Goal: Task Accomplishment & Management: Complete application form

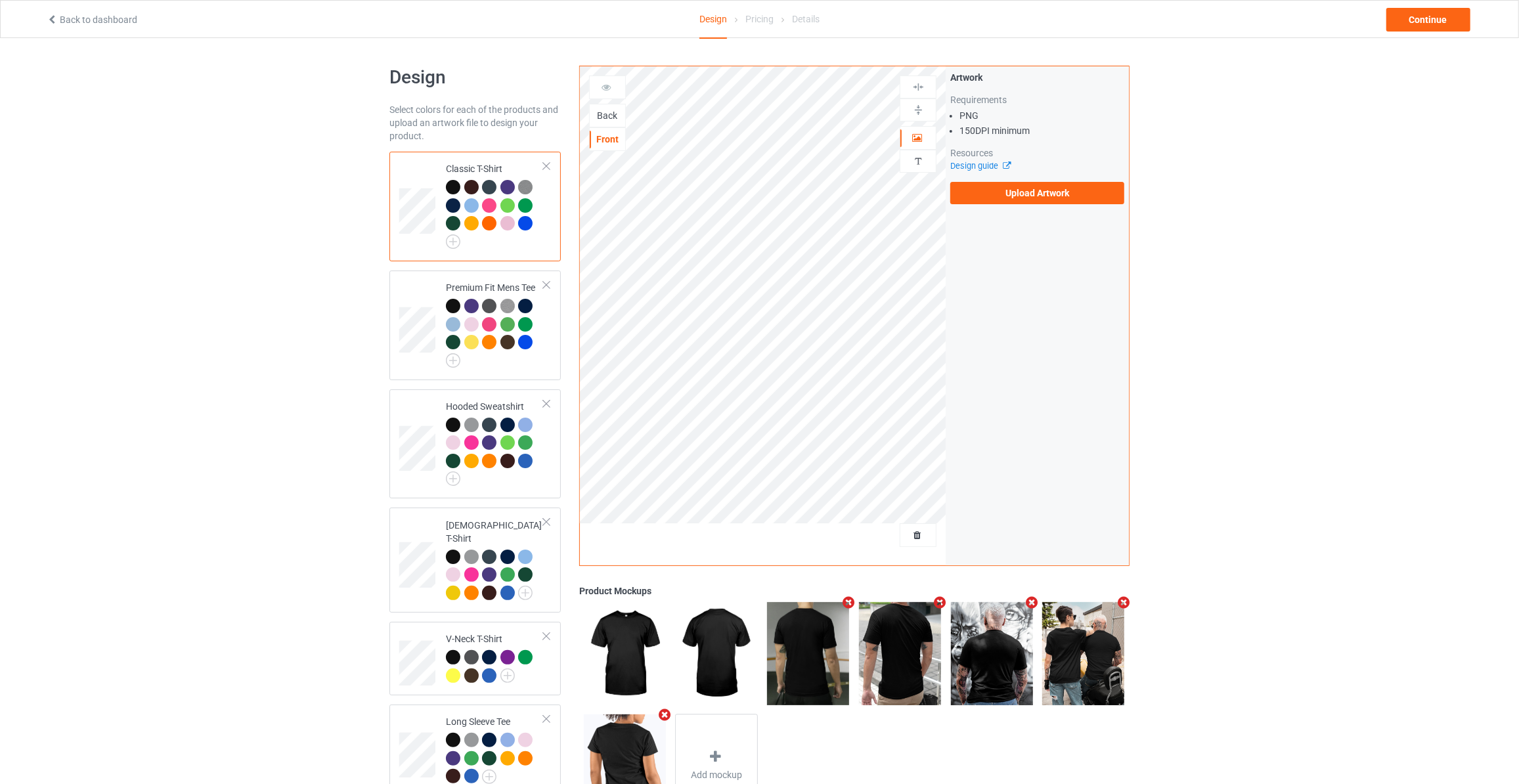
click at [606, 116] on div "Back" at bounding box center [607, 116] width 36 height 13
click at [990, 185] on label "Upload Artwork" at bounding box center [1037, 193] width 174 height 22
click at [0, 0] on input "Upload Artwork" at bounding box center [0, 0] width 0 height 0
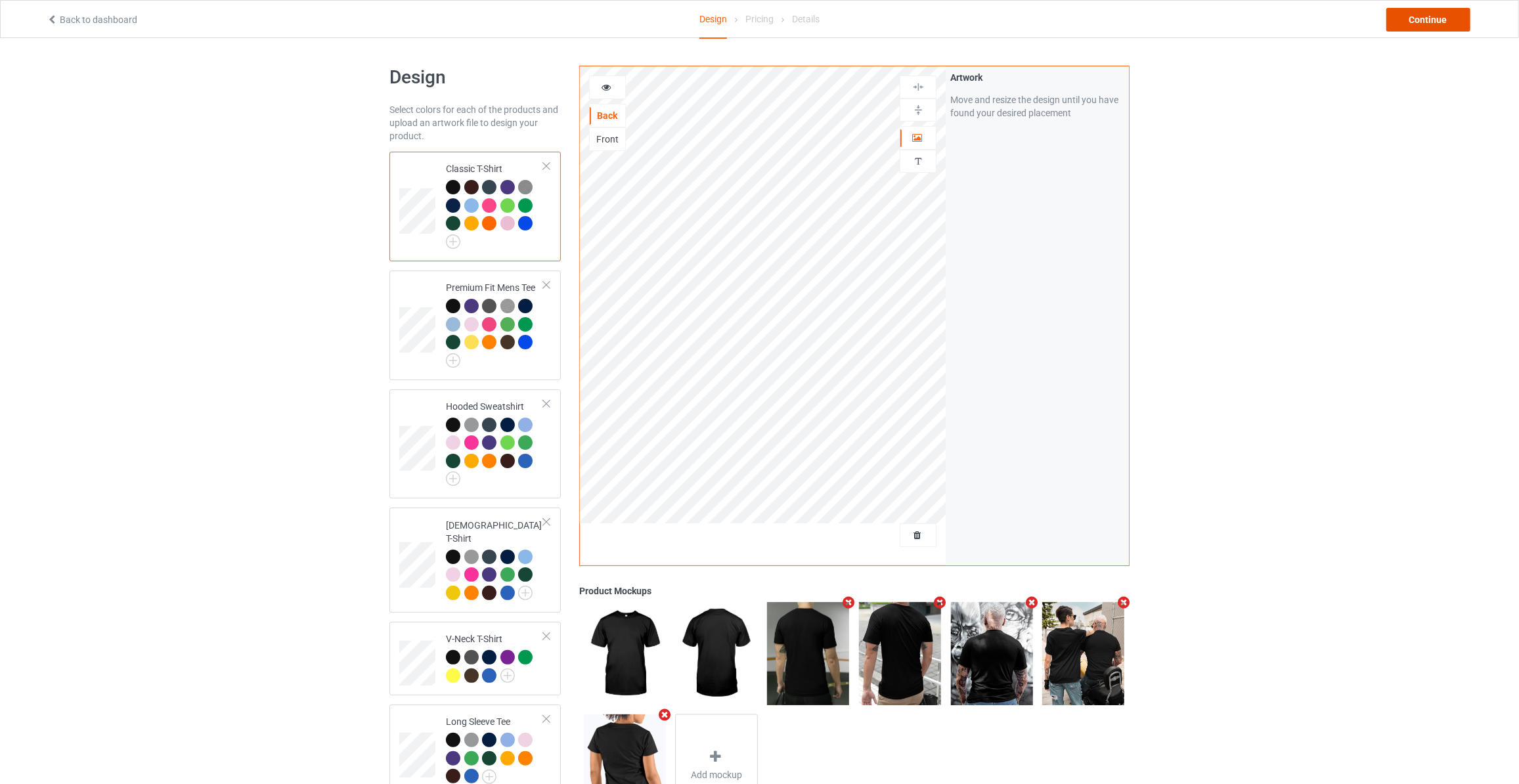
click at [1440, 26] on div "Continue" at bounding box center [1428, 20] width 84 height 24
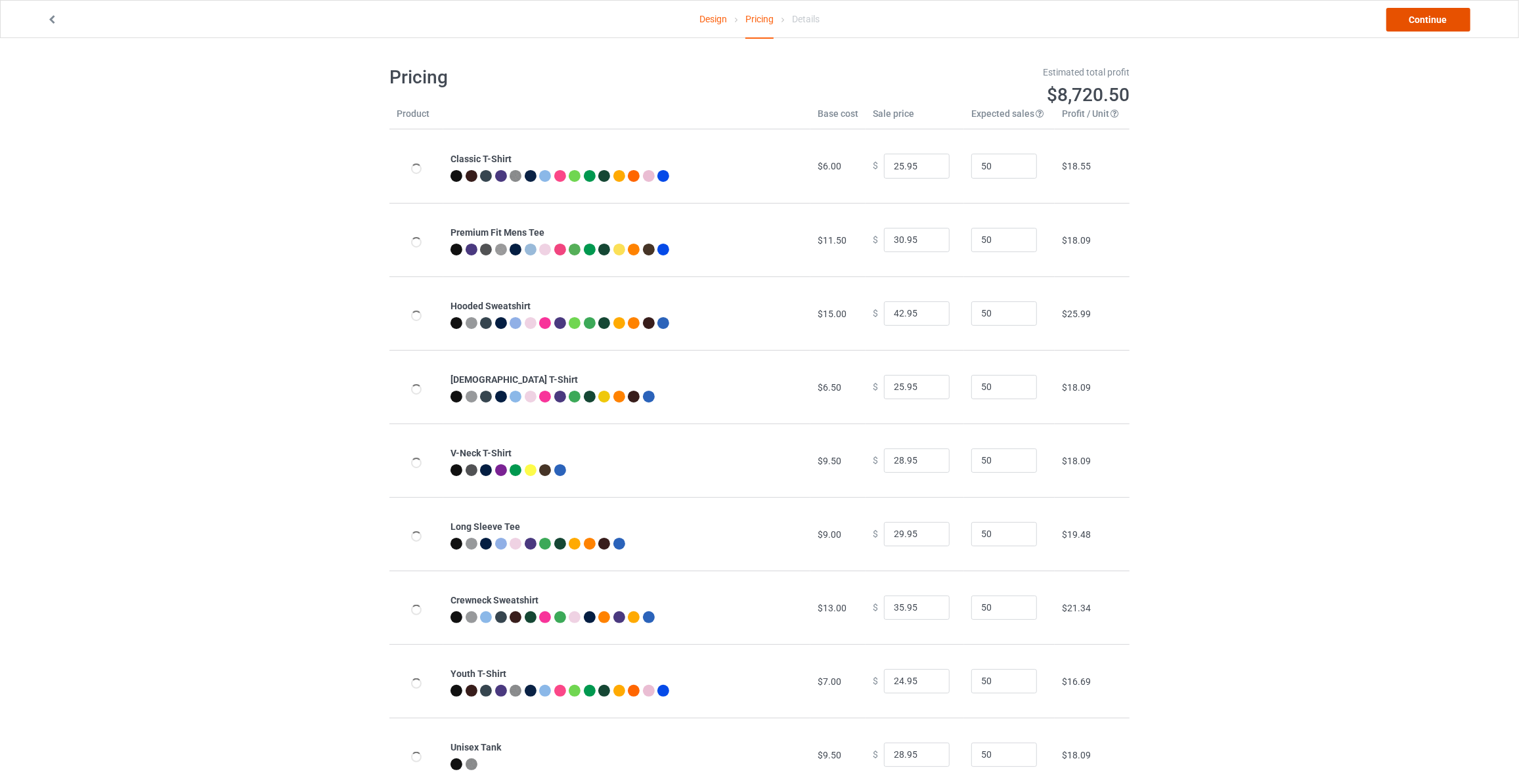
click at [1440, 26] on link "Continue" at bounding box center [1428, 20] width 84 height 24
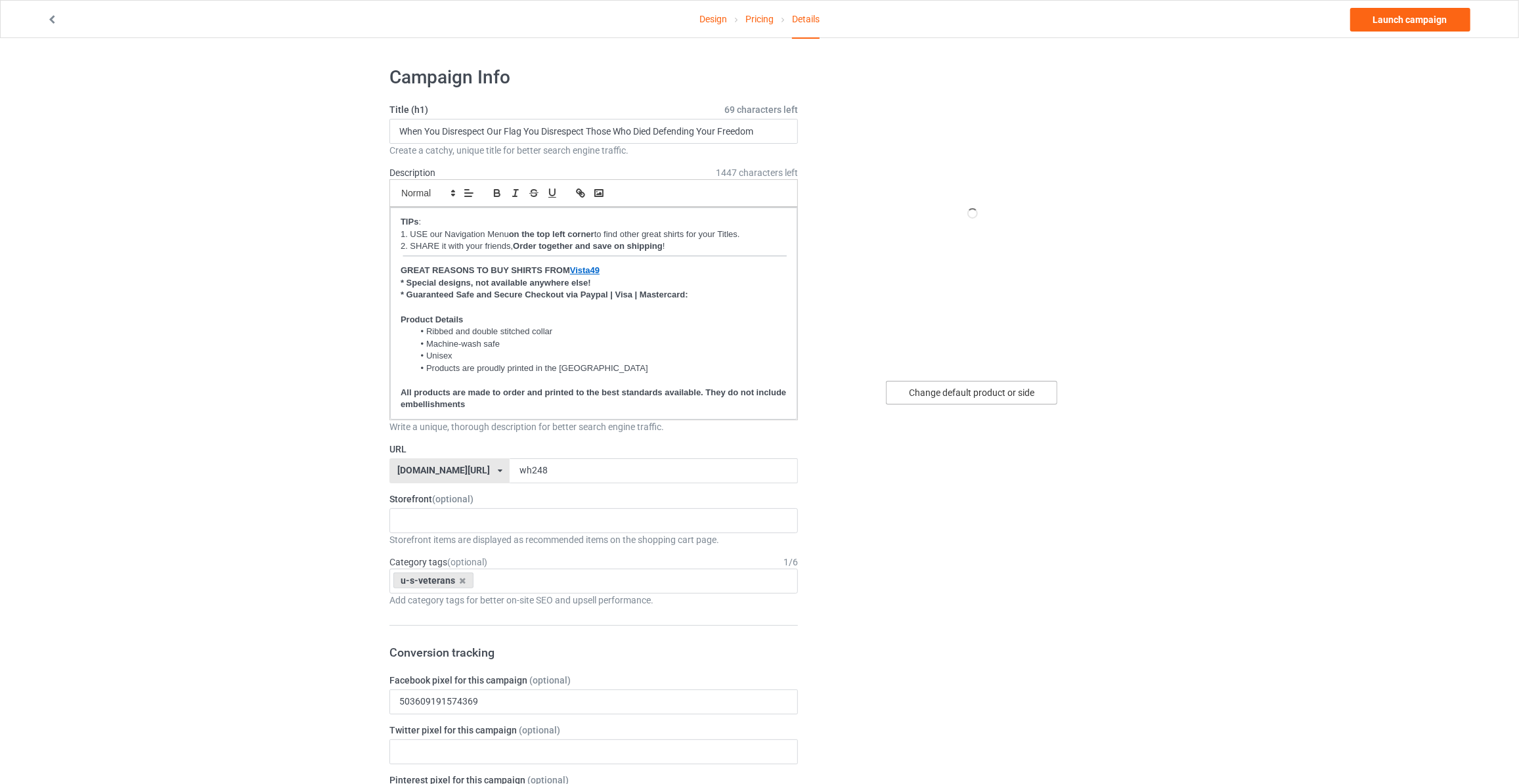
click at [956, 403] on div "Change default product or side" at bounding box center [971, 393] width 171 height 24
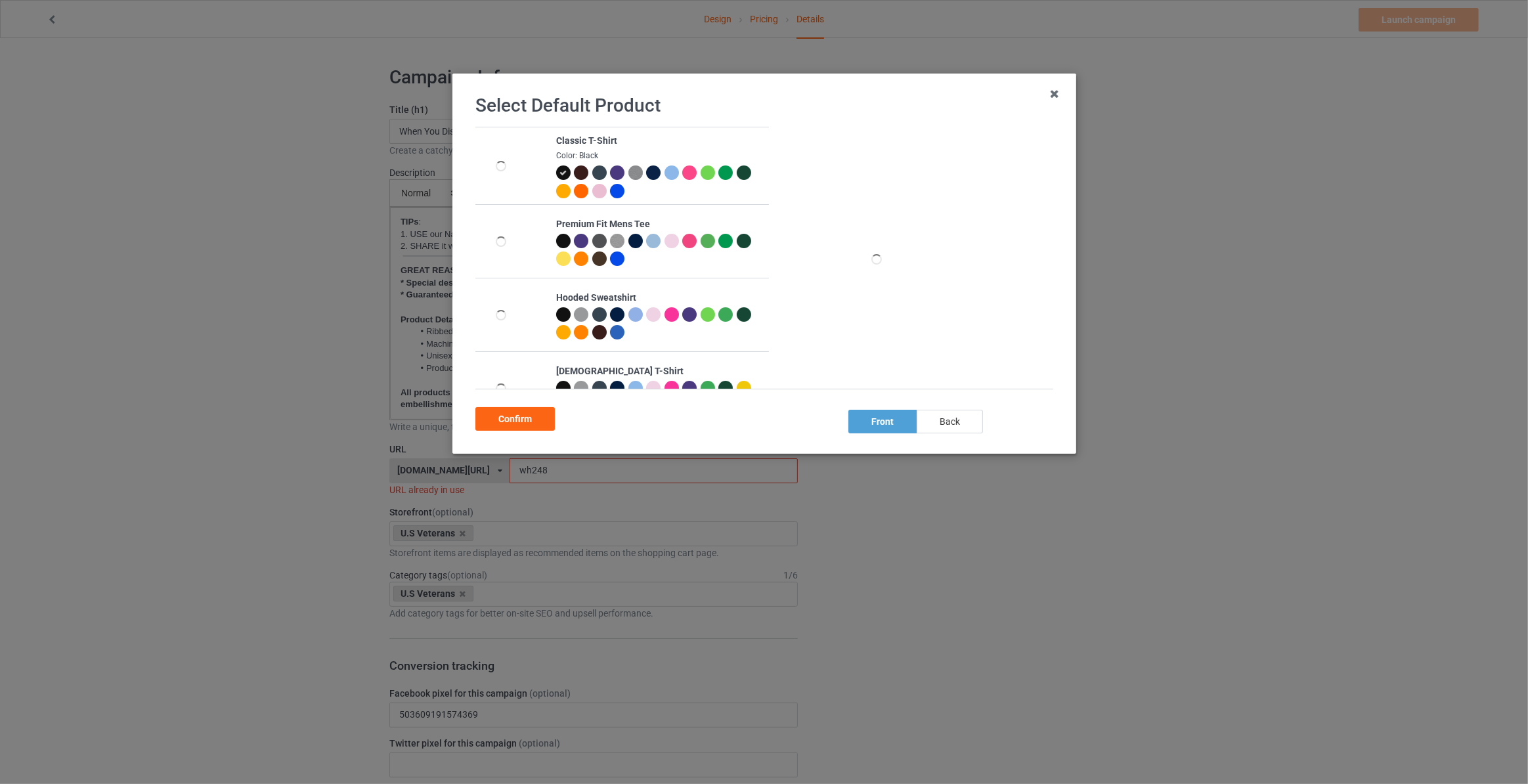
click at [942, 431] on div "back" at bounding box center [949, 422] width 66 height 24
drag, startPoint x: 504, startPoint y: 422, endPoint x: 452, endPoint y: 324, distance: 110.9
click at [504, 419] on div "Confirm" at bounding box center [515, 419] width 79 height 24
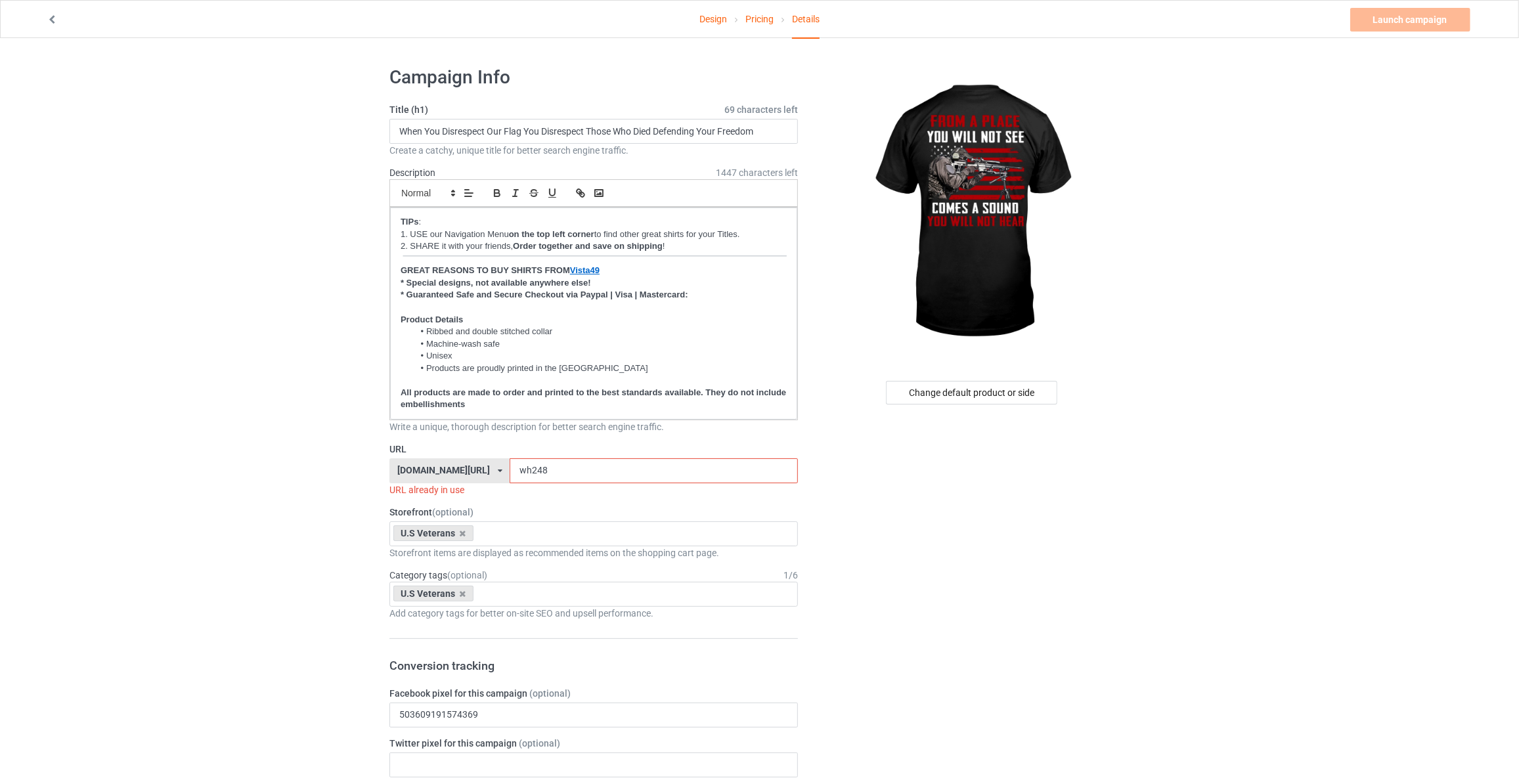
click at [584, 135] on input "When You Disrespect Our Flag You Disrespect Those Who Died Defending Your Freed…" at bounding box center [593, 131] width 408 height 25
type input "F"
type input "From A Place You Will Not See Comes A Sound You Will Not Hear"
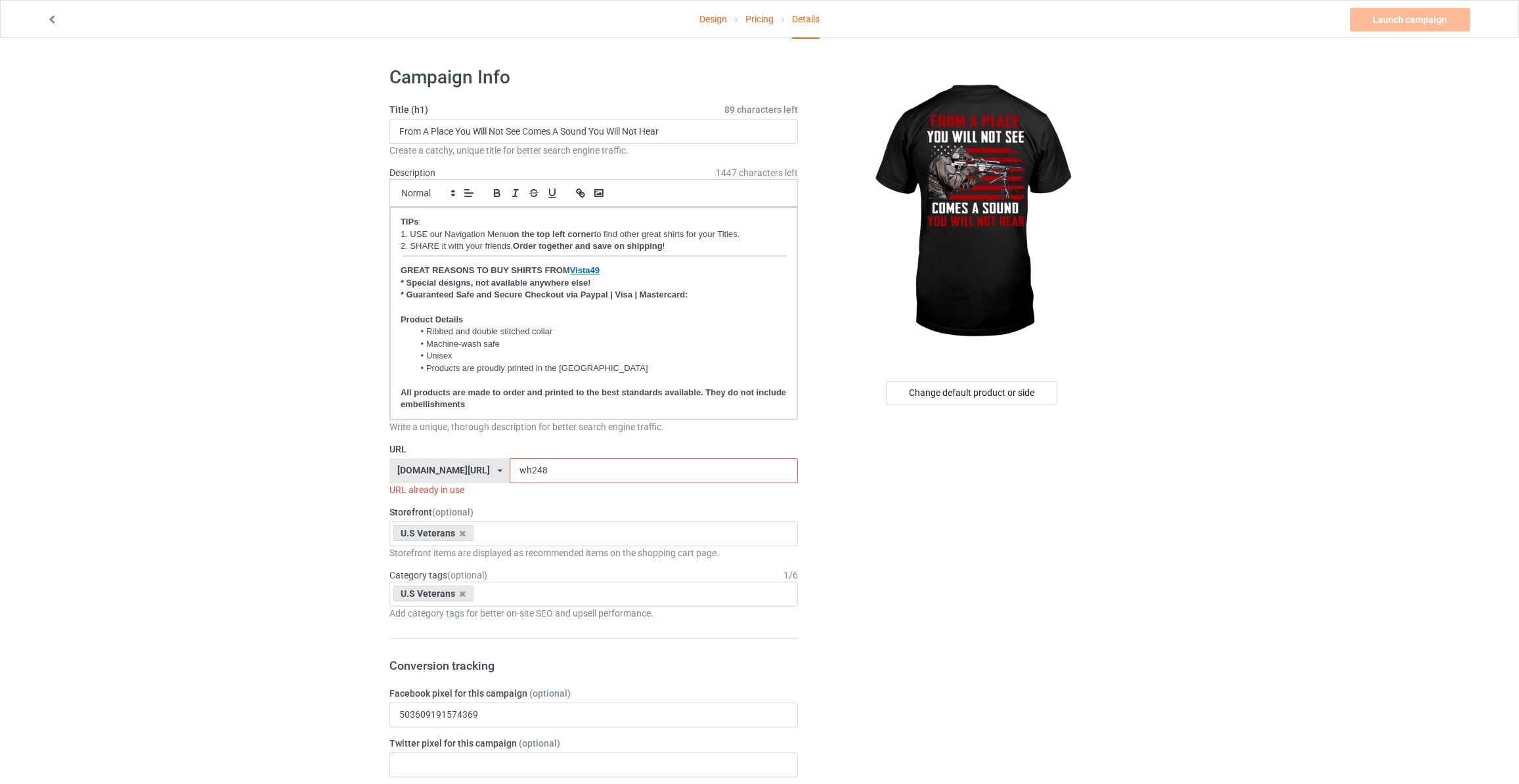
drag, startPoint x: 554, startPoint y: 473, endPoint x: 145, endPoint y: 463, distance: 409.1
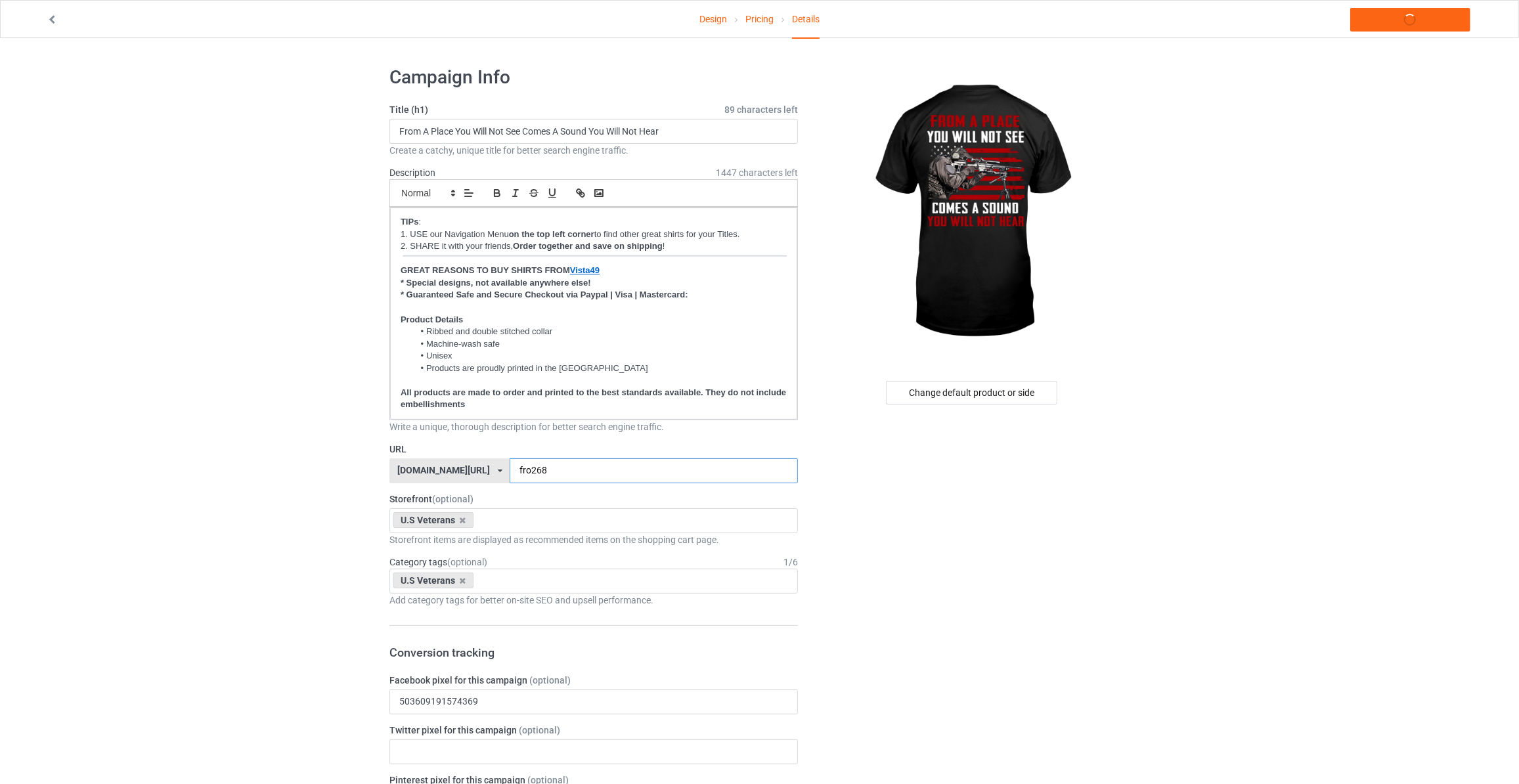
type input "fro268"
click at [1379, 27] on link "Launch campaign" at bounding box center [1410, 20] width 120 height 24
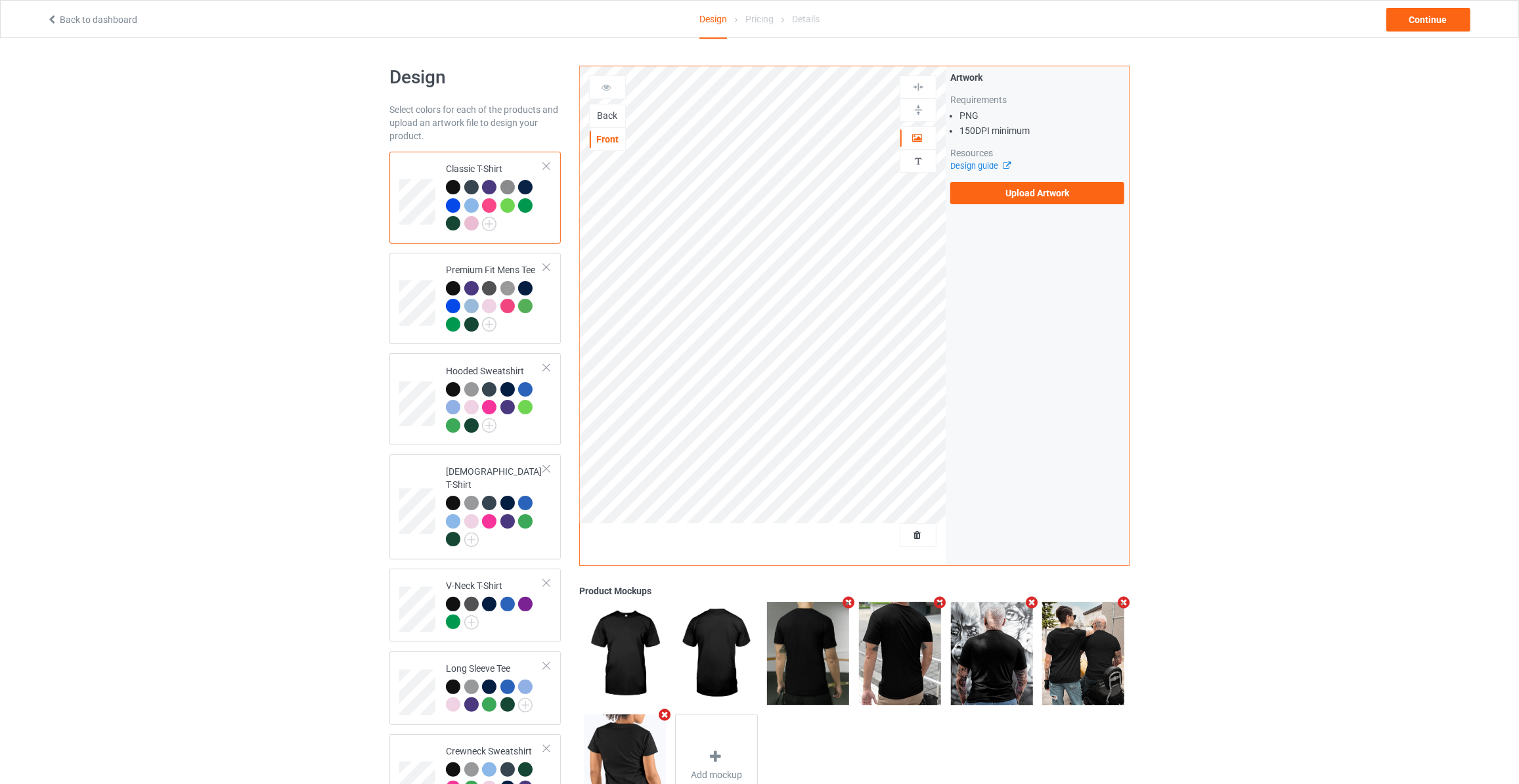
click at [600, 119] on div "Back" at bounding box center [607, 116] width 36 height 13
click at [982, 193] on label "Upload Artwork" at bounding box center [1037, 193] width 174 height 22
click at [0, 0] on input "Upload Artwork" at bounding box center [0, 0] width 0 height 0
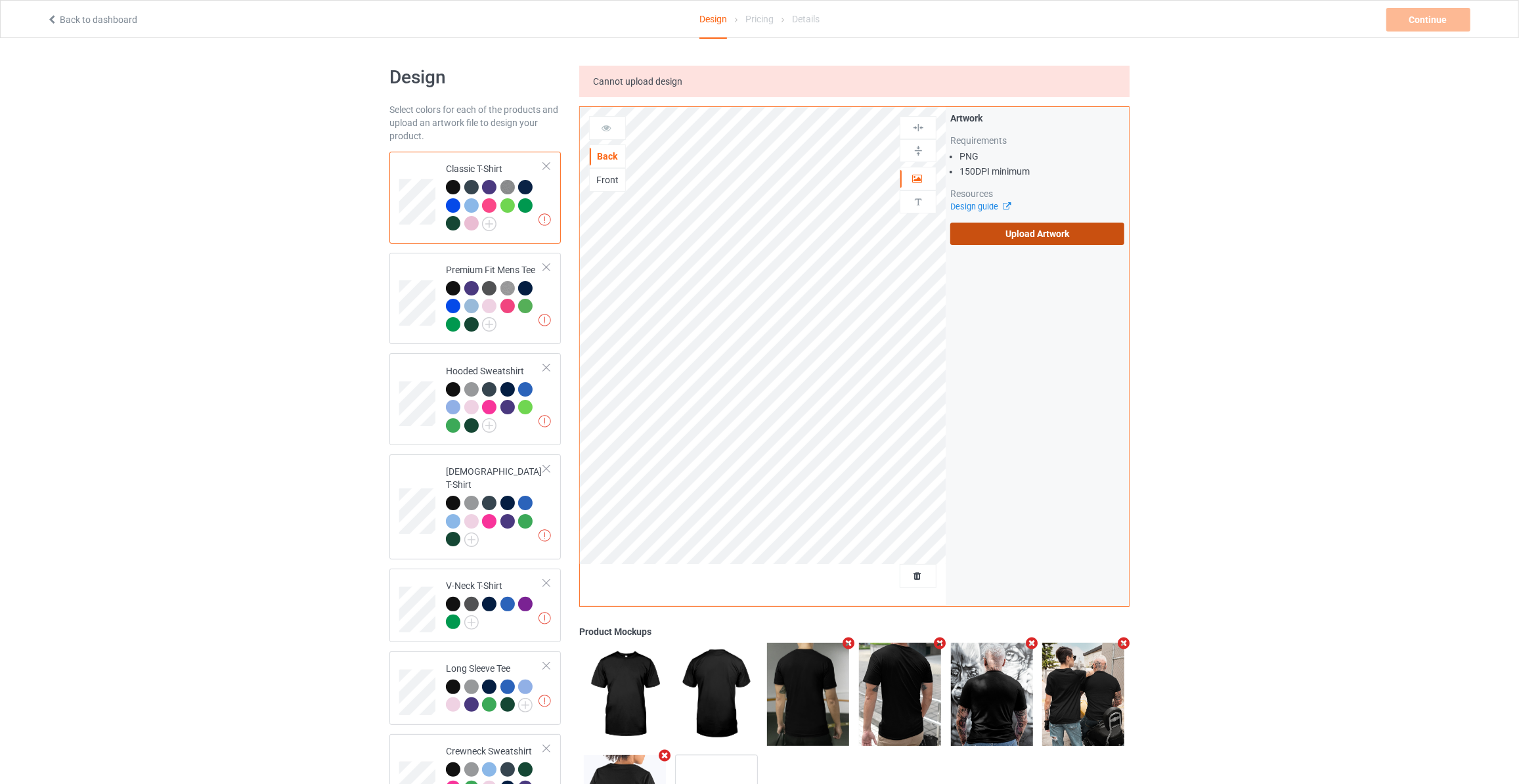
click at [1017, 239] on label "Upload Artwork" at bounding box center [1037, 233] width 174 height 22
click at [0, 0] on input "Upload Artwork" at bounding box center [0, 0] width 0 height 0
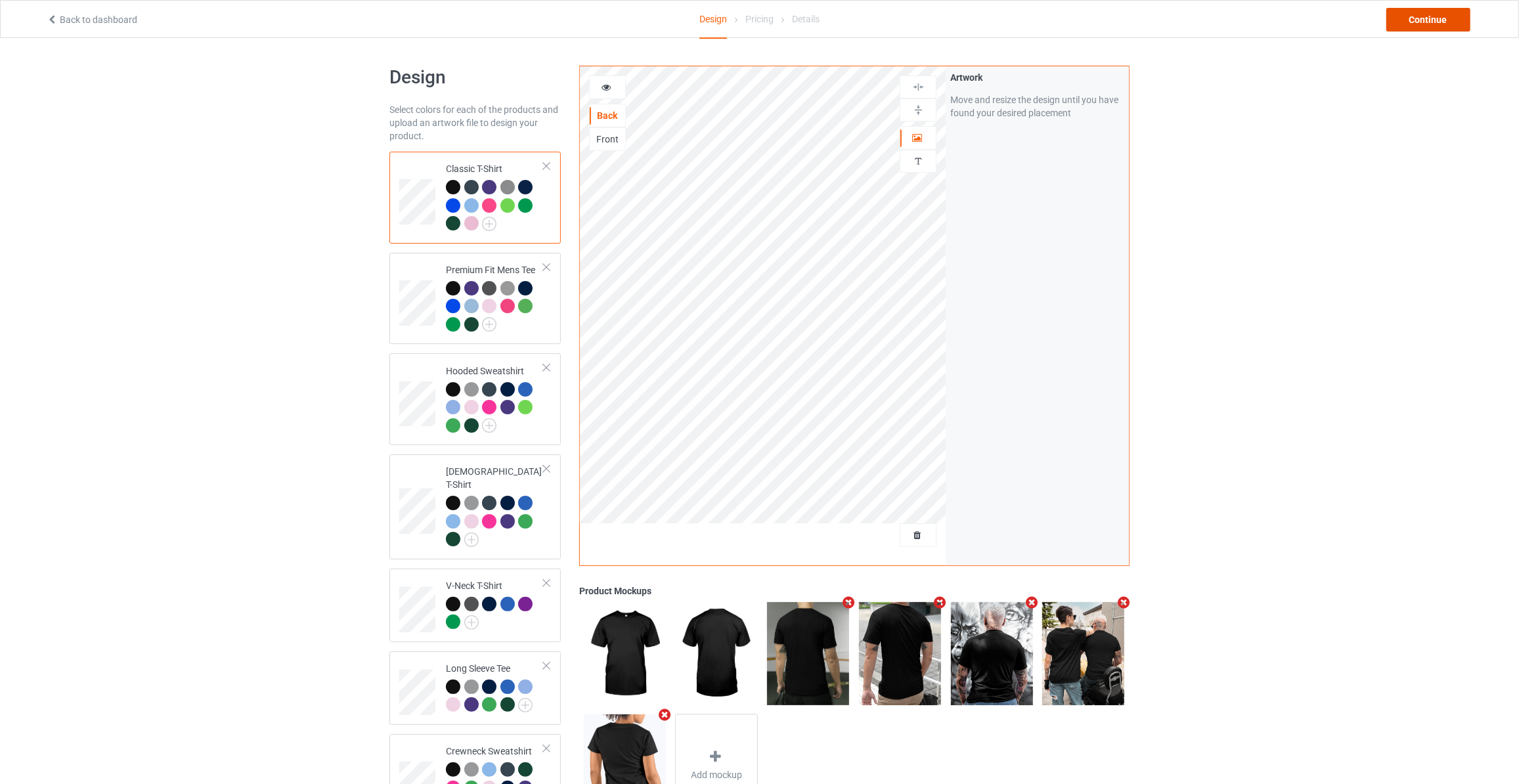
click at [1425, 30] on div "Continue" at bounding box center [1428, 20] width 84 height 24
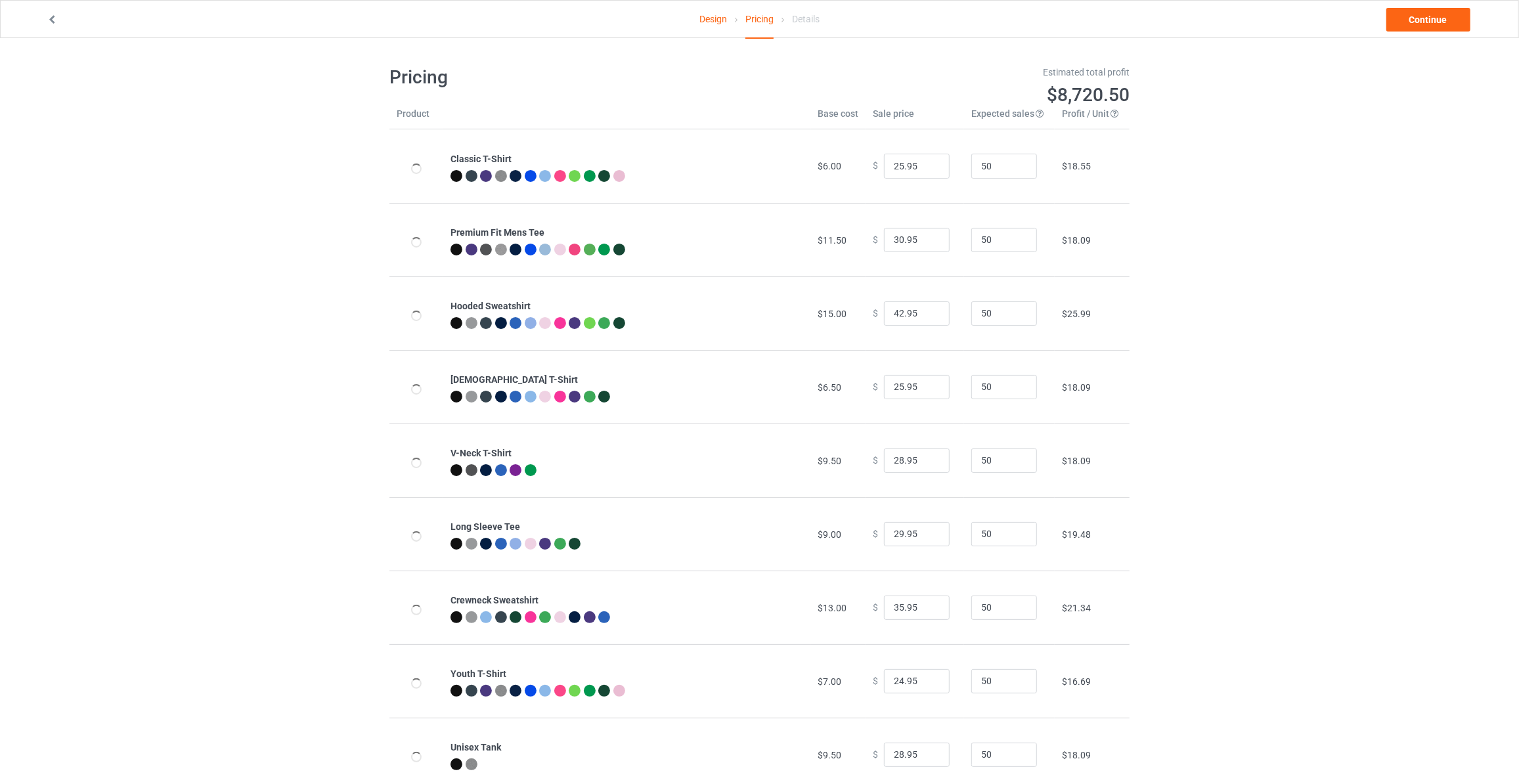
click at [1425, 30] on link "Continue" at bounding box center [1428, 20] width 84 height 24
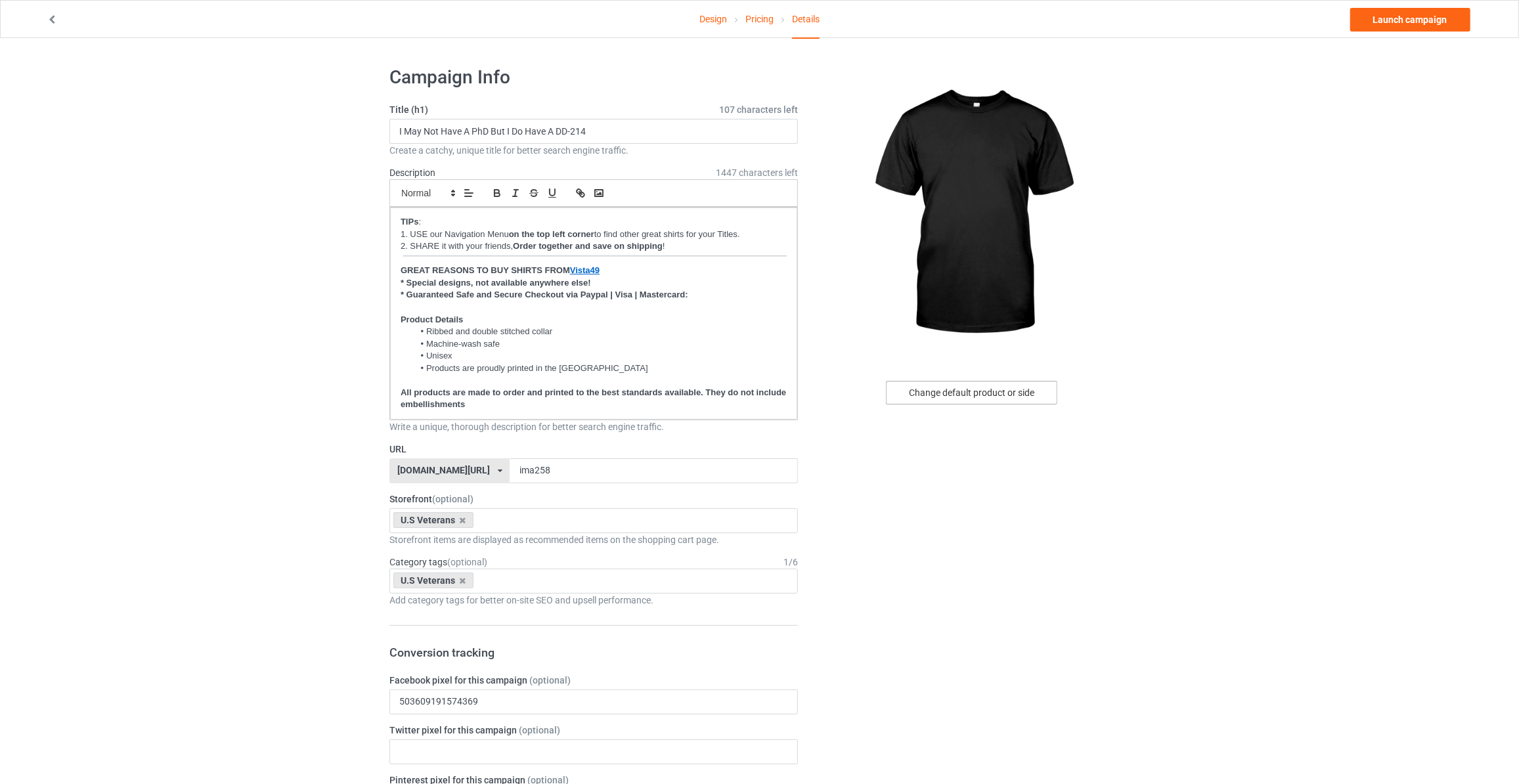
click at [979, 387] on div "Change default product or side" at bounding box center [971, 393] width 171 height 24
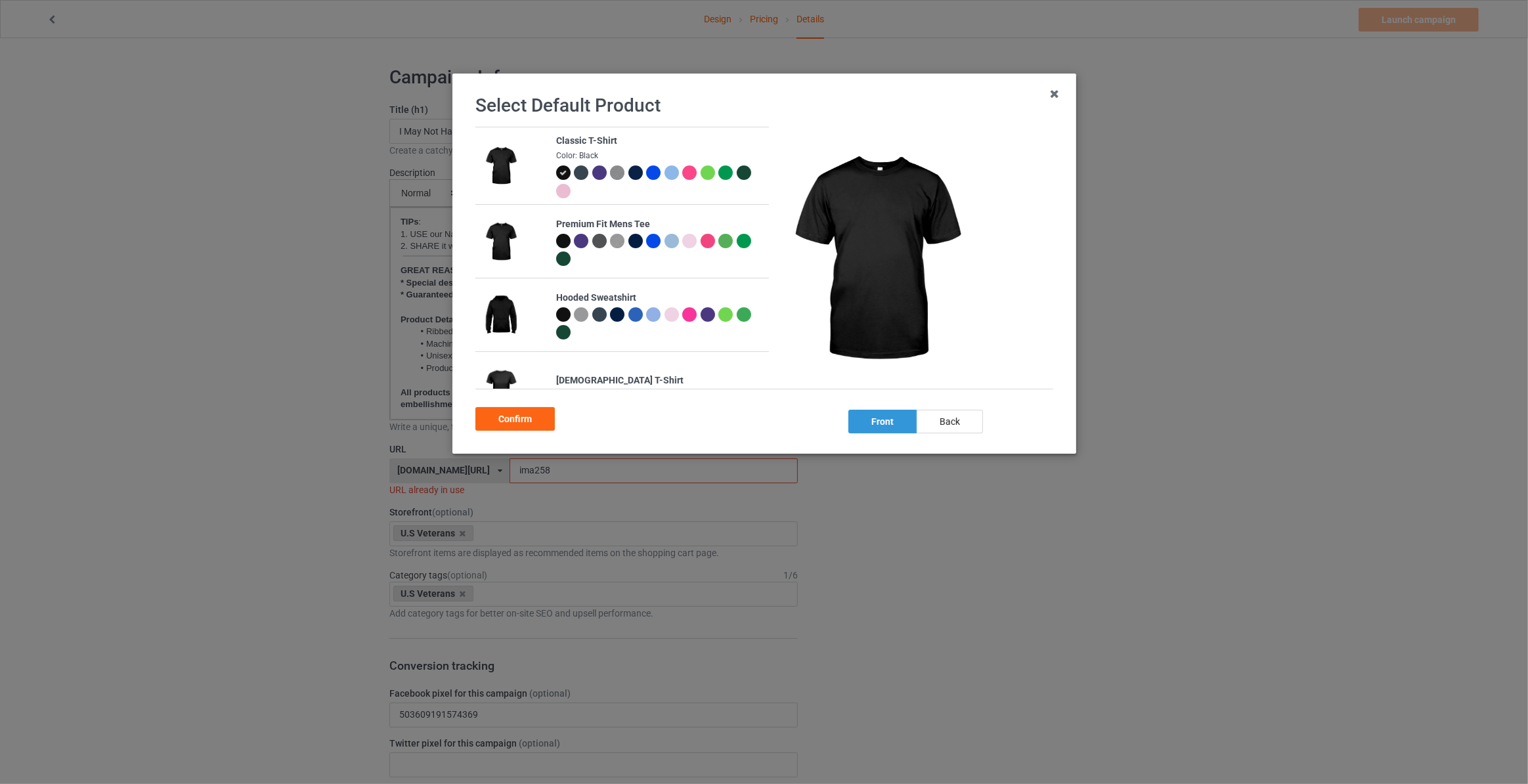
click at [933, 419] on div "back" at bounding box center [949, 422] width 66 height 24
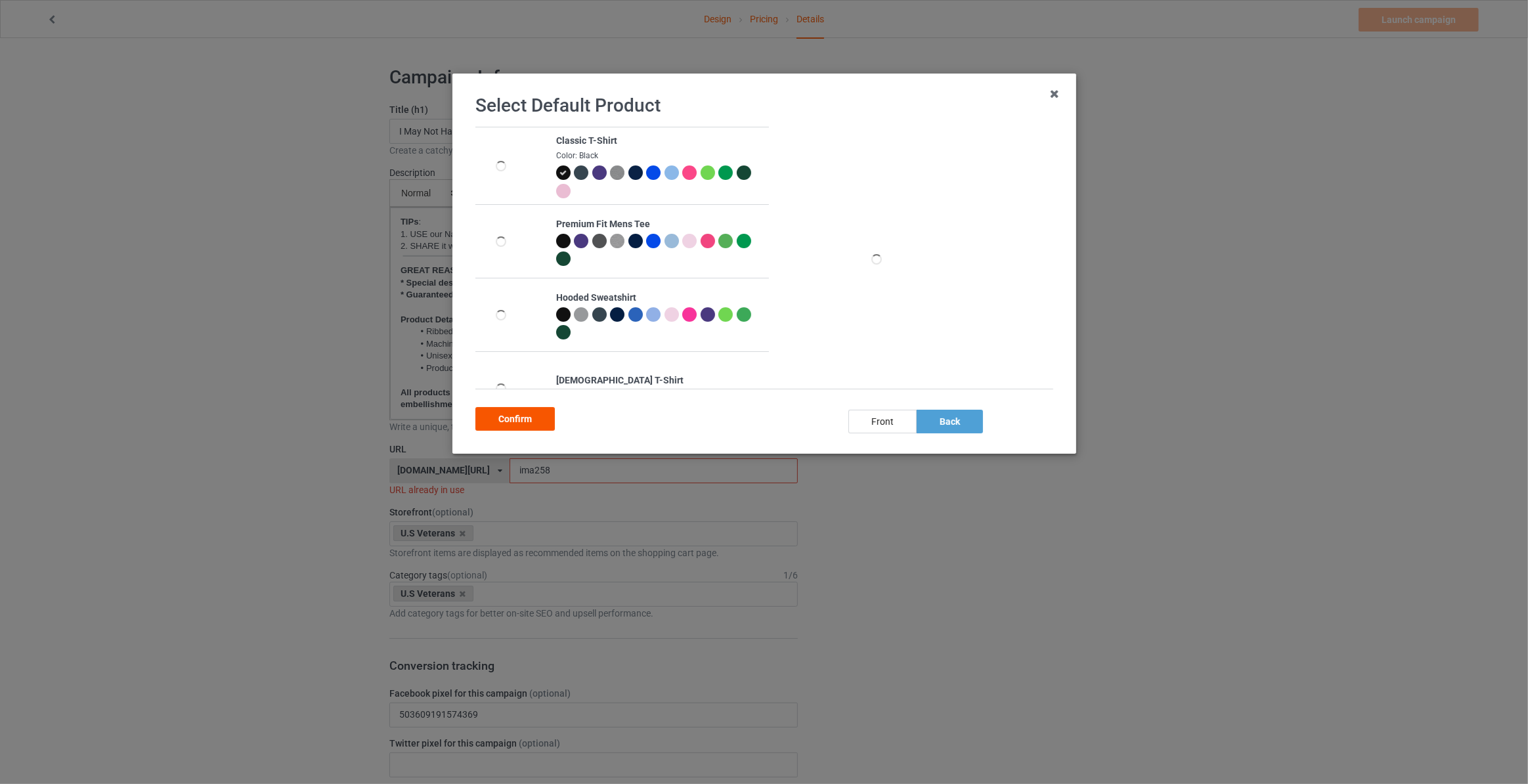
click at [505, 416] on div "Confirm" at bounding box center [515, 419] width 79 height 24
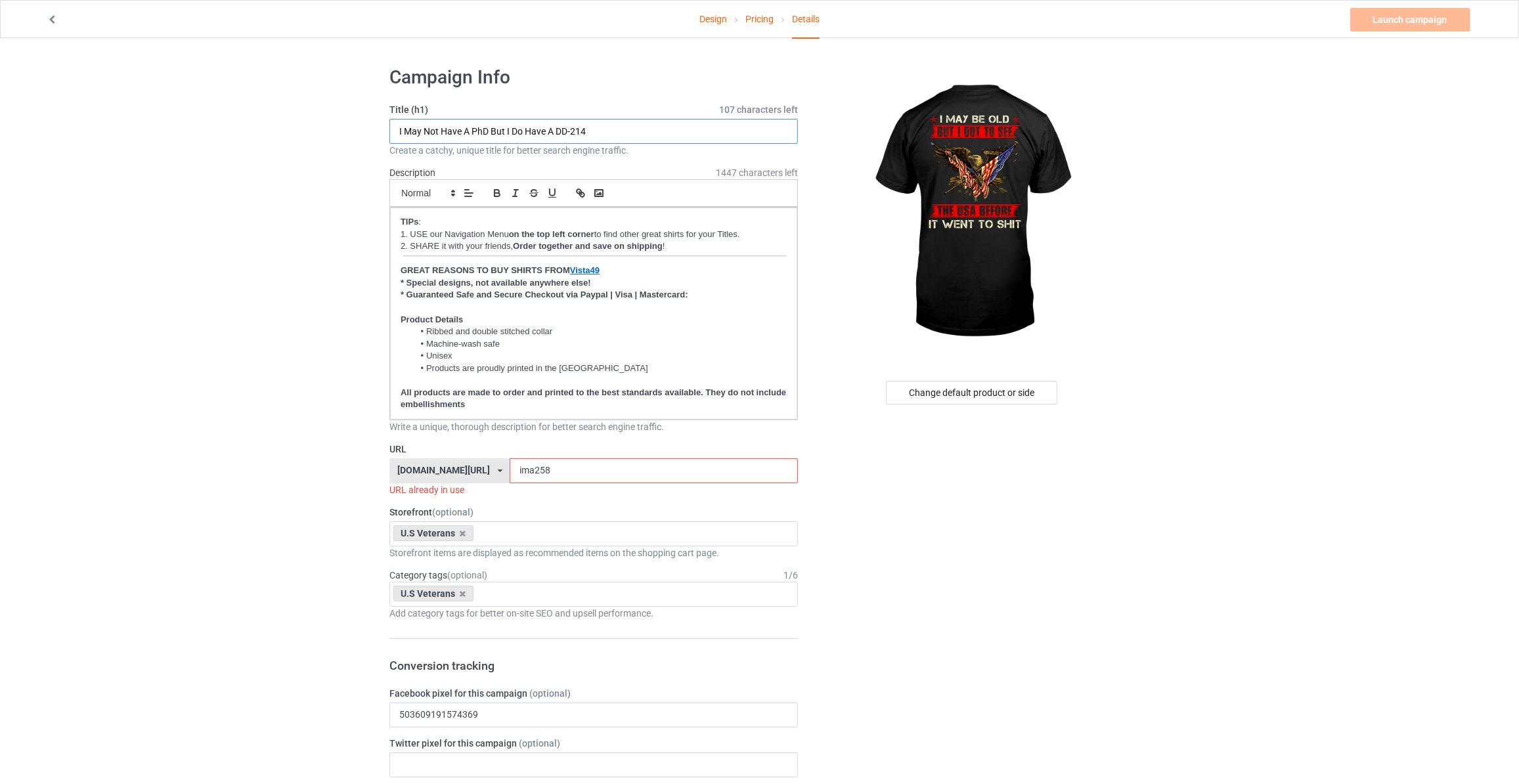
click at [618, 136] on input "I May Not Have A PhD But I Do Have A DD-214" at bounding box center [593, 131] width 408 height 25
click at [624, 140] on input "I May Not Have A PhD But I Do Have A DD-214" at bounding box center [593, 131] width 408 height 25
type input "I May Be Old But I Got To See The [GEOGRAPHIC_DATA] Before It Went To S"
drag, startPoint x: 538, startPoint y: 467, endPoint x: 0, endPoint y: 399, distance: 542.3
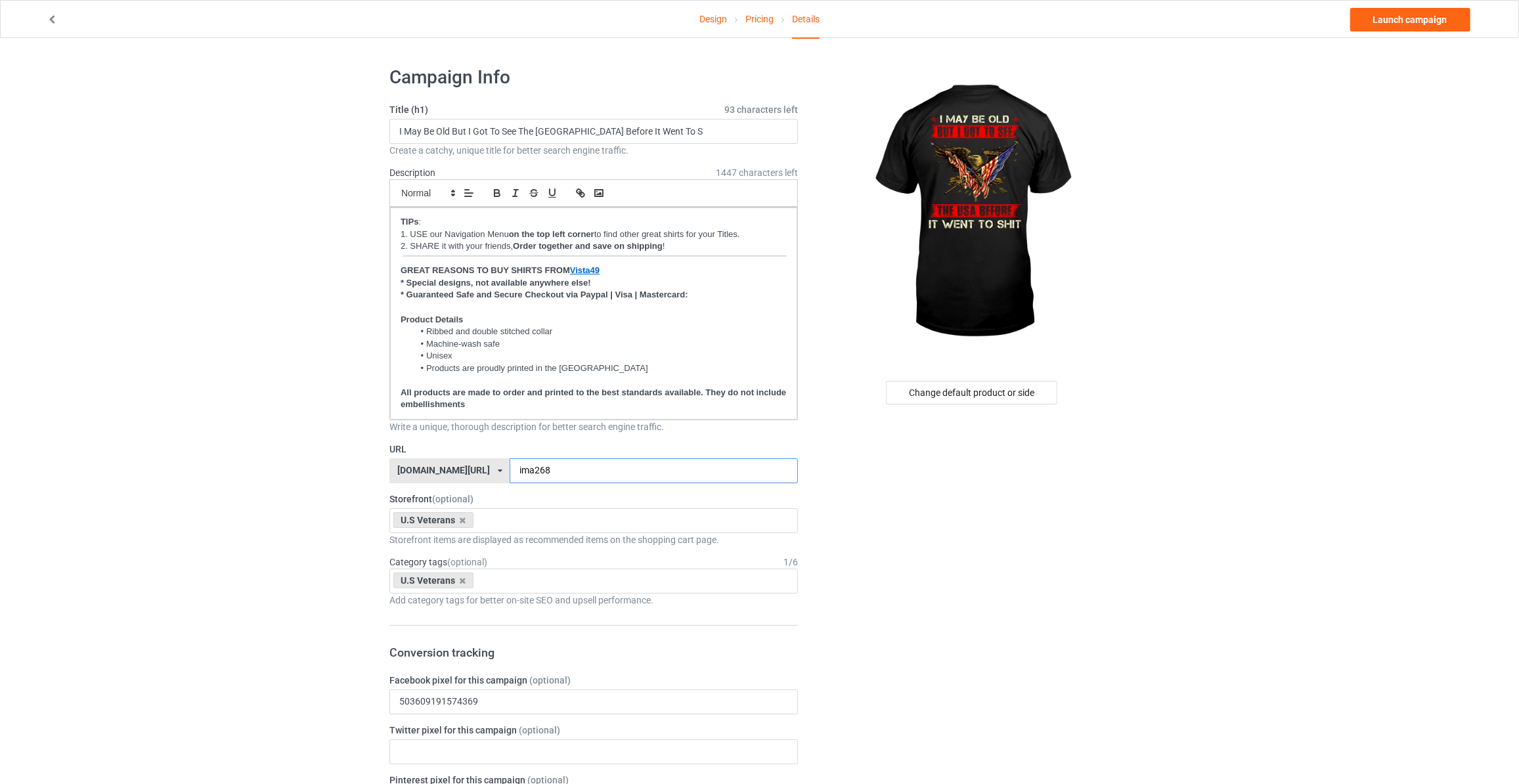
type input "ima268"
click at [1388, 23] on link "Launch campaign" at bounding box center [1410, 20] width 120 height 24
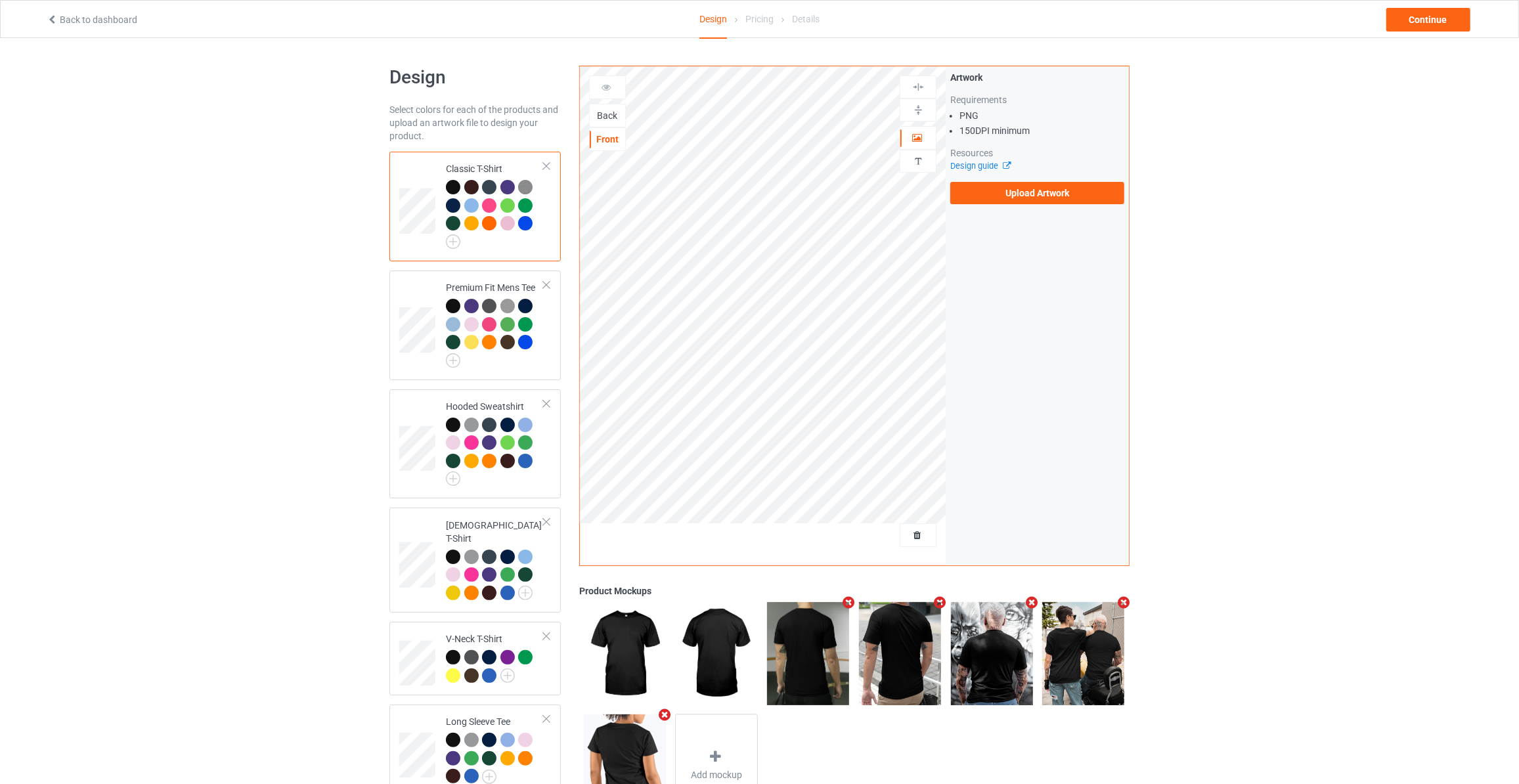
click at [605, 118] on div "Back" at bounding box center [607, 116] width 36 height 13
click at [993, 184] on label "Upload Artwork" at bounding box center [1037, 193] width 174 height 22
click at [0, 0] on input "Upload Artwork" at bounding box center [0, 0] width 0 height 0
click at [997, 204] on div "Artwork Requirements PNG 150 DPI minimum Resources Design guide Upload Artwork" at bounding box center [1036, 137] width 183 height 142
click at [1005, 196] on label "Upload Artwork" at bounding box center [1037, 193] width 174 height 22
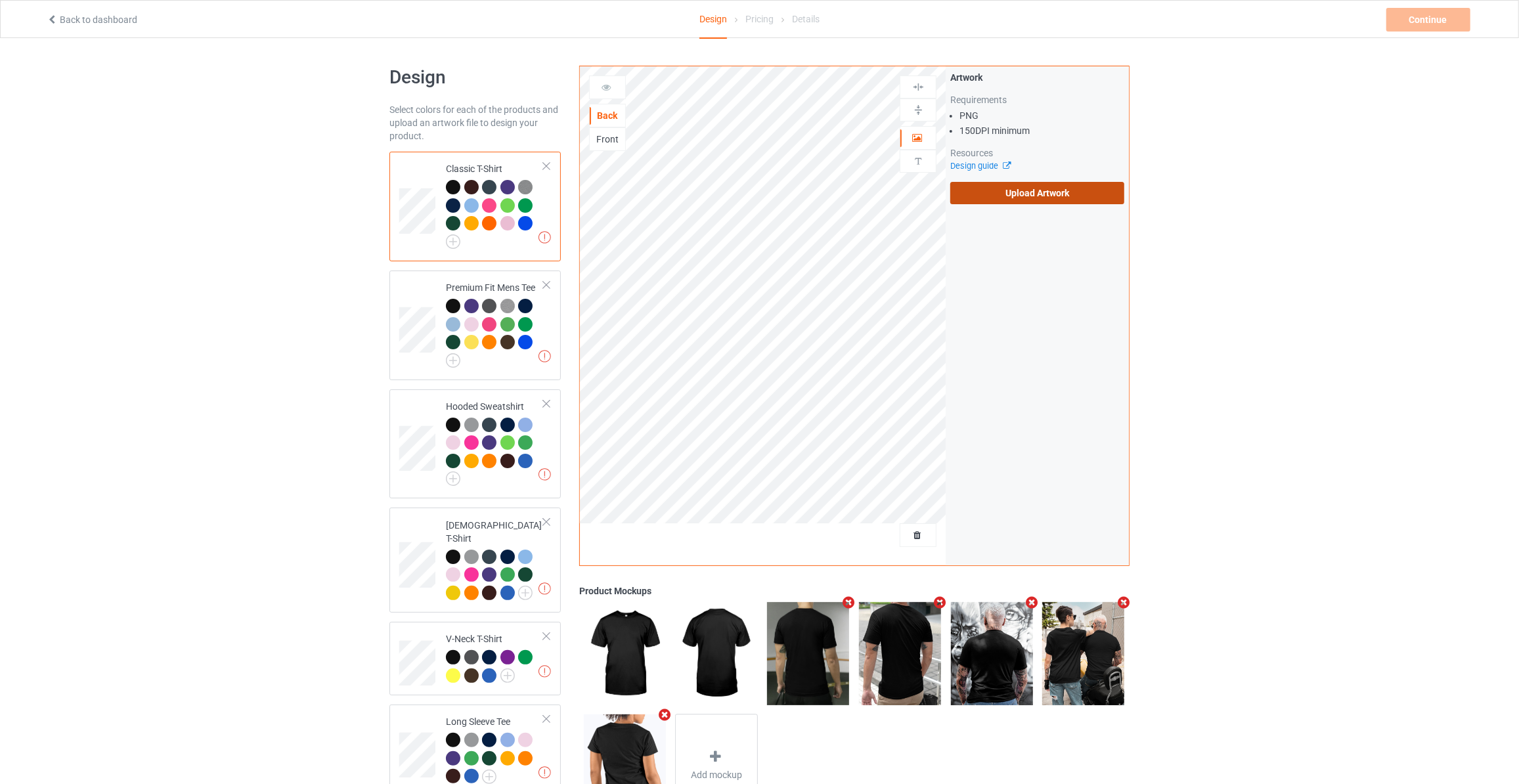
click at [0, 0] on input "Upload Artwork" at bounding box center [0, 0] width 0 height 0
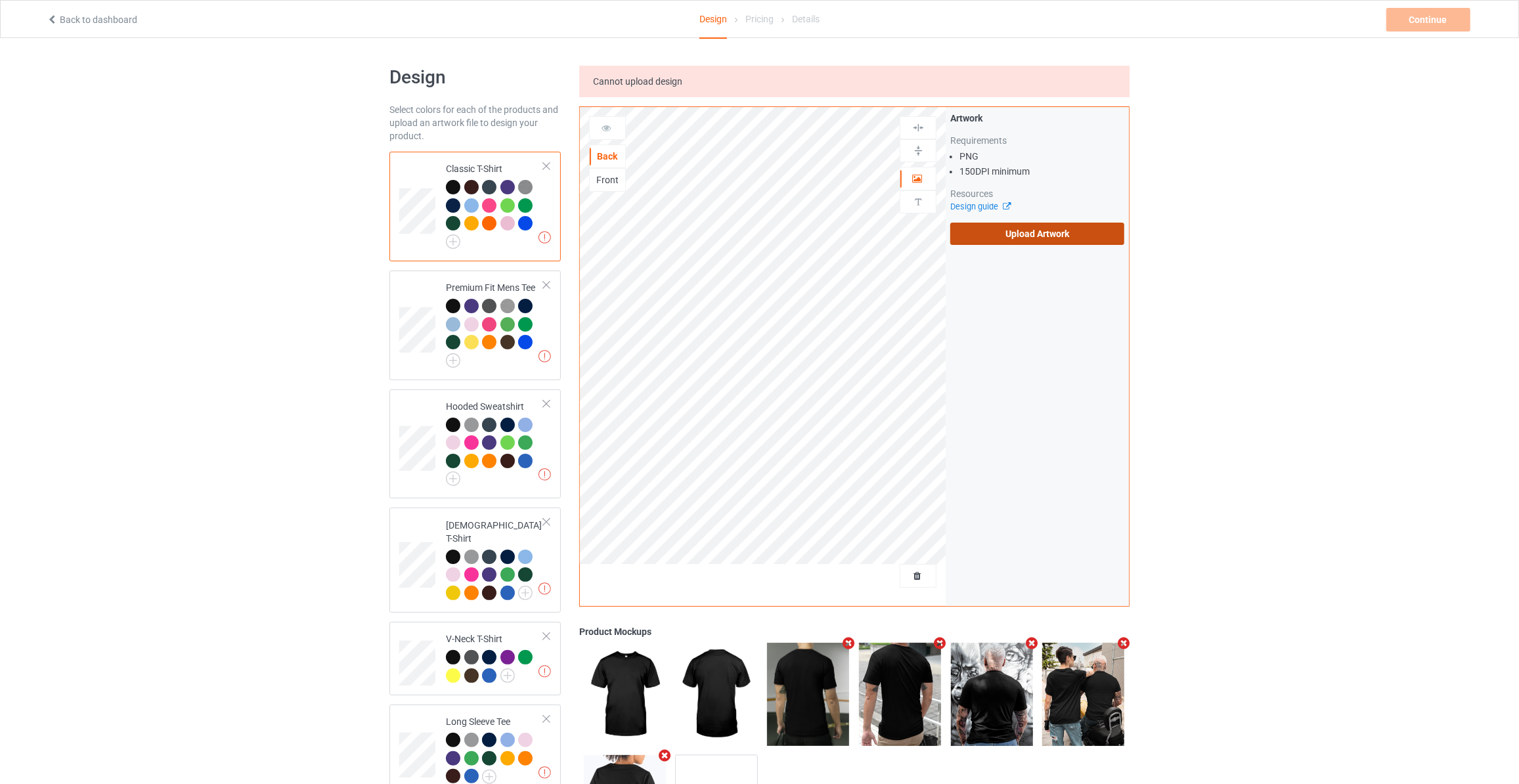
click at [1005, 239] on label "Upload Artwork" at bounding box center [1037, 233] width 174 height 22
click at [0, 0] on input "Upload Artwork" at bounding box center [0, 0] width 0 height 0
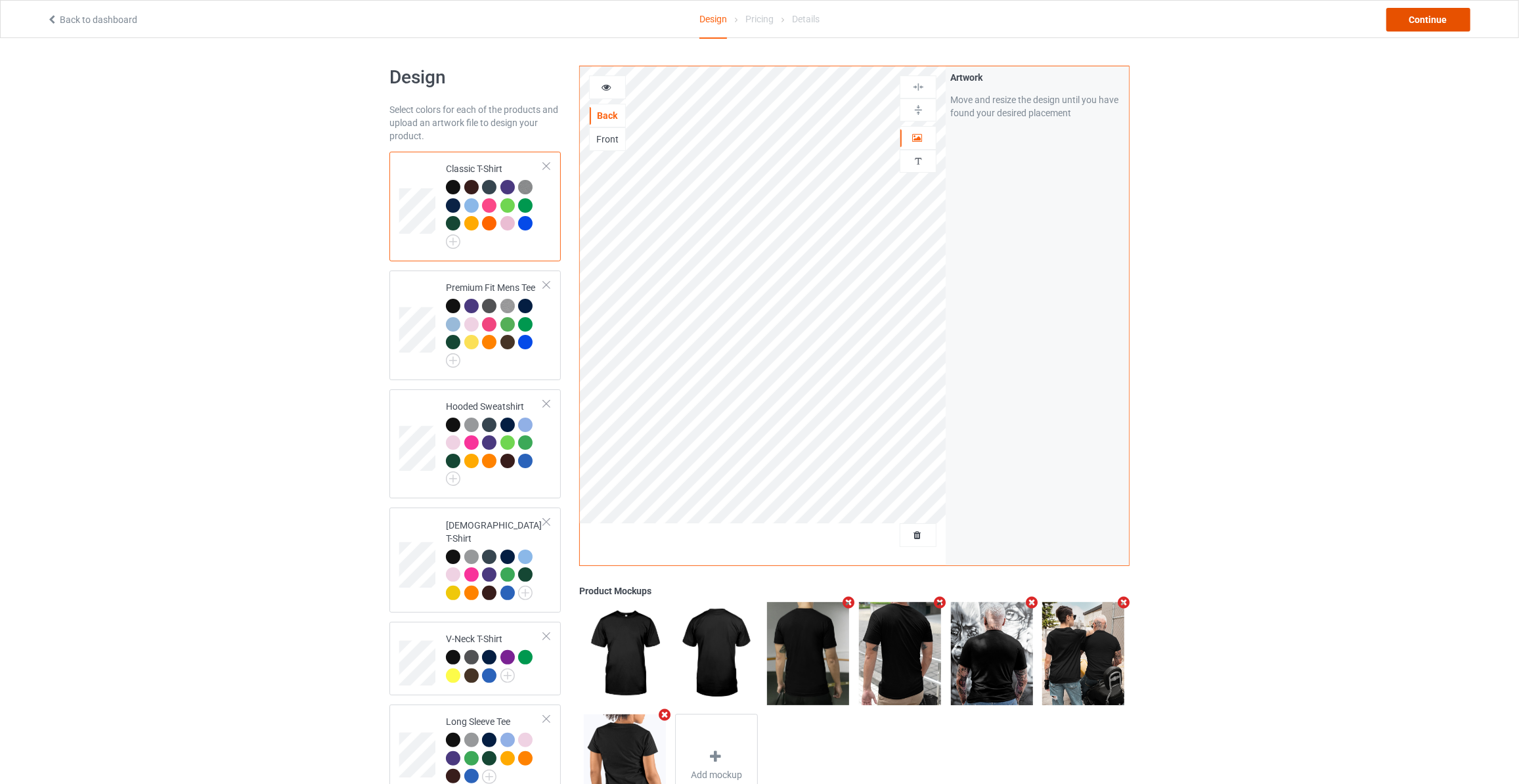
click at [1414, 16] on div "Continue" at bounding box center [1428, 20] width 84 height 24
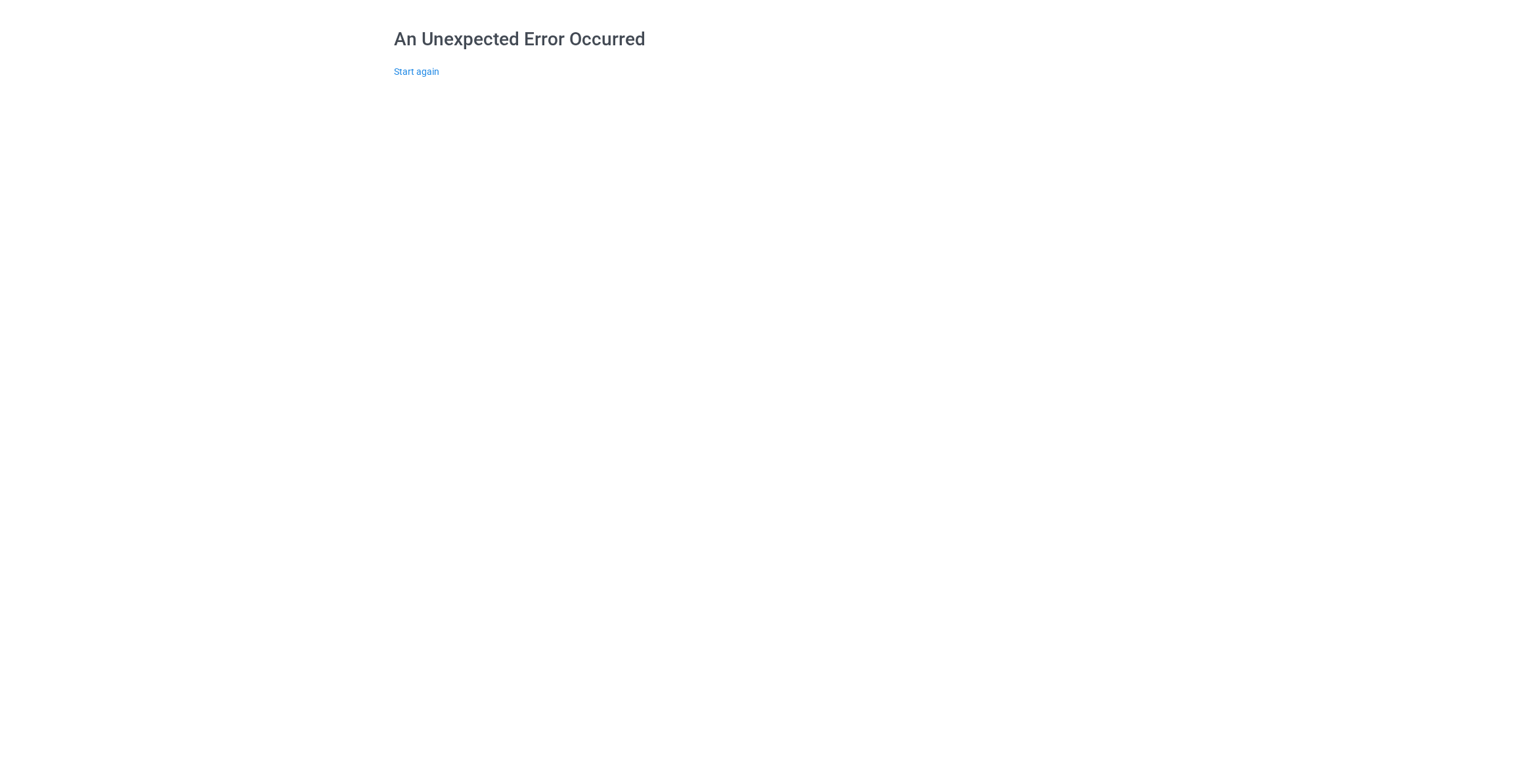
click at [1415, 16] on div "An Unexpected Error Occurred Start again" at bounding box center [764, 53] width 1528 height 106
click at [405, 70] on link "Start again" at bounding box center [416, 71] width 45 height 10
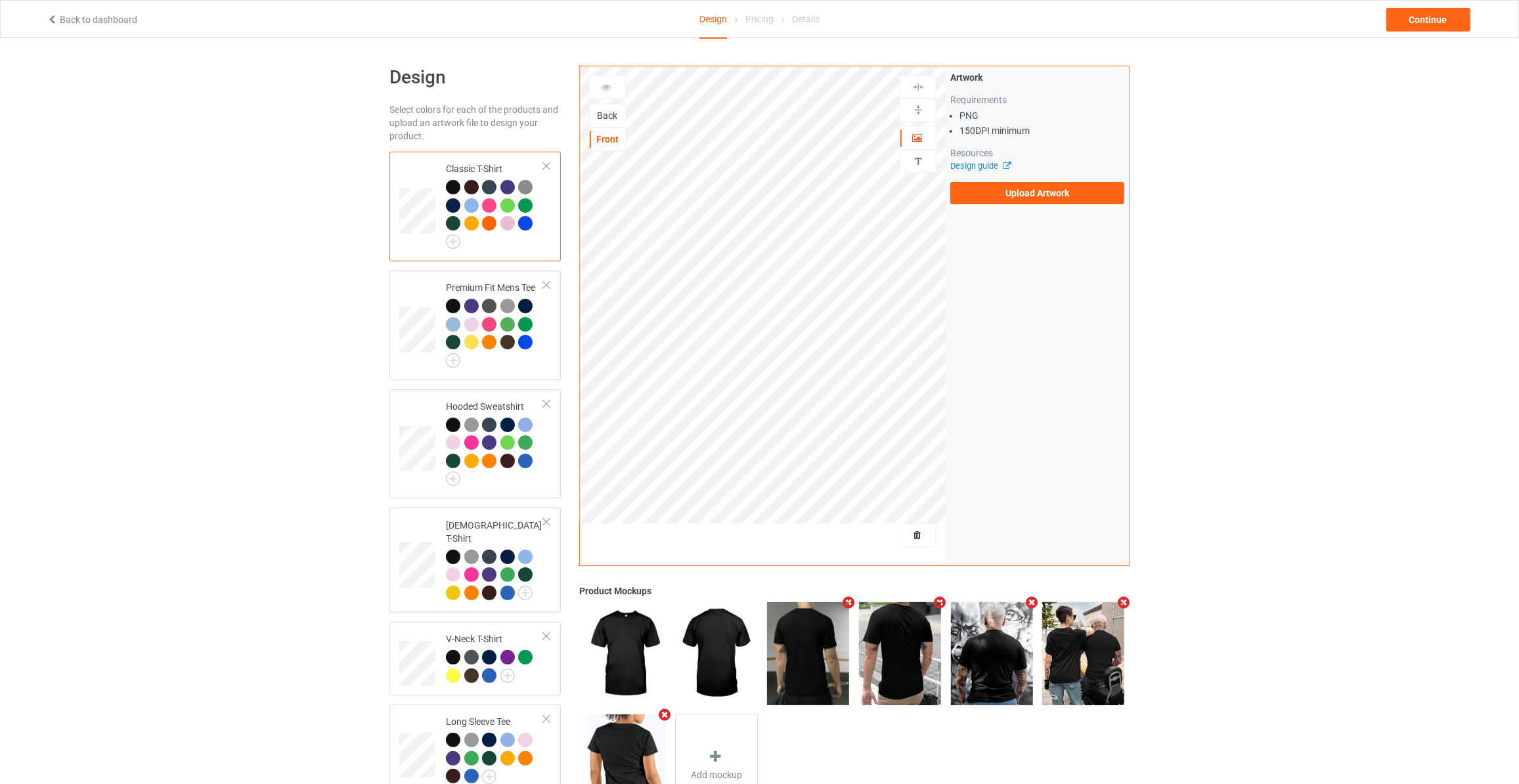
click at [615, 114] on div "Back" at bounding box center [607, 116] width 36 height 13
click at [1010, 196] on label "Upload Artwork" at bounding box center [1037, 193] width 174 height 22
click at [0, 0] on input "Upload Artwork" at bounding box center [0, 0] width 0 height 0
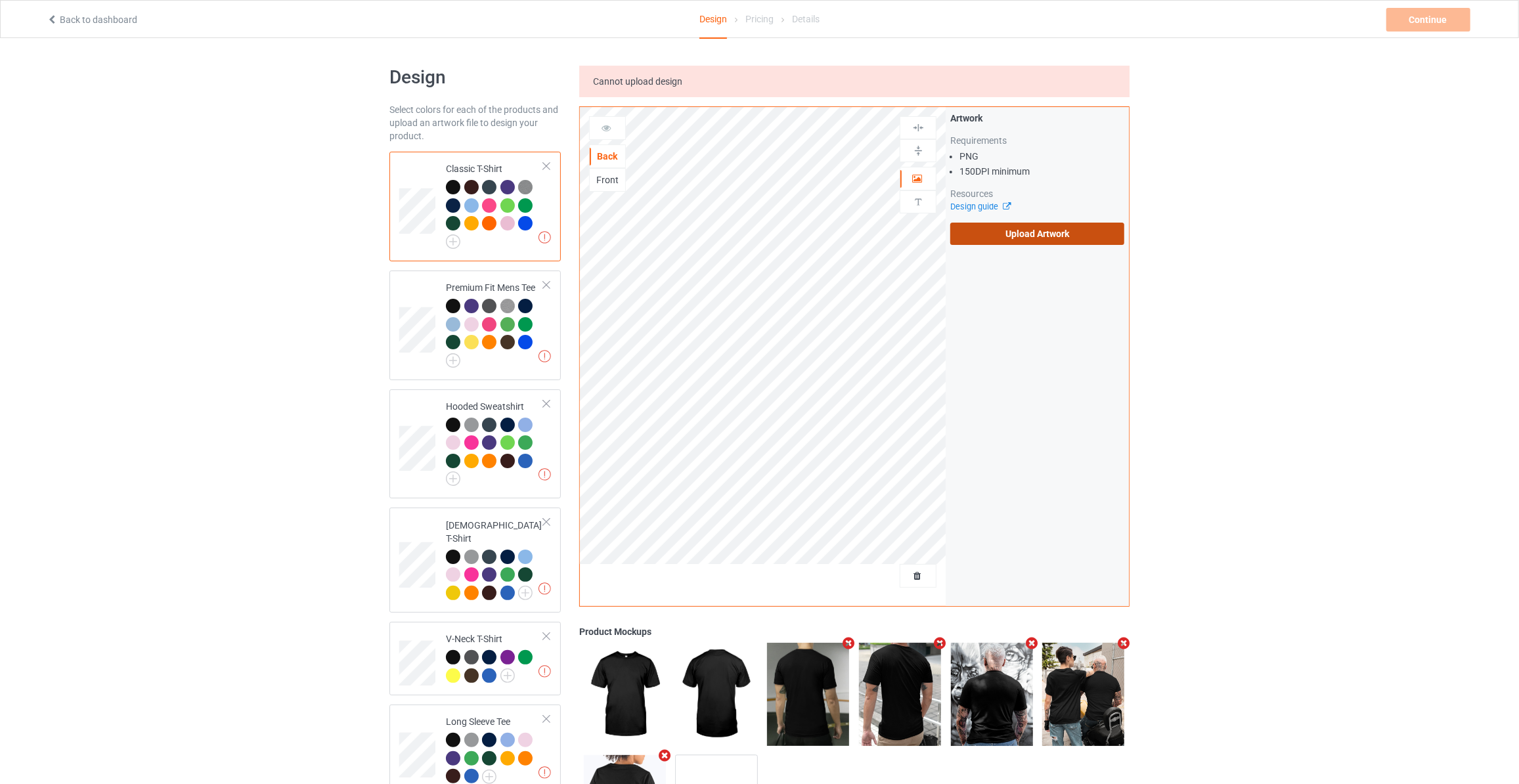
click at [974, 238] on label "Upload Artwork" at bounding box center [1037, 233] width 174 height 22
click at [0, 0] on input "Upload Artwork" at bounding box center [0, 0] width 0 height 0
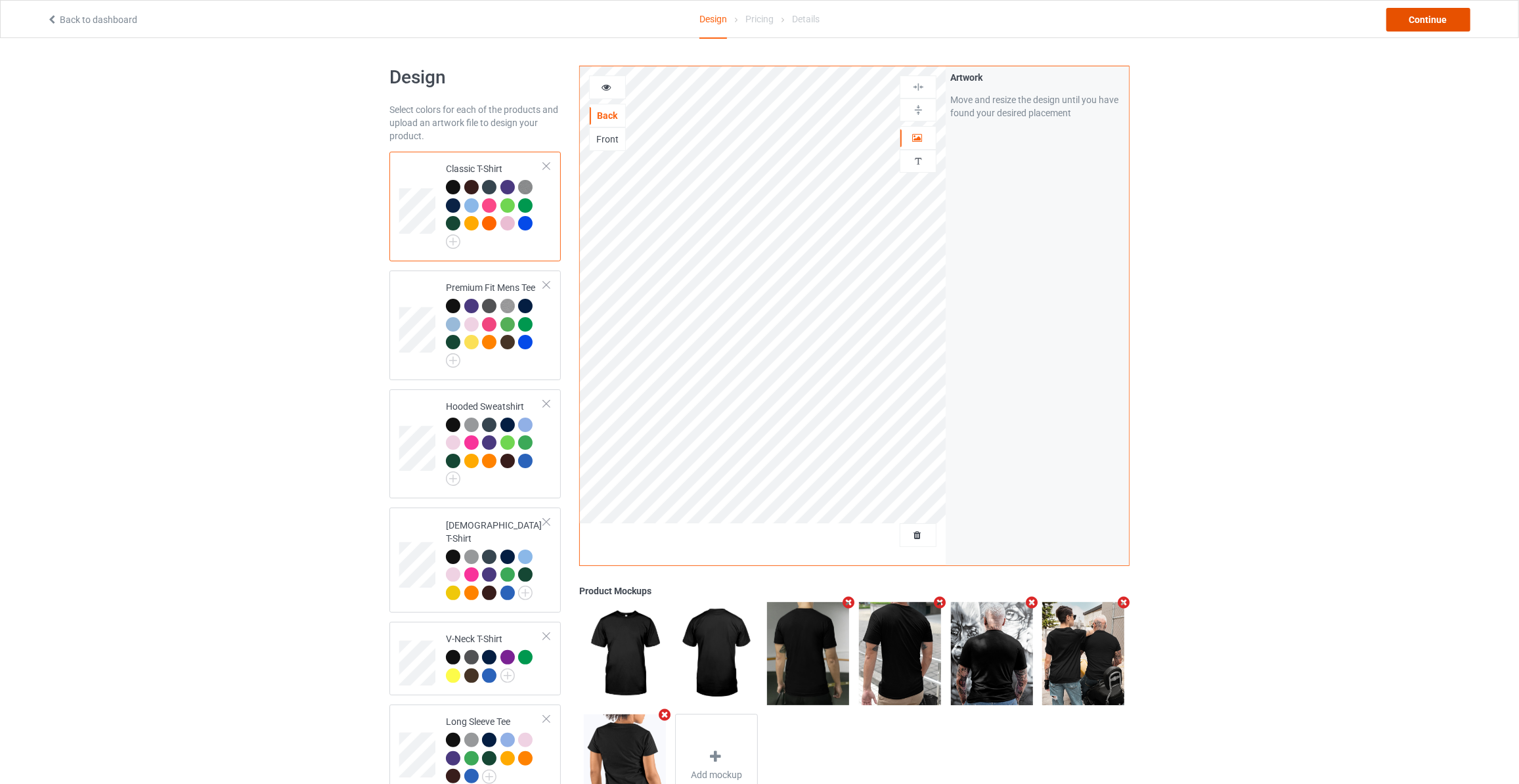
click at [1415, 19] on div "Continue" at bounding box center [1428, 20] width 84 height 24
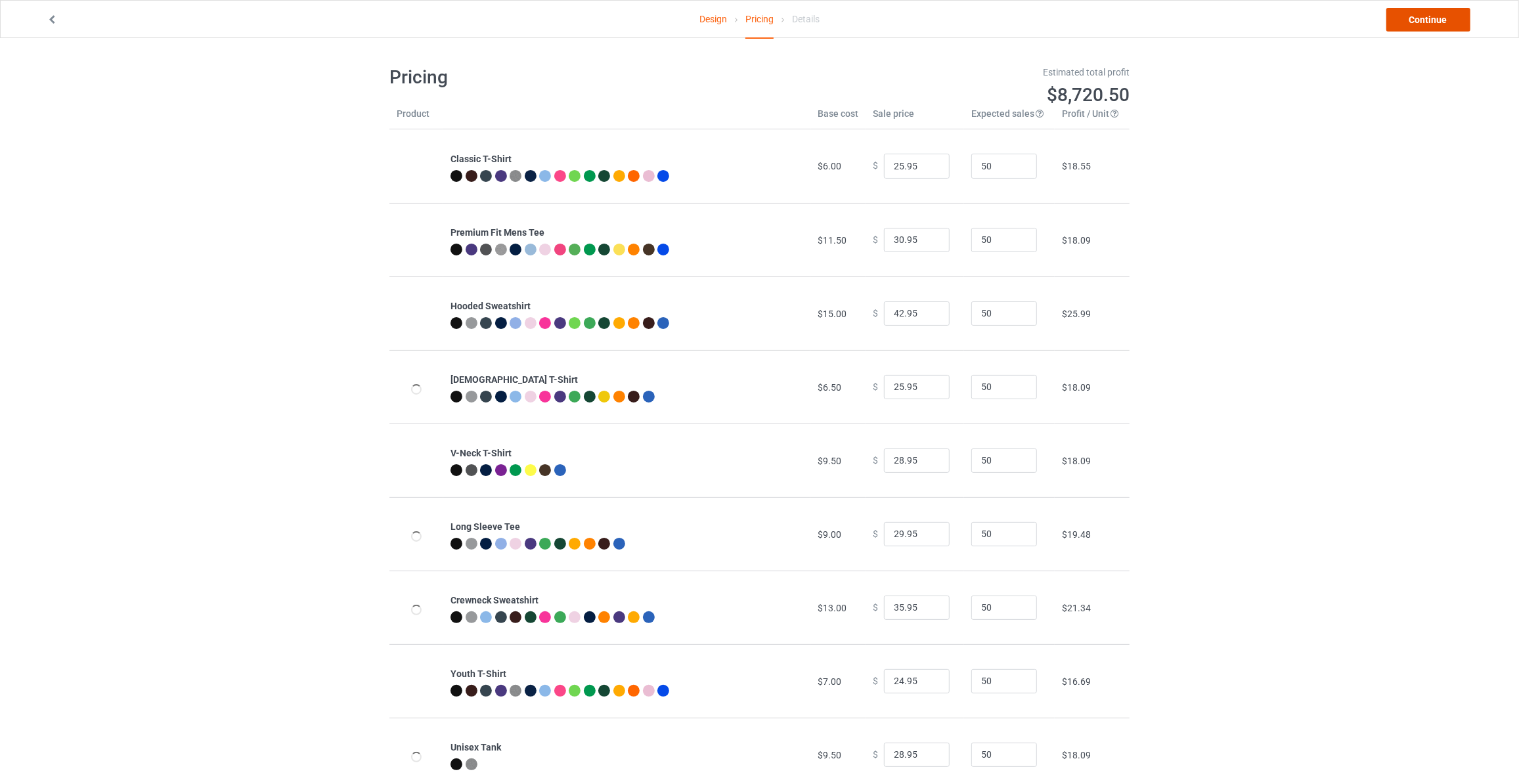
click at [1415, 19] on link "Continue" at bounding box center [1428, 20] width 84 height 24
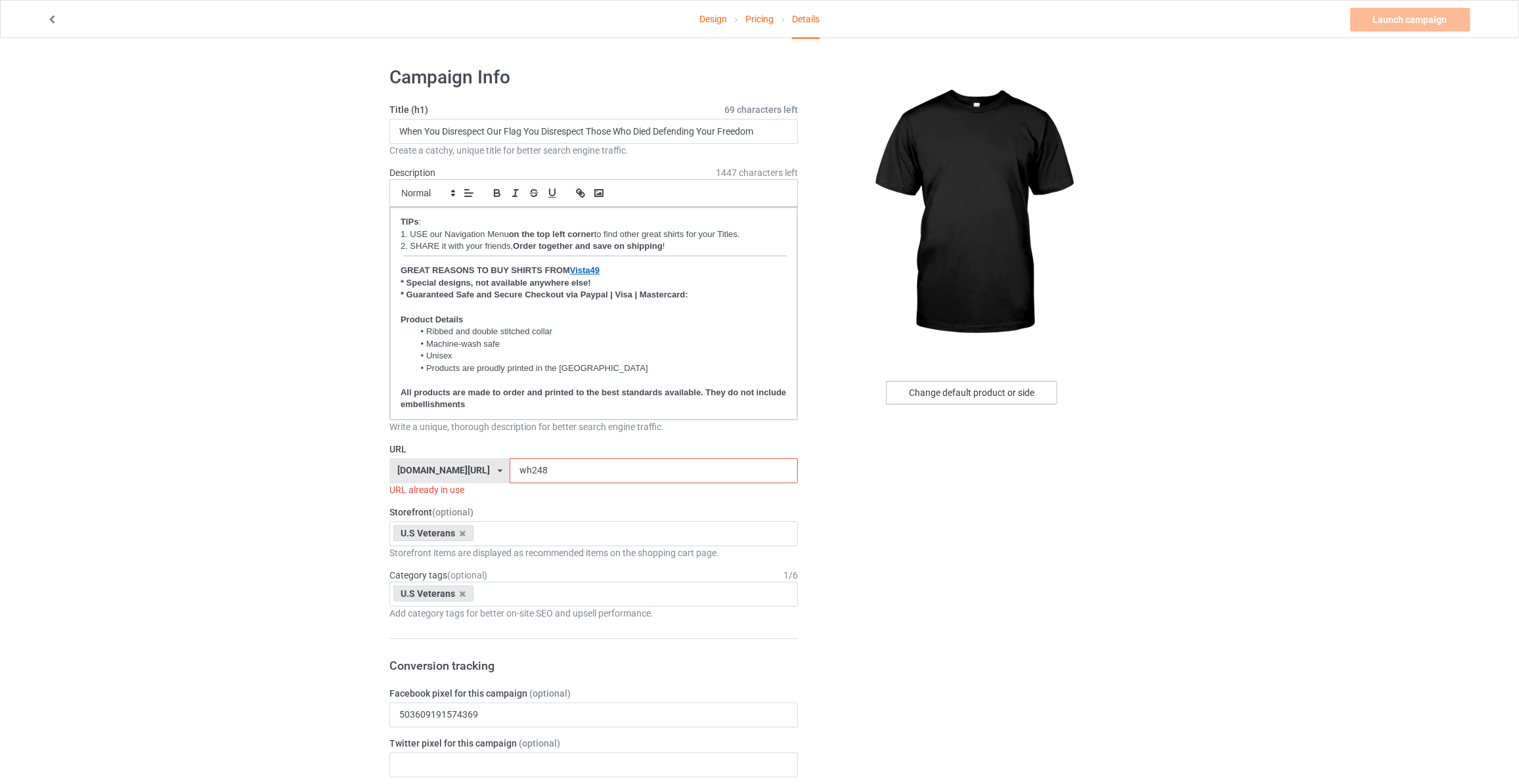
click at [956, 396] on div "Change default product or side" at bounding box center [971, 393] width 171 height 24
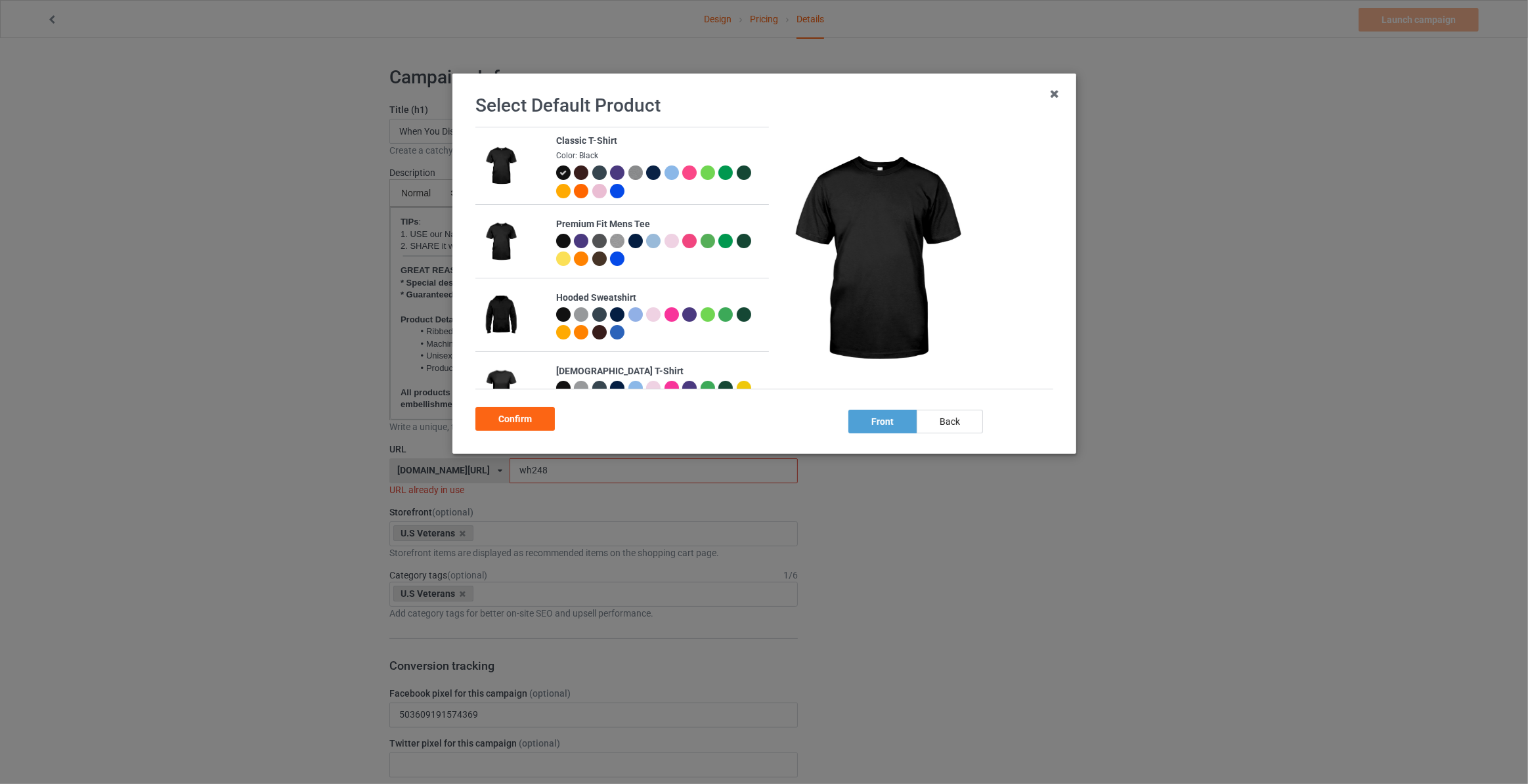
click at [959, 420] on div "back" at bounding box center [949, 422] width 66 height 24
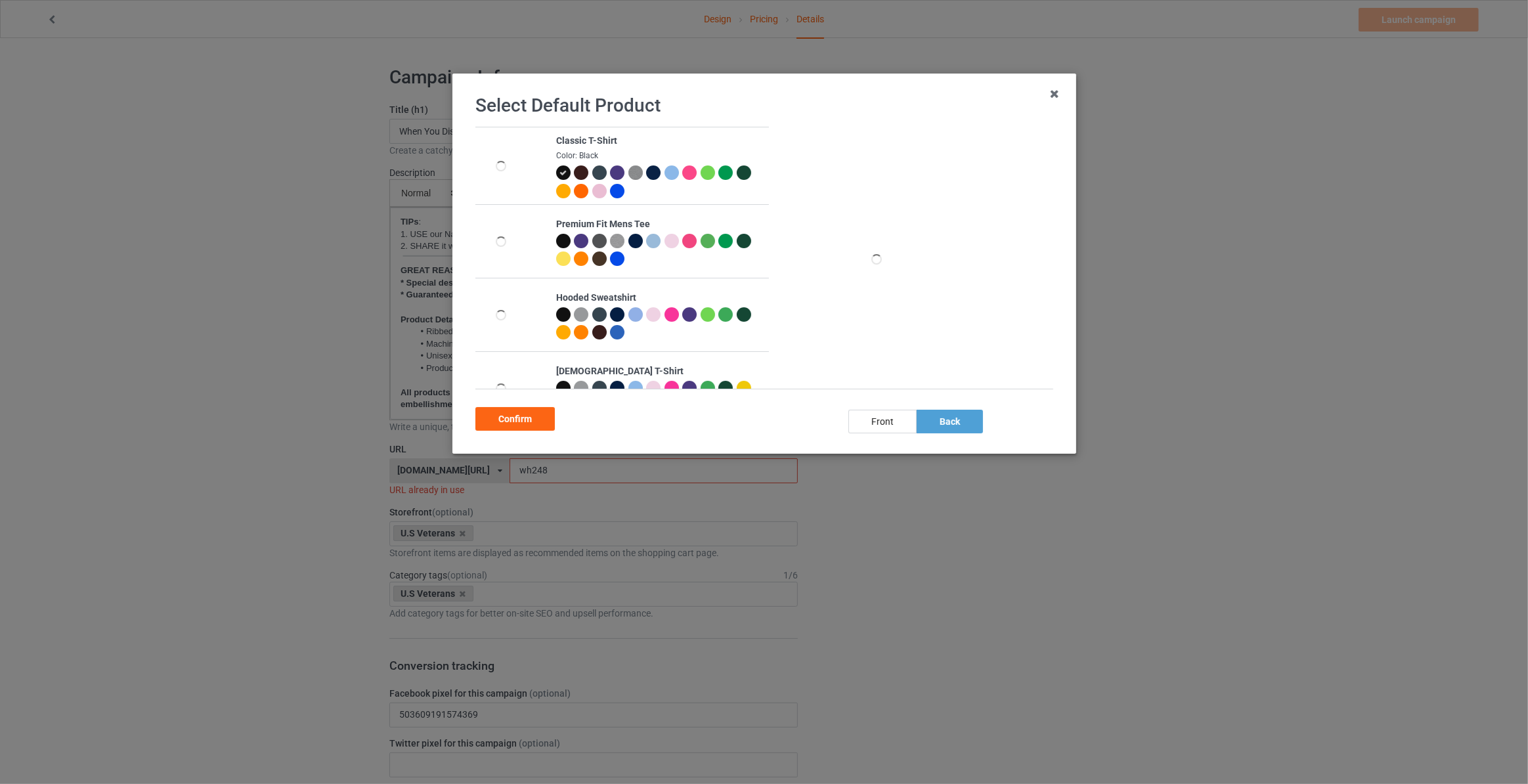
click at [509, 420] on div "Confirm" at bounding box center [515, 419] width 79 height 24
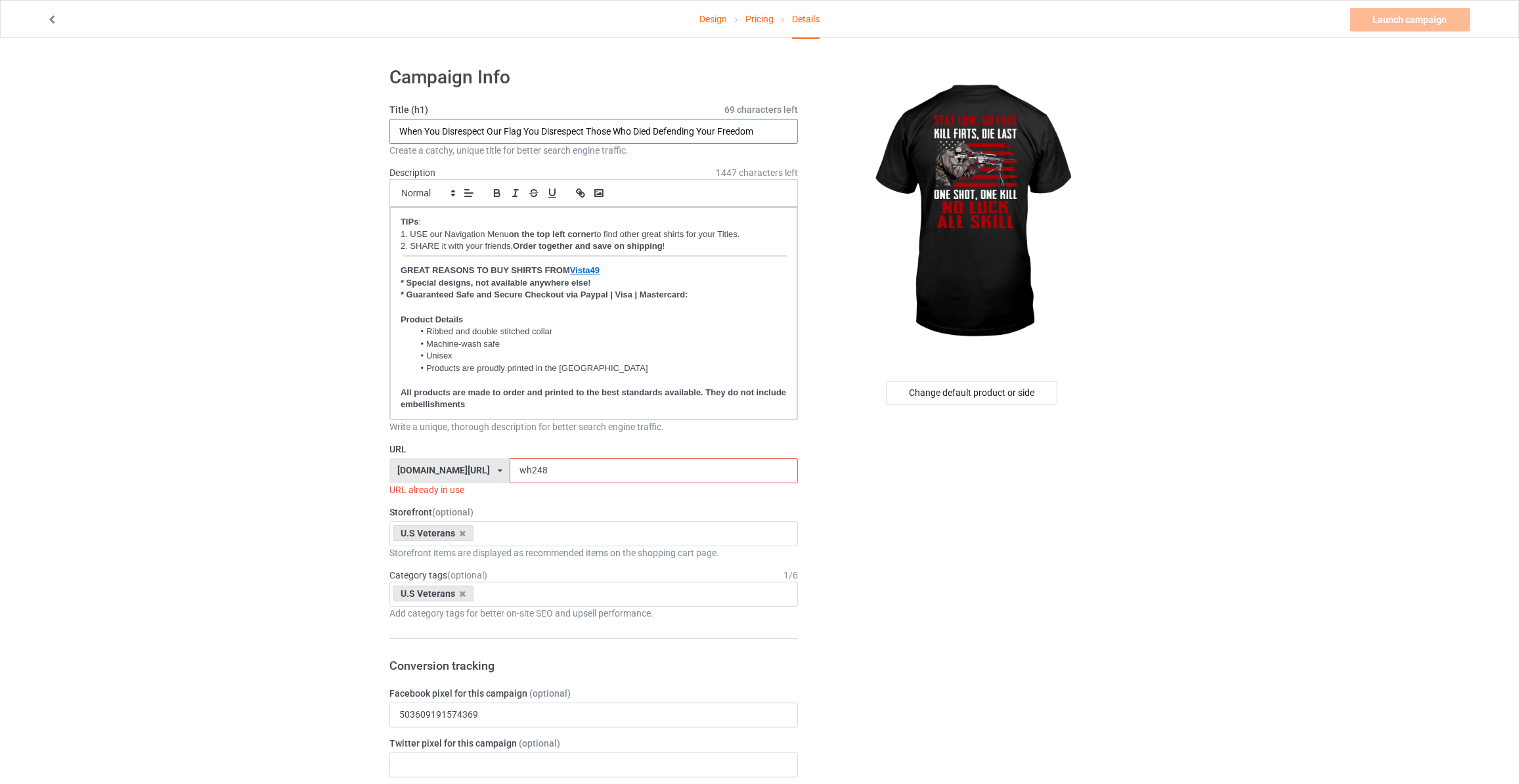
click at [545, 127] on input "When You Disrespect Our Flag You Disrespect Those Who Died Defending Your Freed…" at bounding box center [593, 131] width 408 height 25
type input "T"
type input "Stay Low Go Fast Kill Firts"
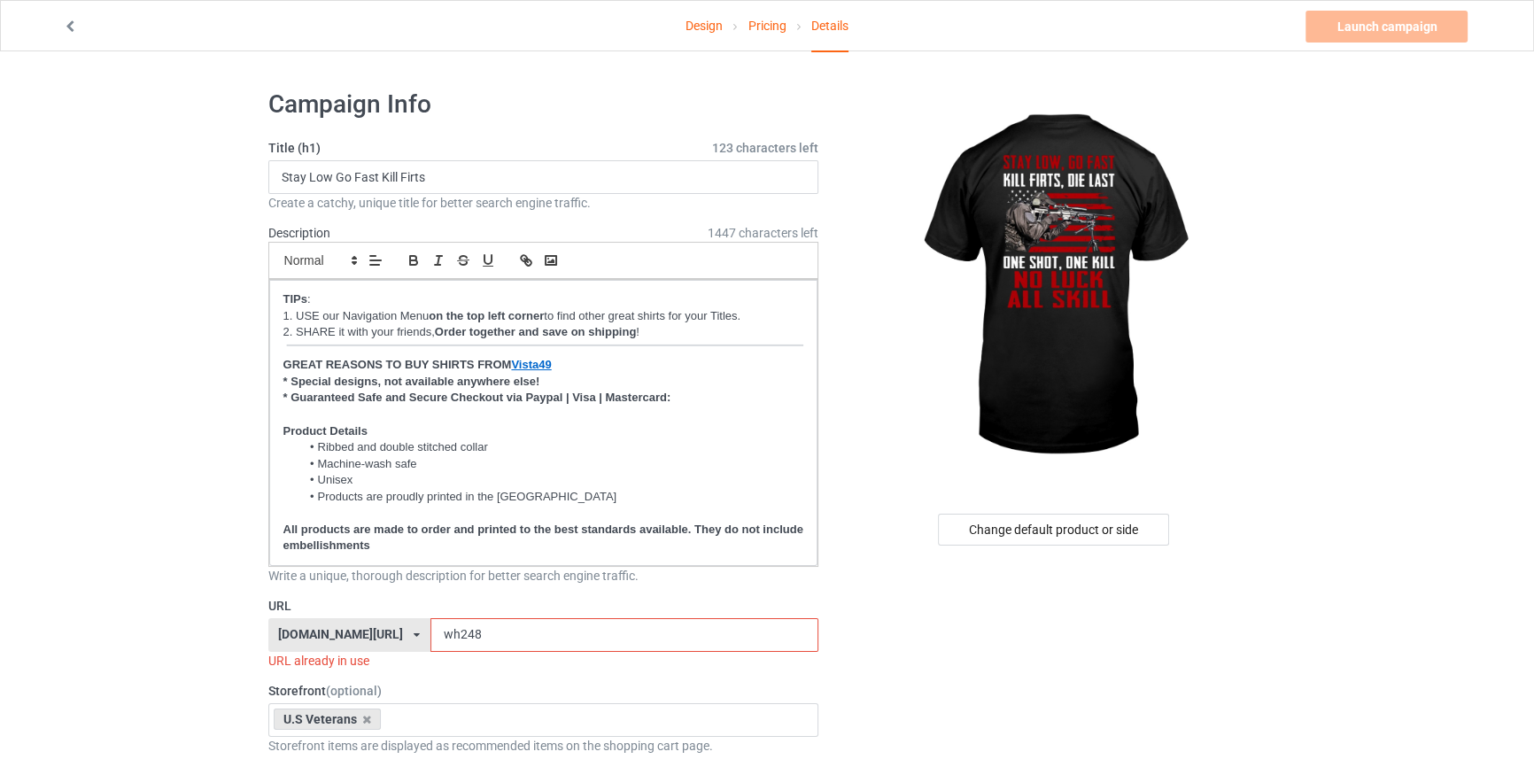
drag, startPoint x: 136, startPoint y: 230, endPoint x: 629, endPoint y: 73, distance: 517.9
click at [709, 31] on link "Design" at bounding box center [704, 26] width 37 height 50
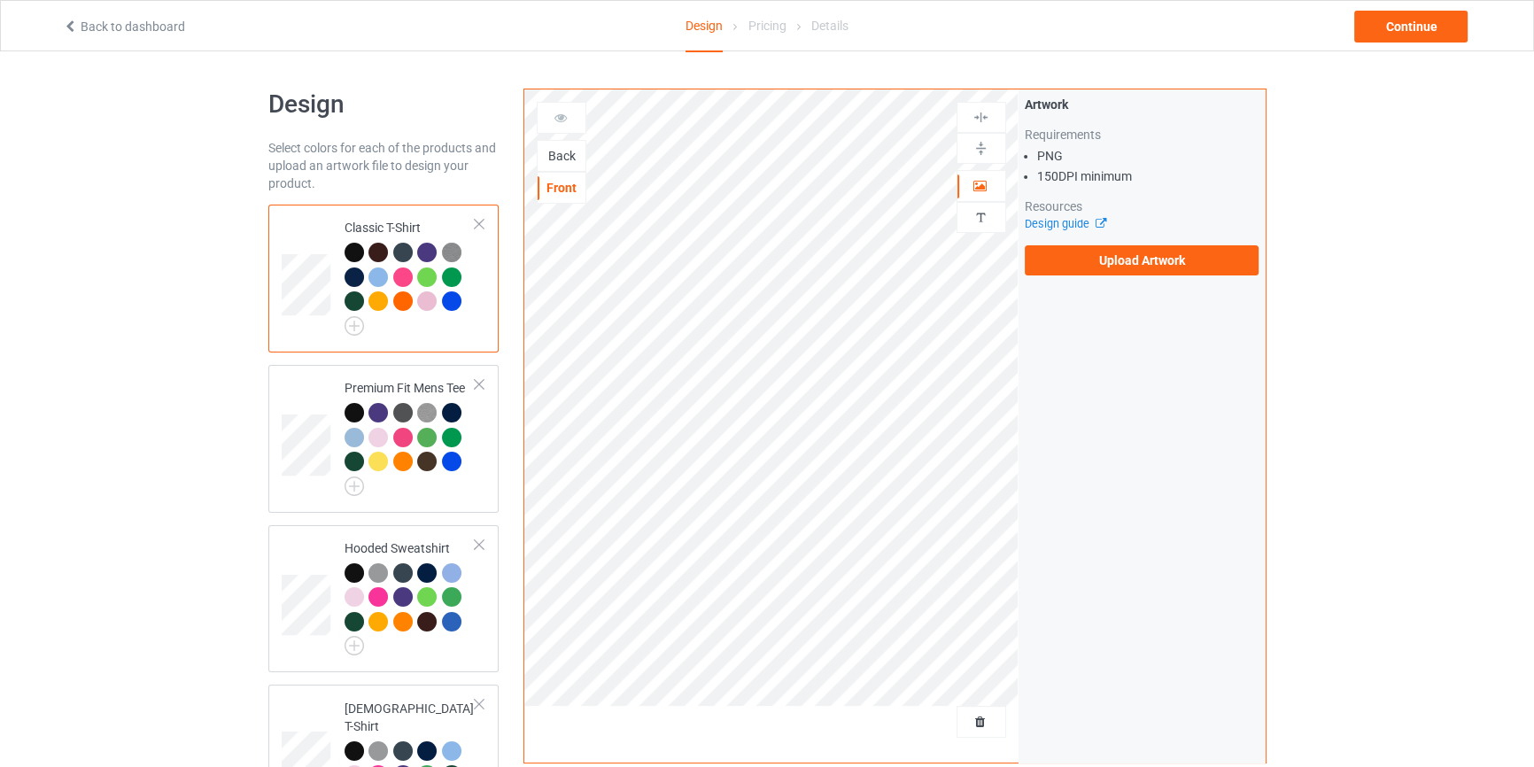
click at [562, 141] on div "Back" at bounding box center [562, 156] width 50 height 32
click at [563, 160] on div "Back" at bounding box center [562, 156] width 48 height 18
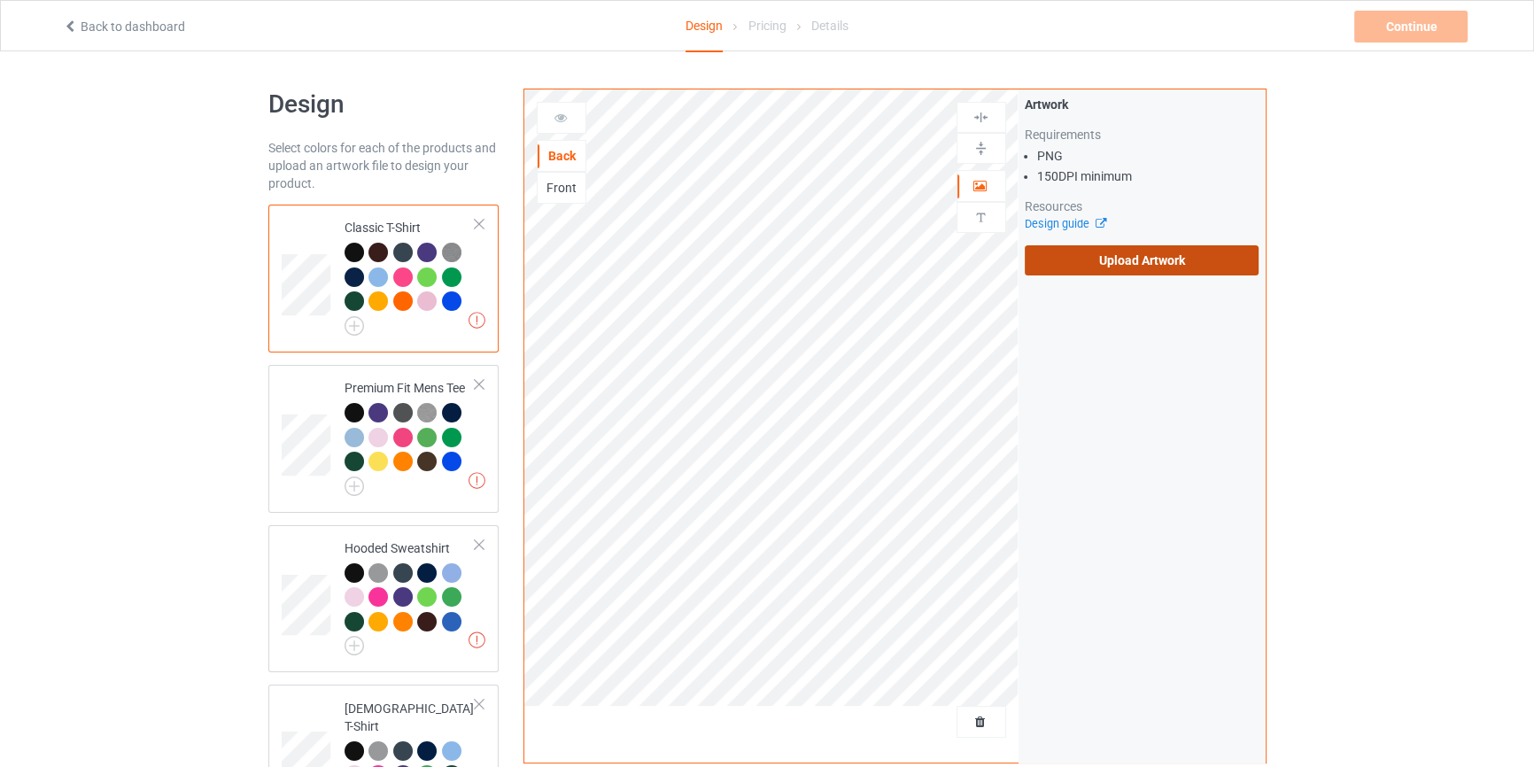
click at [1129, 247] on label "Upload Artwork" at bounding box center [1142, 260] width 235 height 30
click at [0, 0] on input "Upload Artwork" at bounding box center [0, 0] width 0 height 0
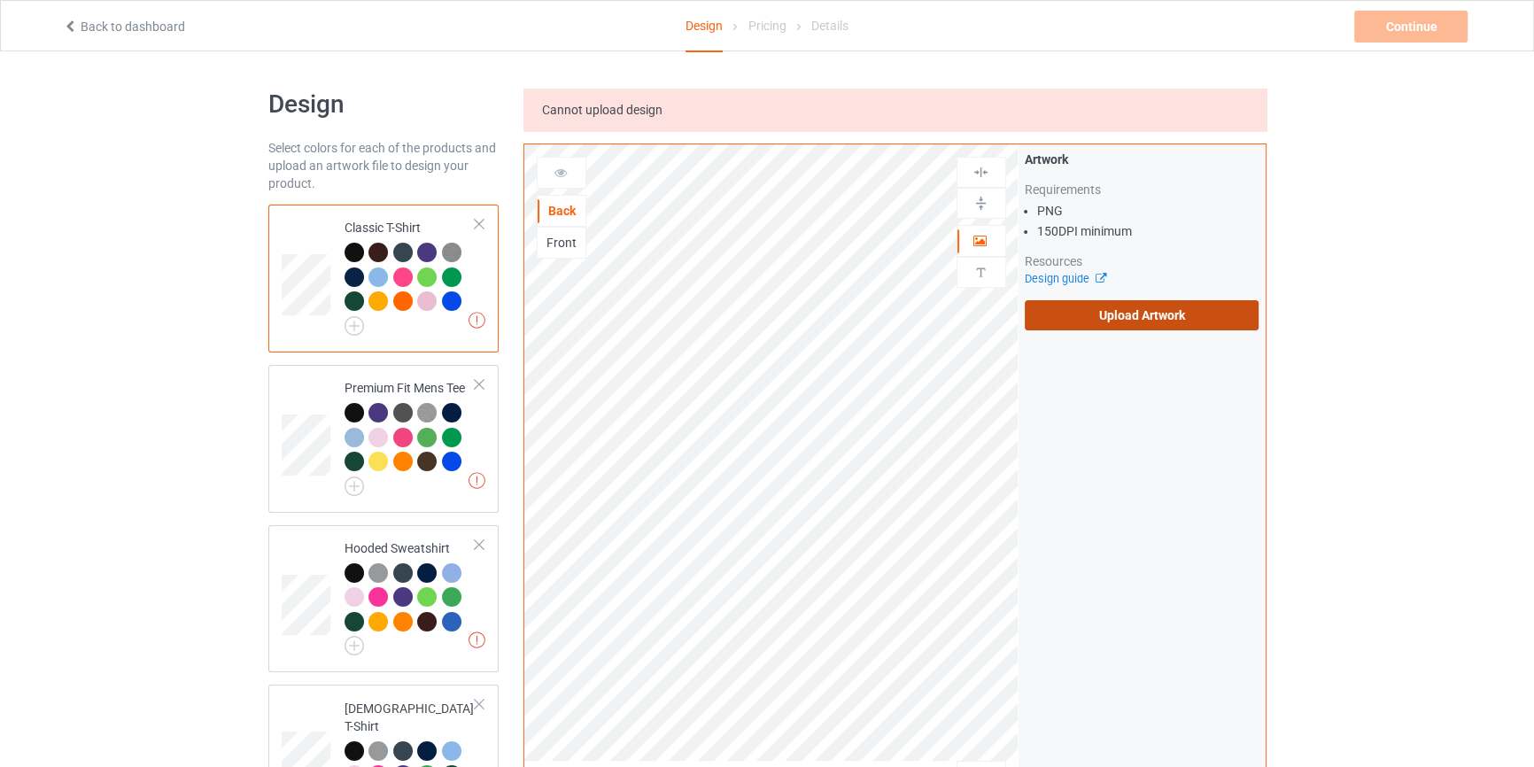
click at [1115, 326] on label "Upload Artwork" at bounding box center [1142, 315] width 235 height 30
click at [0, 0] on input "Upload Artwork" at bounding box center [0, 0] width 0 height 0
click at [1070, 316] on label "Upload Artwork" at bounding box center [1142, 315] width 235 height 30
click at [0, 0] on input "Upload Artwork" at bounding box center [0, 0] width 0 height 0
click at [1066, 314] on label "Upload Artwork" at bounding box center [1142, 315] width 235 height 30
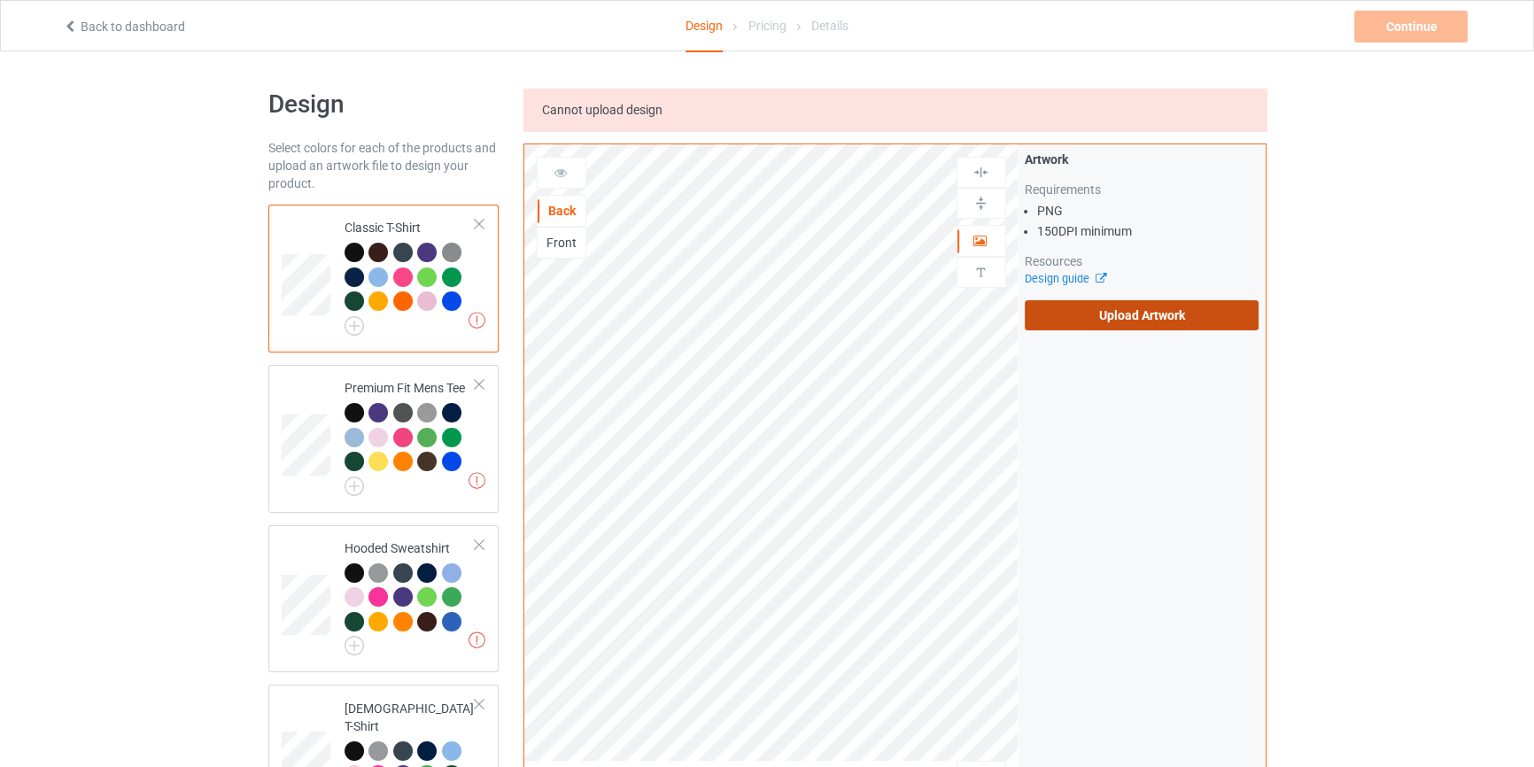
click at [0, 0] on input "Upload Artwork" at bounding box center [0, 0] width 0 height 0
click at [107, 19] on link "Back to dashboard" at bounding box center [124, 26] width 122 height 14
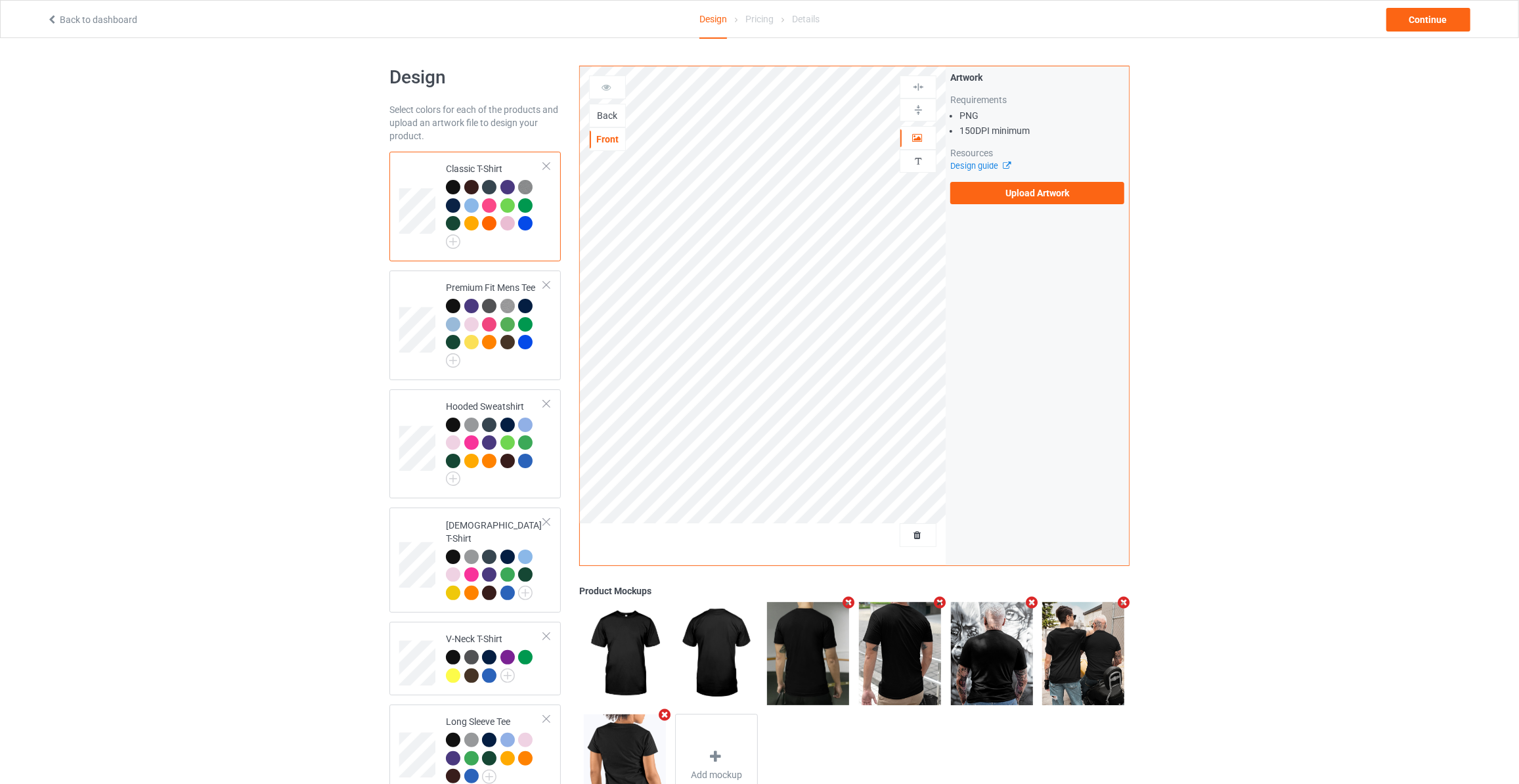
click at [605, 112] on div "Back" at bounding box center [607, 116] width 36 height 13
click at [1005, 183] on label "Upload Artwork" at bounding box center [1037, 193] width 174 height 22
click at [0, 0] on input "Upload Artwork" at bounding box center [0, 0] width 0 height 0
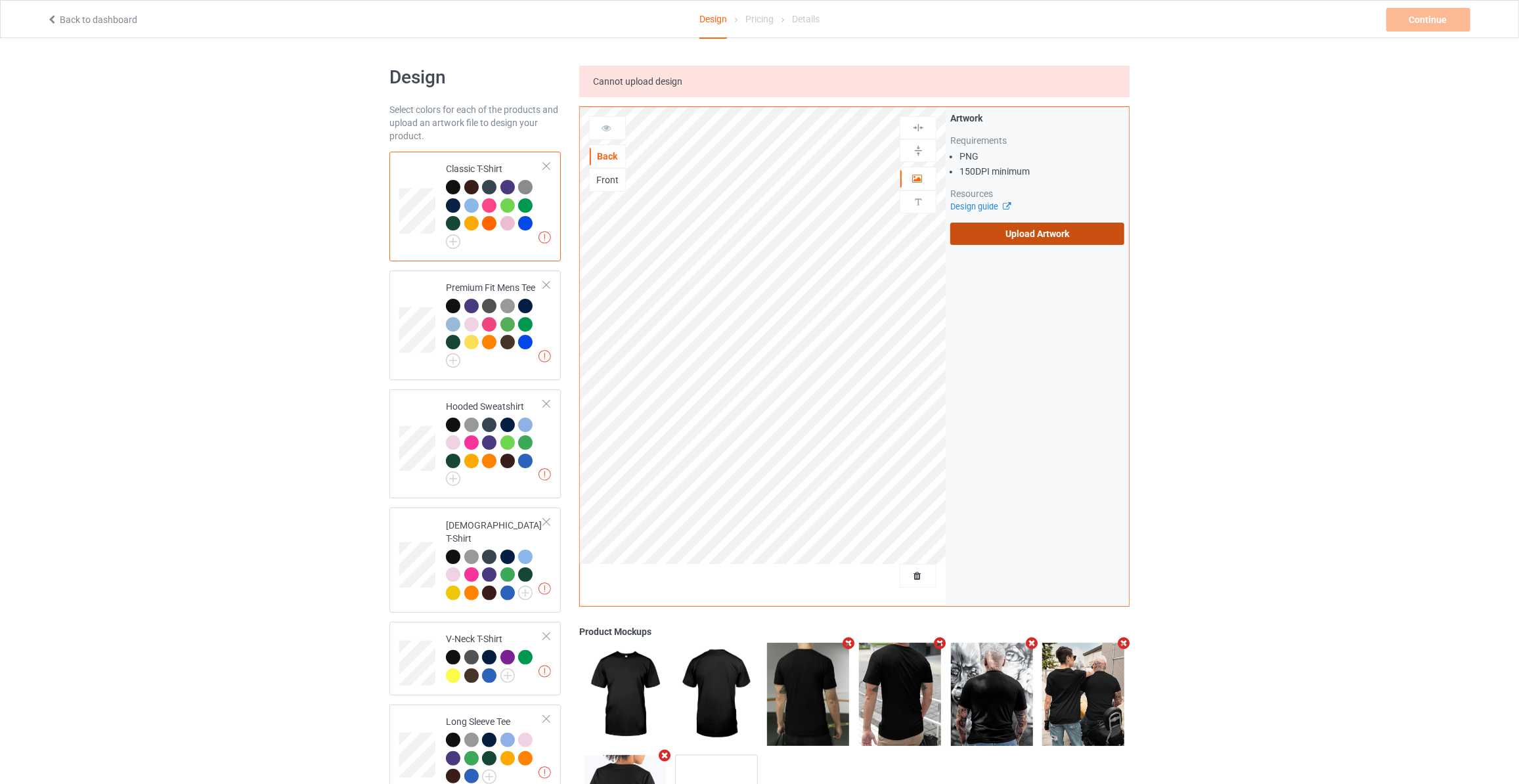
click at [999, 227] on label "Upload Artwork" at bounding box center [1037, 233] width 174 height 22
click at [0, 0] on input "Upload Artwork" at bounding box center [0, 0] width 0 height 0
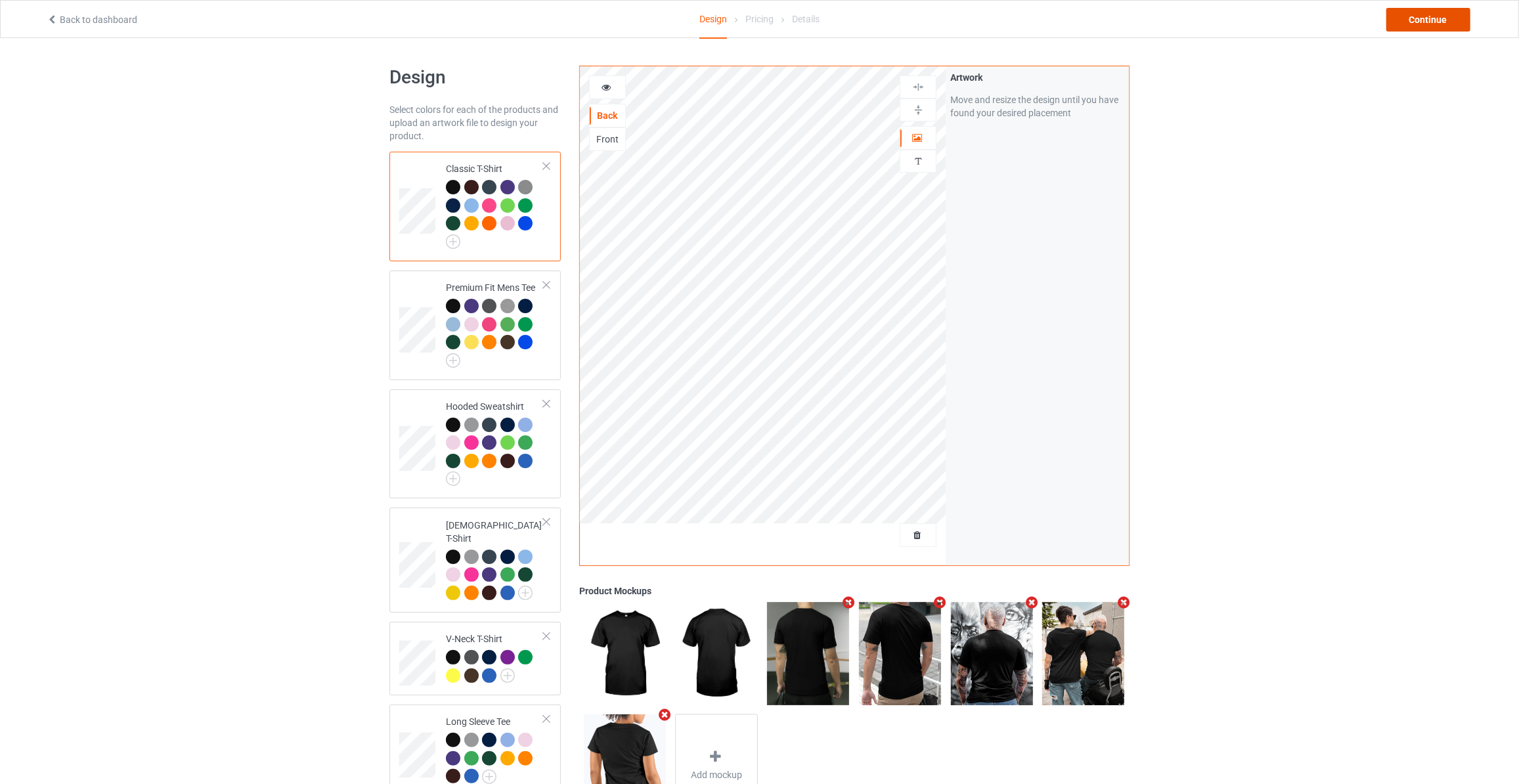
click at [1424, 24] on div "Continue" at bounding box center [1428, 20] width 84 height 24
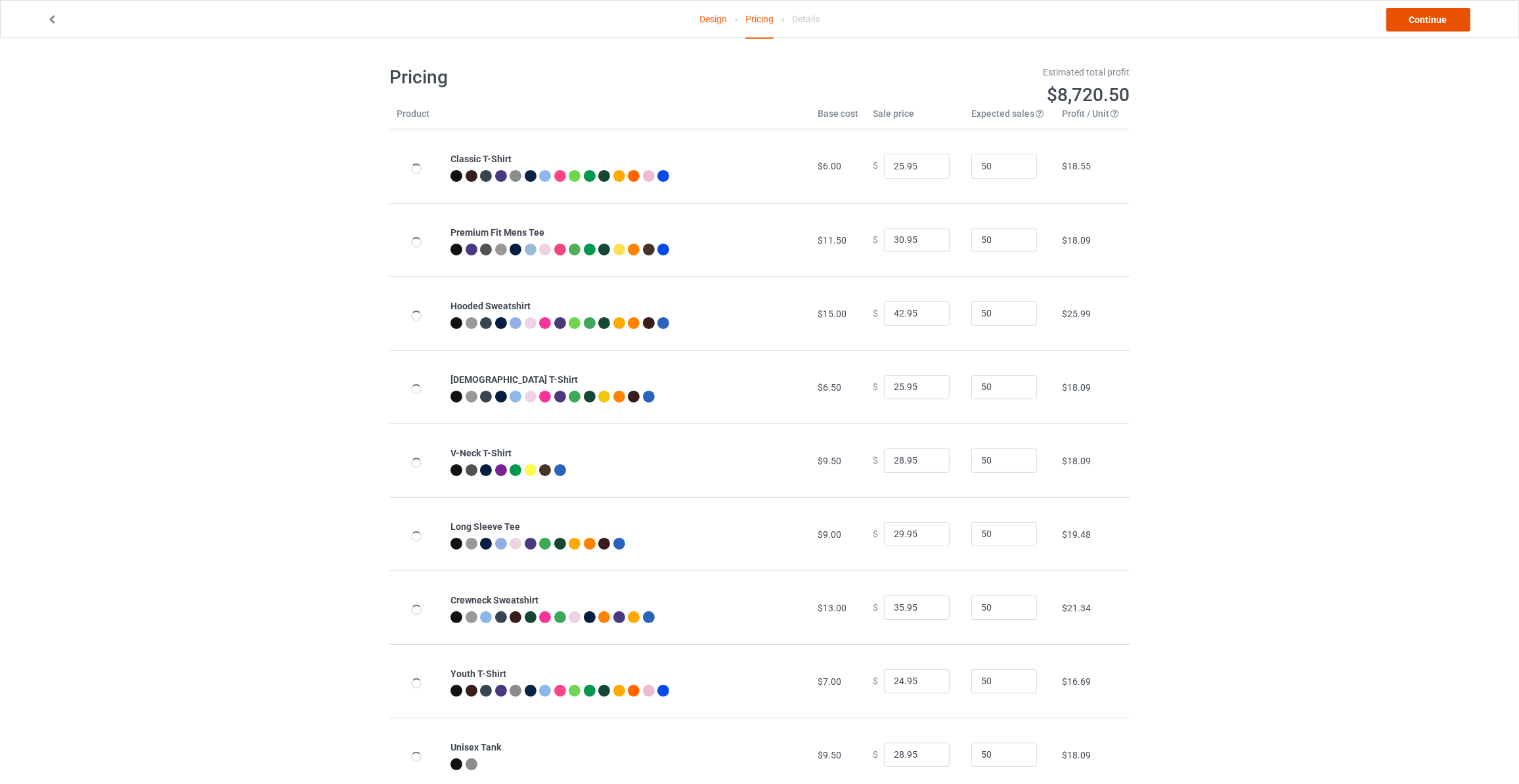
click at [1424, 24] on link "Continue" at bounding box center [1428, 20] width 84 height 24
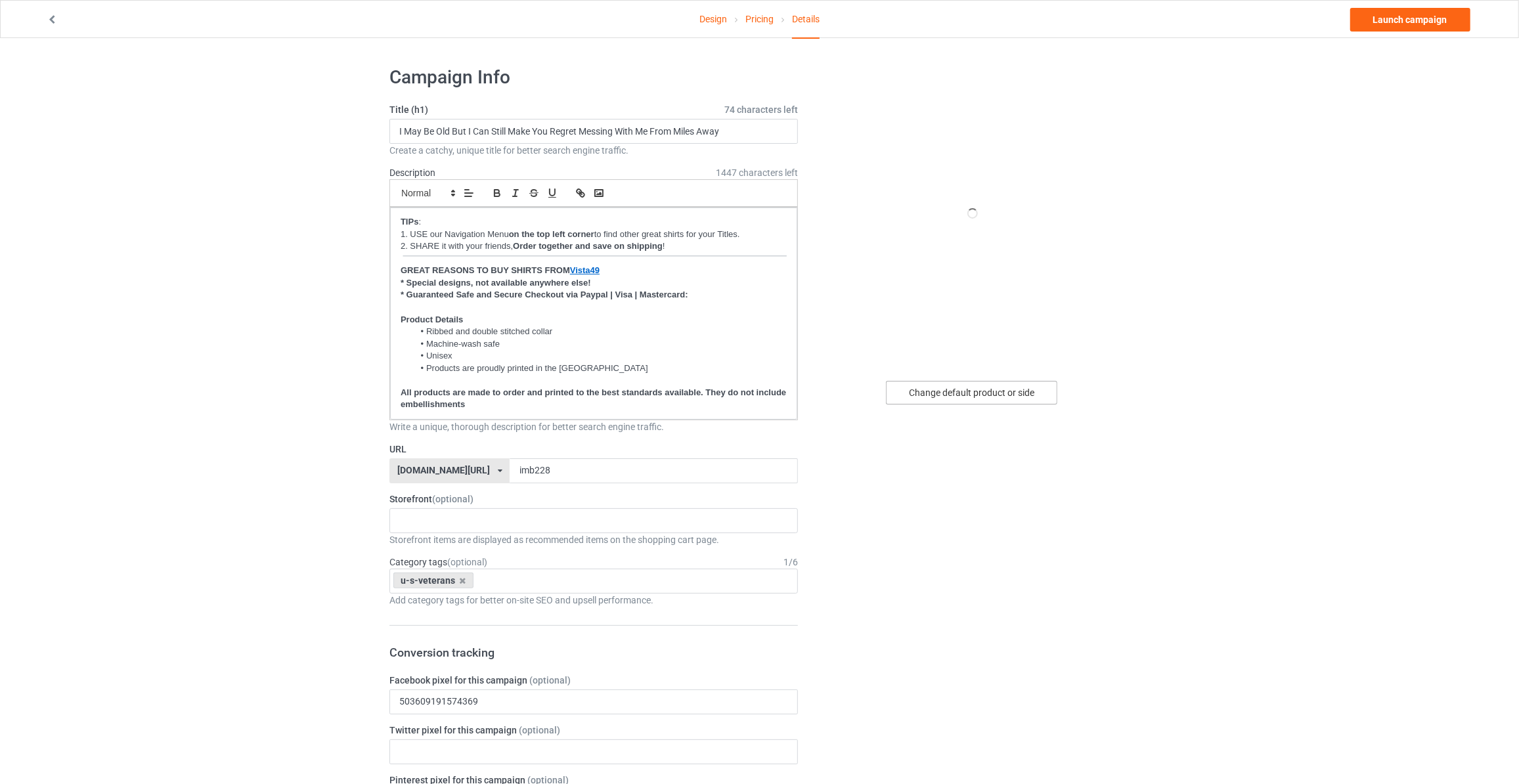
click at [950, 392] on div "Change default product or side" at bounding box center [971, 393] width 171 height 24
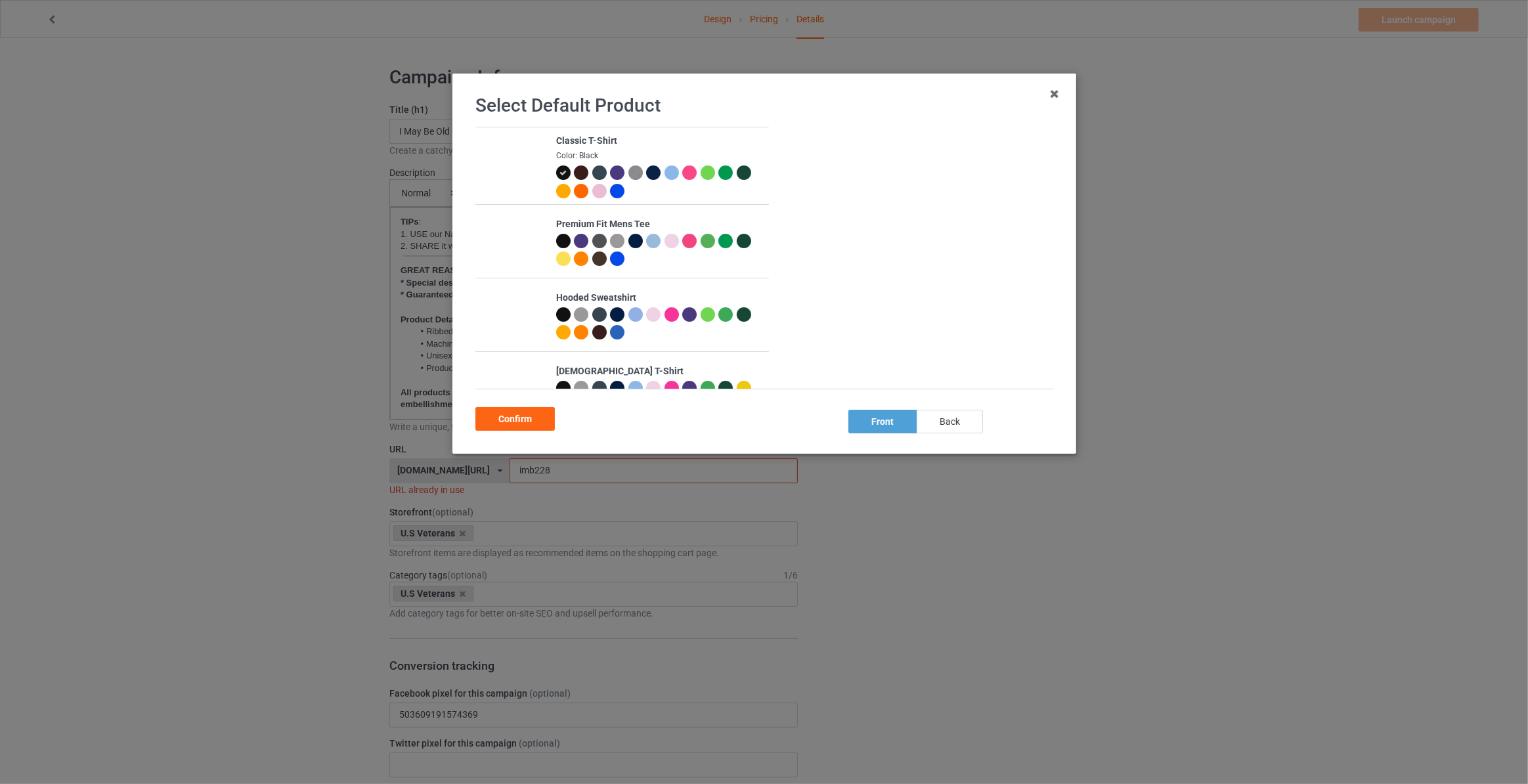
click at [950, 422] on div "back" at bounding box center [949, 422] width 66 height 24
click at [503, 422] on div "Confirm" at bounding box center [515, 419] width 79 height 24
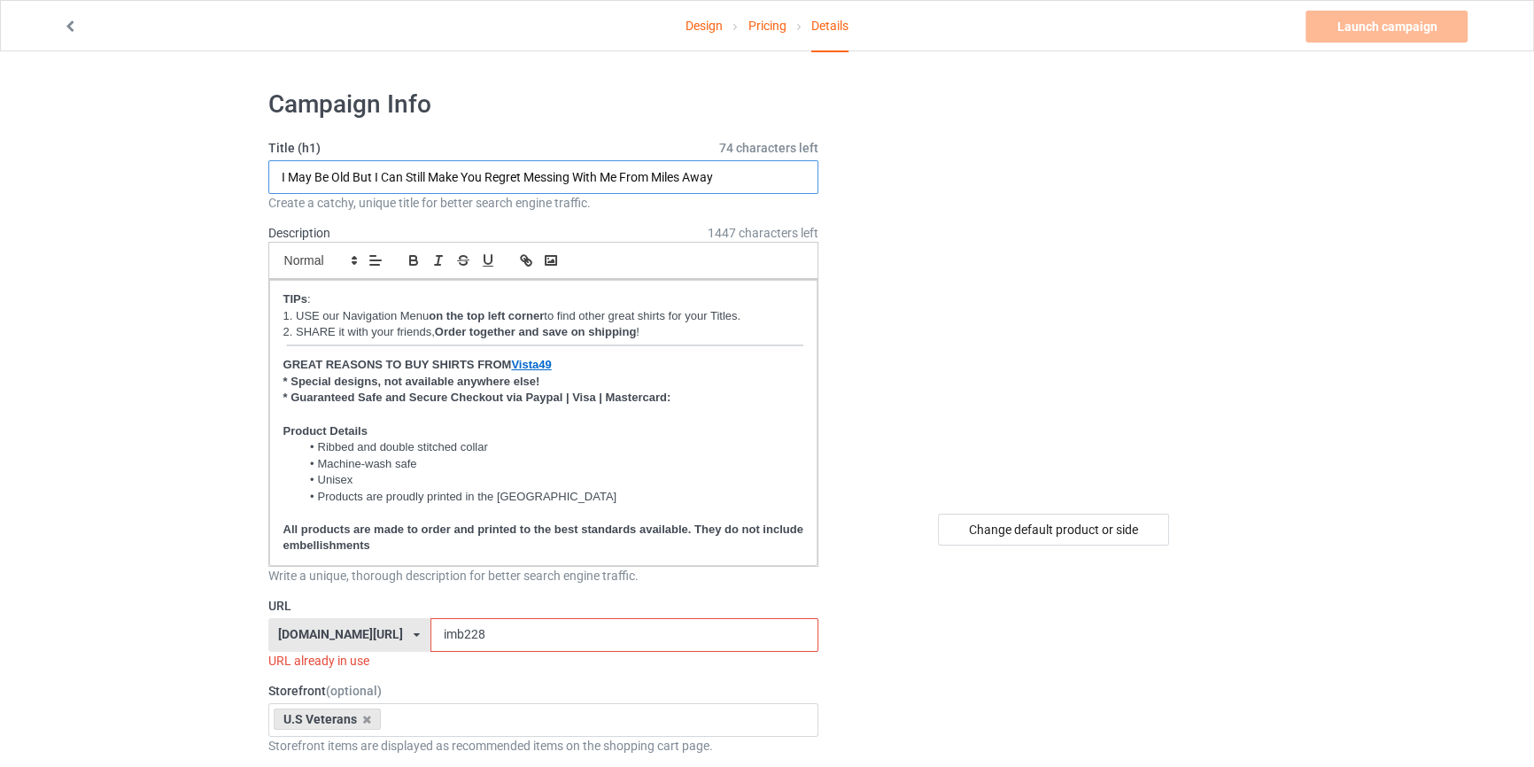
drag, startPoint x: 732, startPoint y: 172, endPoint x: 0, endPoint y: 123, distance: 733.2
paste input "It's Hearts Without [DEMOGRAPHIC_DATA] Homes Without Discipline Schools Without…"
type input "The Problem Is Not Guns It's Hearts Without God Homes Without Discipline School…"
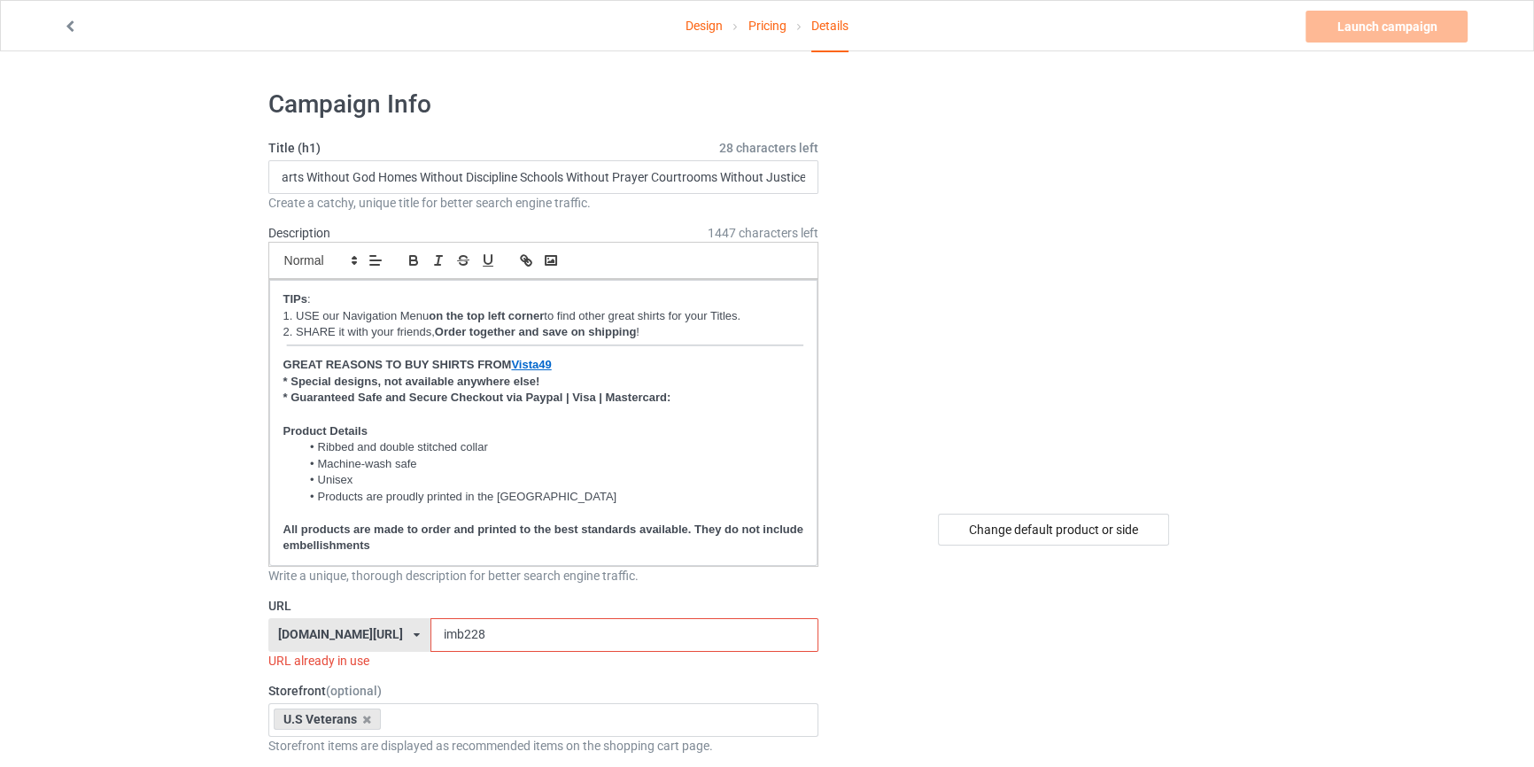
drag, startPoint x: 487, startPoint y: 632, endPoint x: 0, endPoint y: 599, distance: 488.3
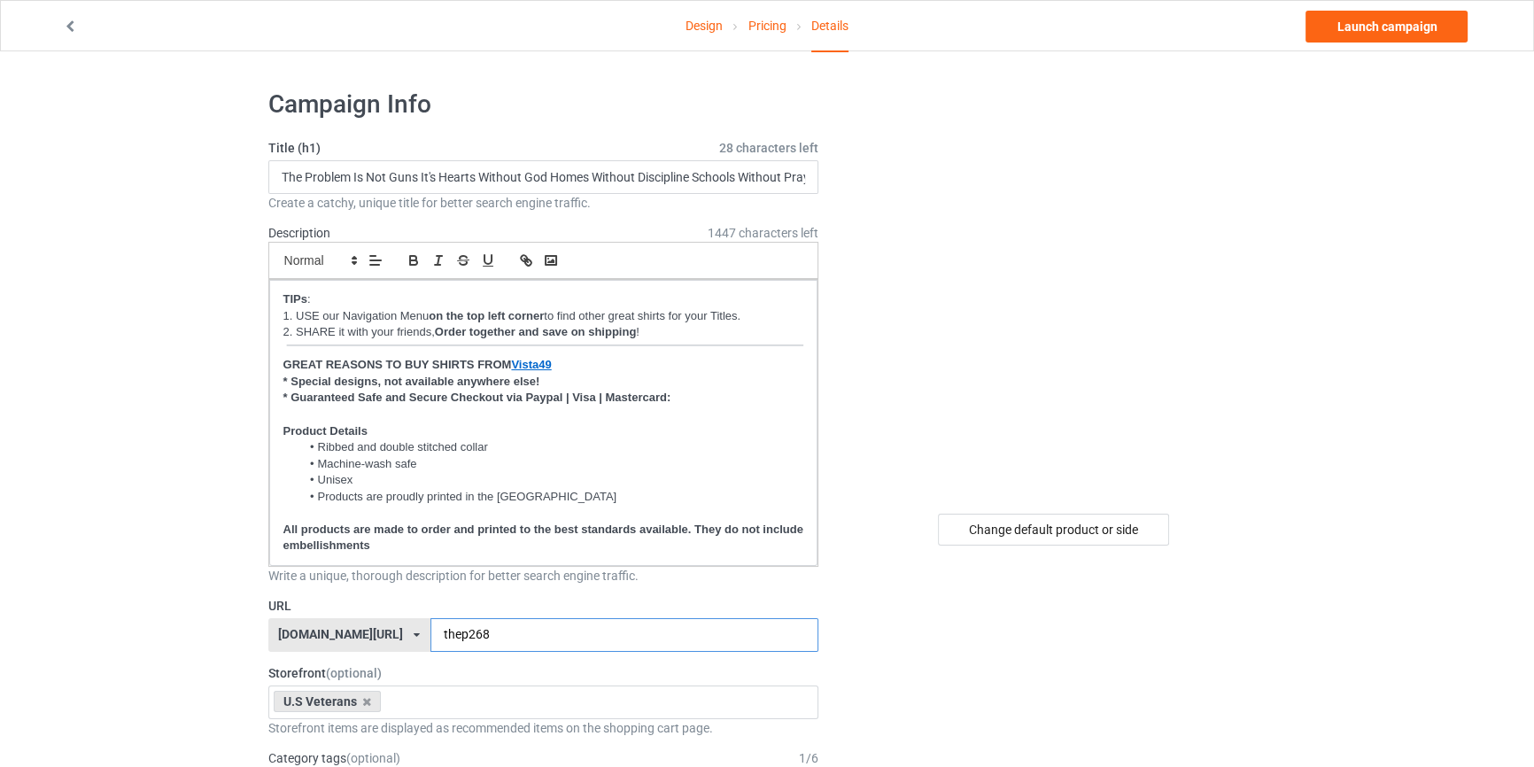
type input "thep268"
click at [1389, 36] on link "Launch campaign" at bounding box center [1387, 27] width 162 height 32
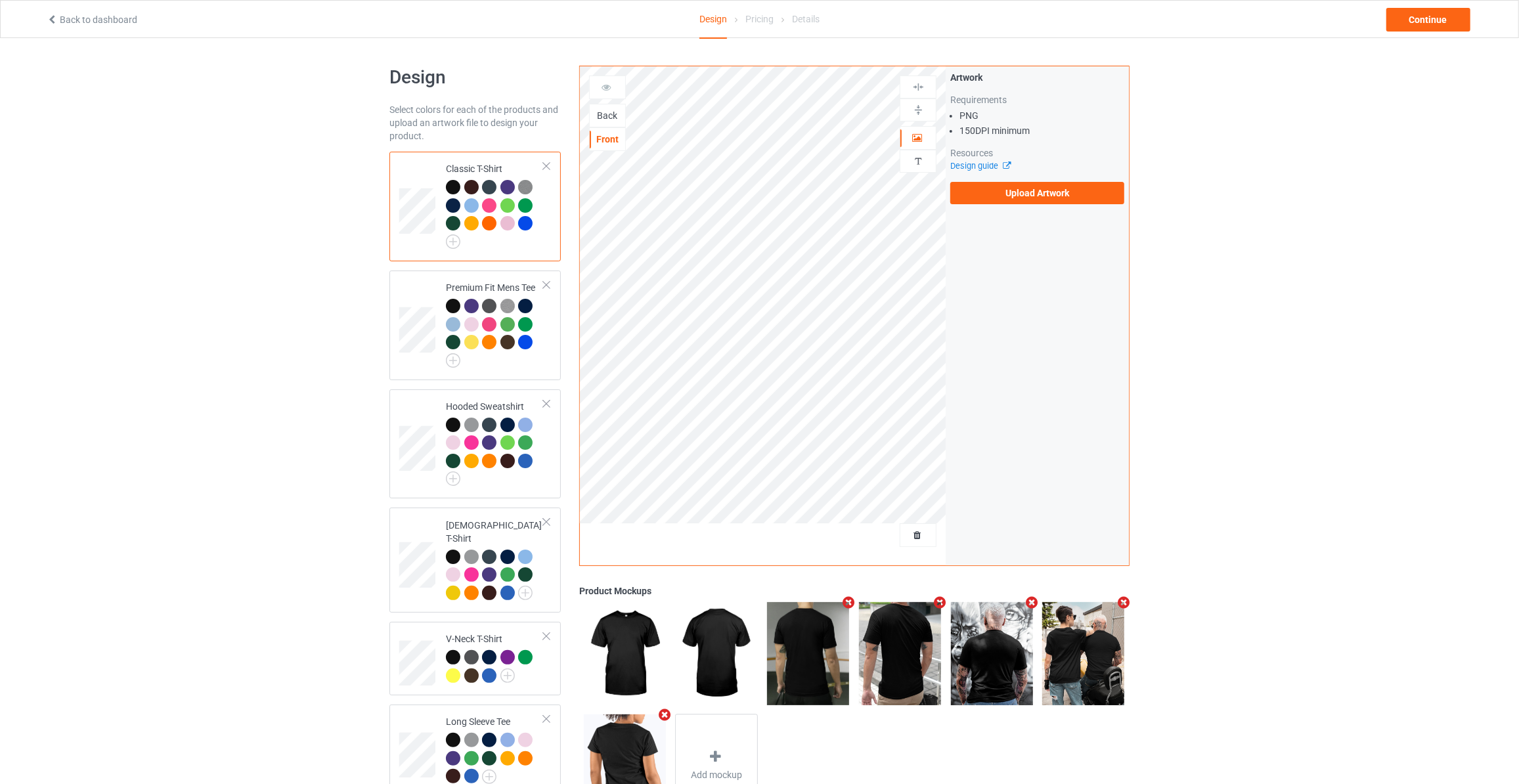
click at [600, 109] on div "Back" at bounding box center [607, 116] width 36 height 13
click at [1002, 187] on label "Upload Artwork" at bounding box center [1037, 193] width 174 height 22
click at [0, 0] on input "Upload Artwork" at bounding box center [0, 0] width 0 height 0
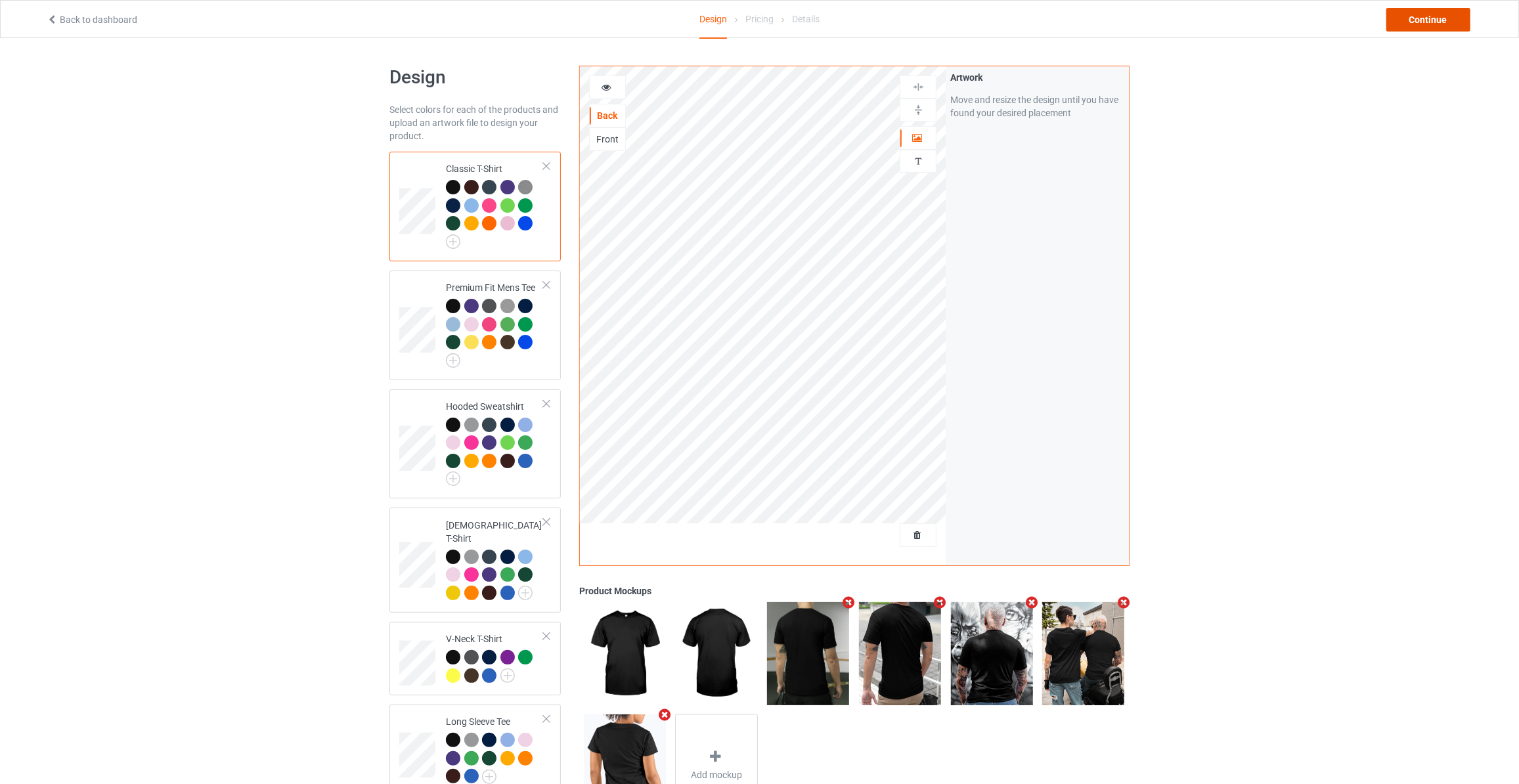
click at [1423, 16] on div "Continue" at bounding box center [1428, 20] width 84 height 24
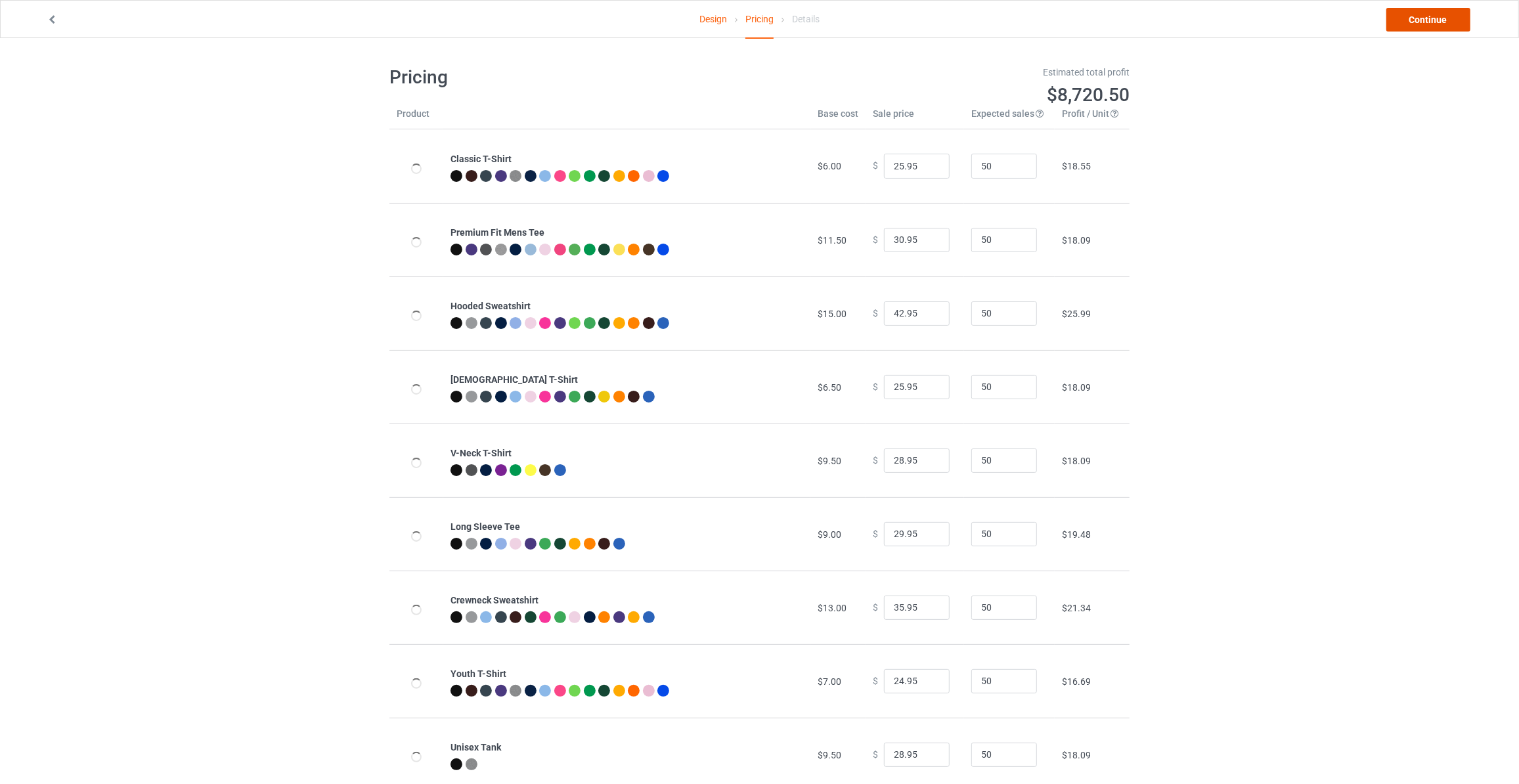
click at [1423, 16] on link "Continue" at bounding box center [1428, 20] width 84 height 24
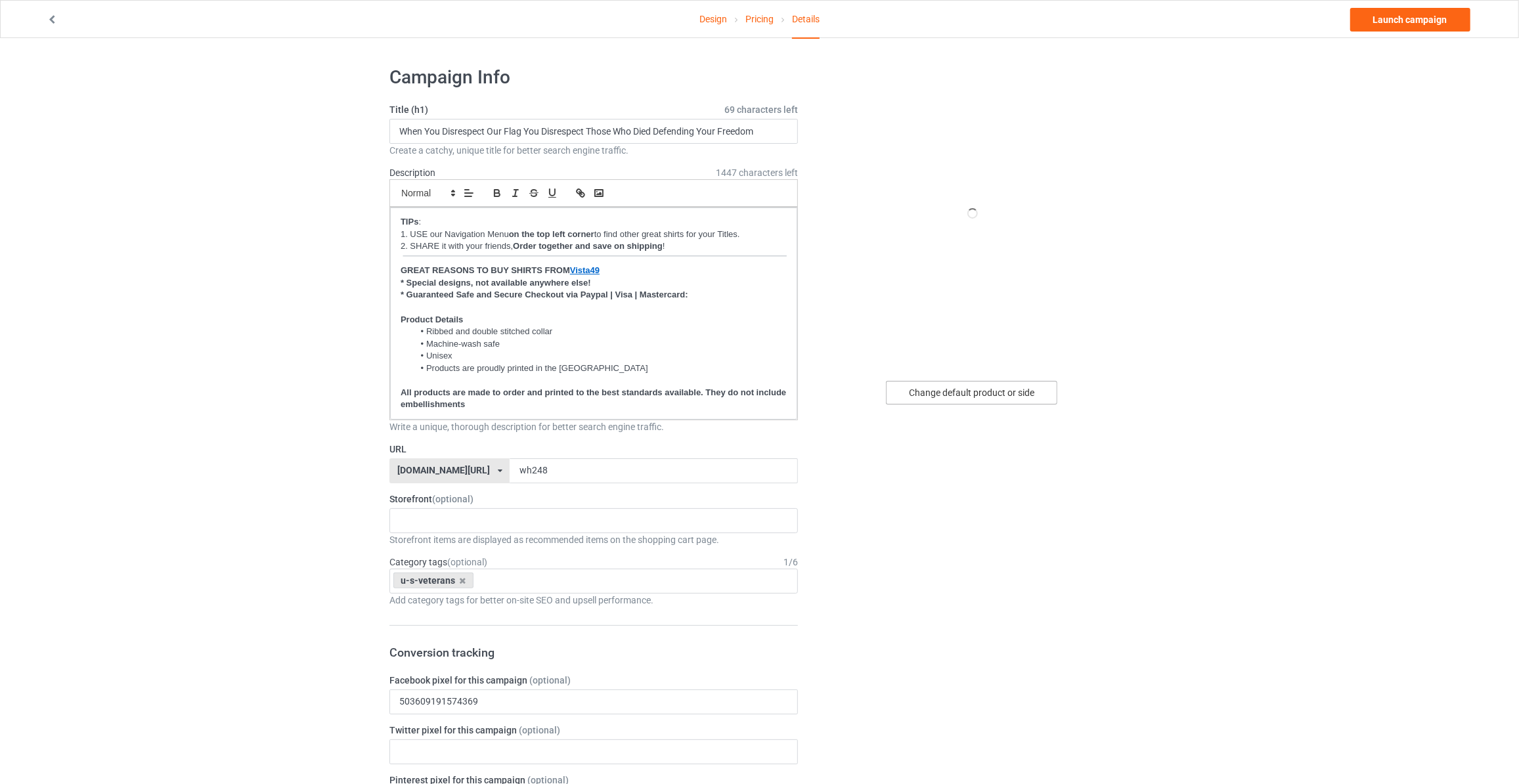
click at [941, 392] on div "Change default product or side" at bounding box center [971, 393] width 171 height 24
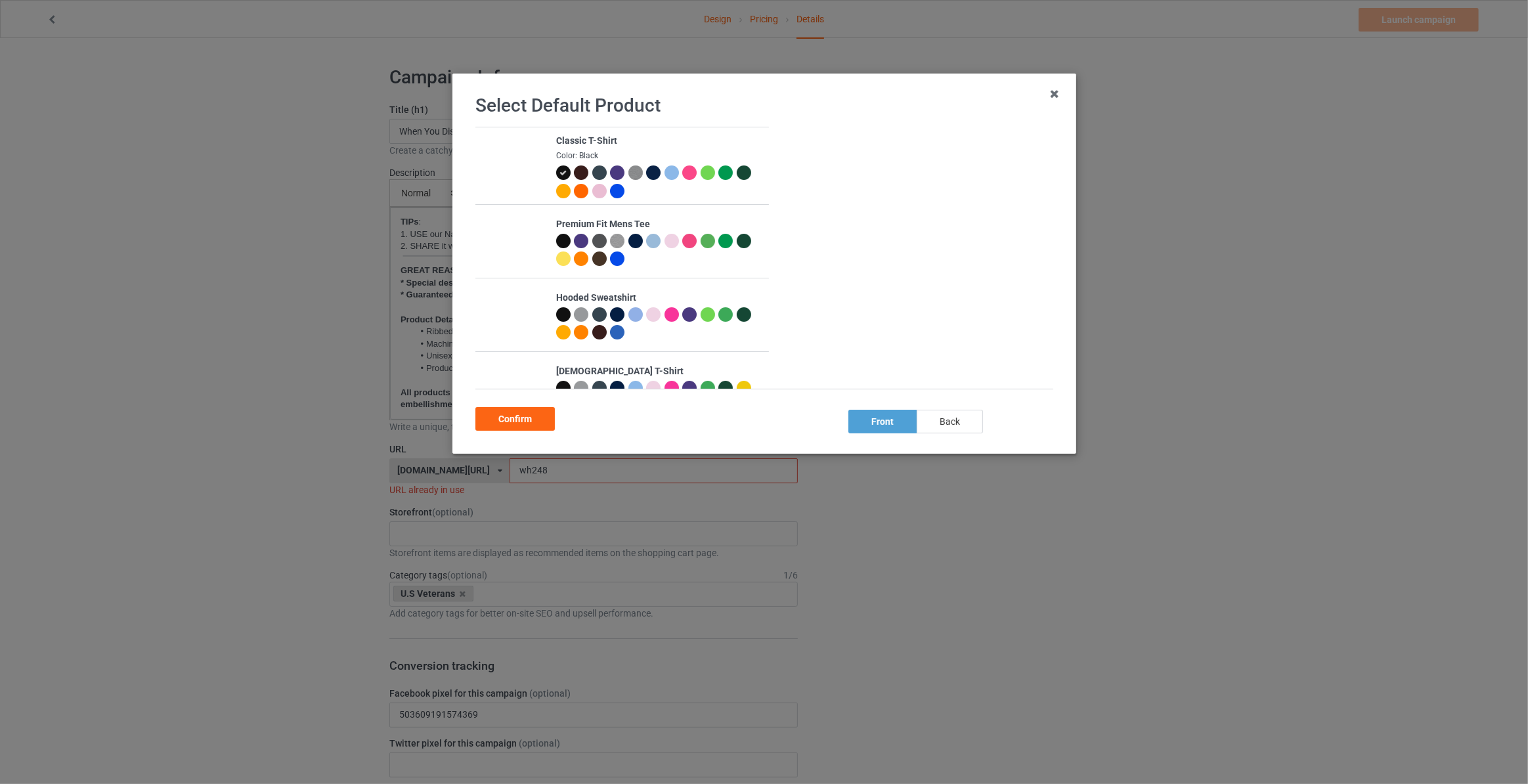
click at [946, 417] on div "back" at bounding box center [949, 422] width 66 height 24
click at [539, 425] on div "Confirm" at bounding box center [515, 419] width 79 height 24
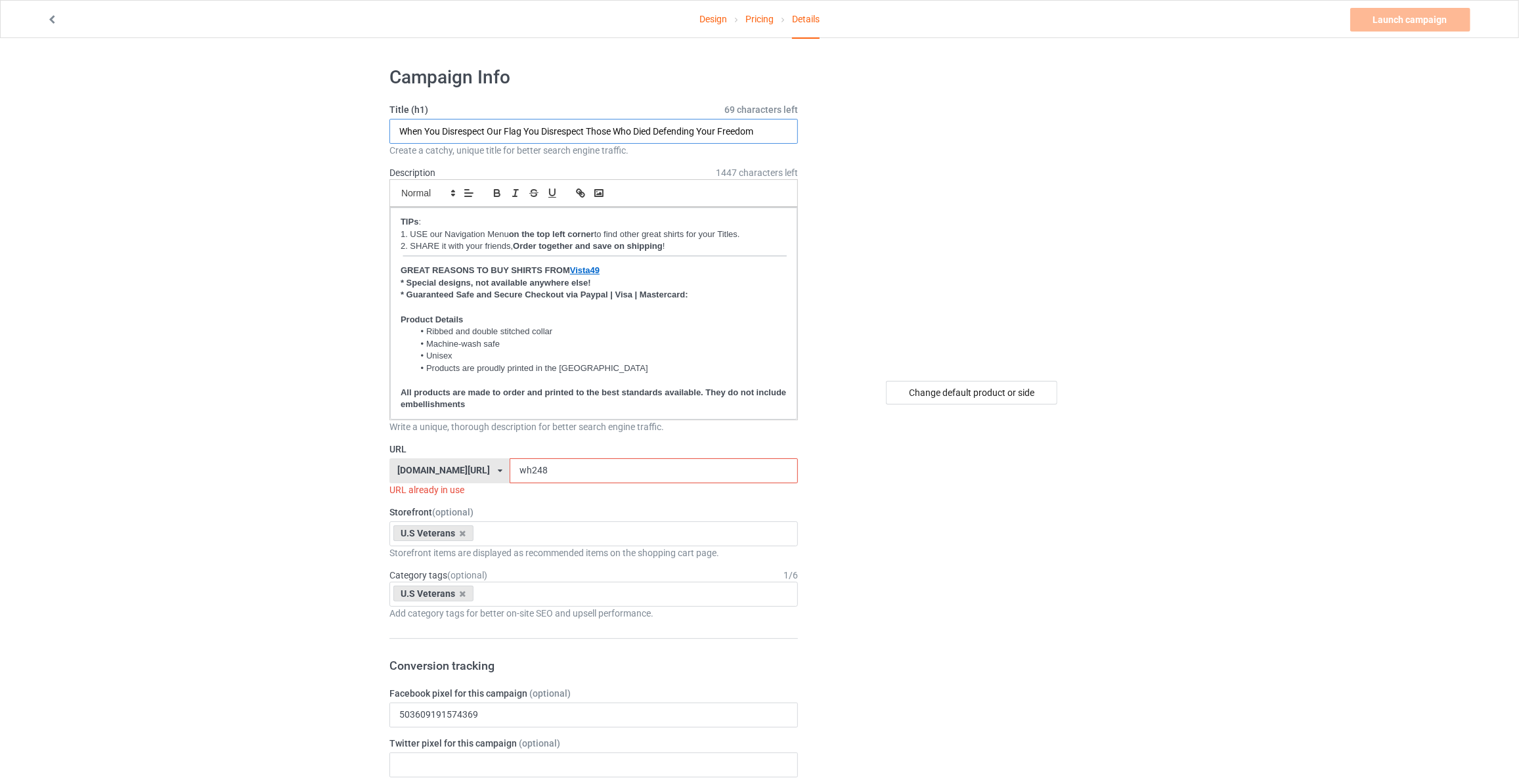
click at [560, 125] on input "When You Disrespect Our Flag You Disrespect Those Who Died Defending Your Freed…" at bounding box center [593, 131] width 408 height 25
click at [475, 130] on input "It's Not A Gun It's AHigh Speed Wire" at bounding box center [593, 131] width 408 height 25
click at [555, 129] on input "It's Not A Gun It's A High Speed Wire" at bounding box center [593, 131] width 408 height 25
type input "It's Not A Gun It's A High Speed Wireless Communication Device"
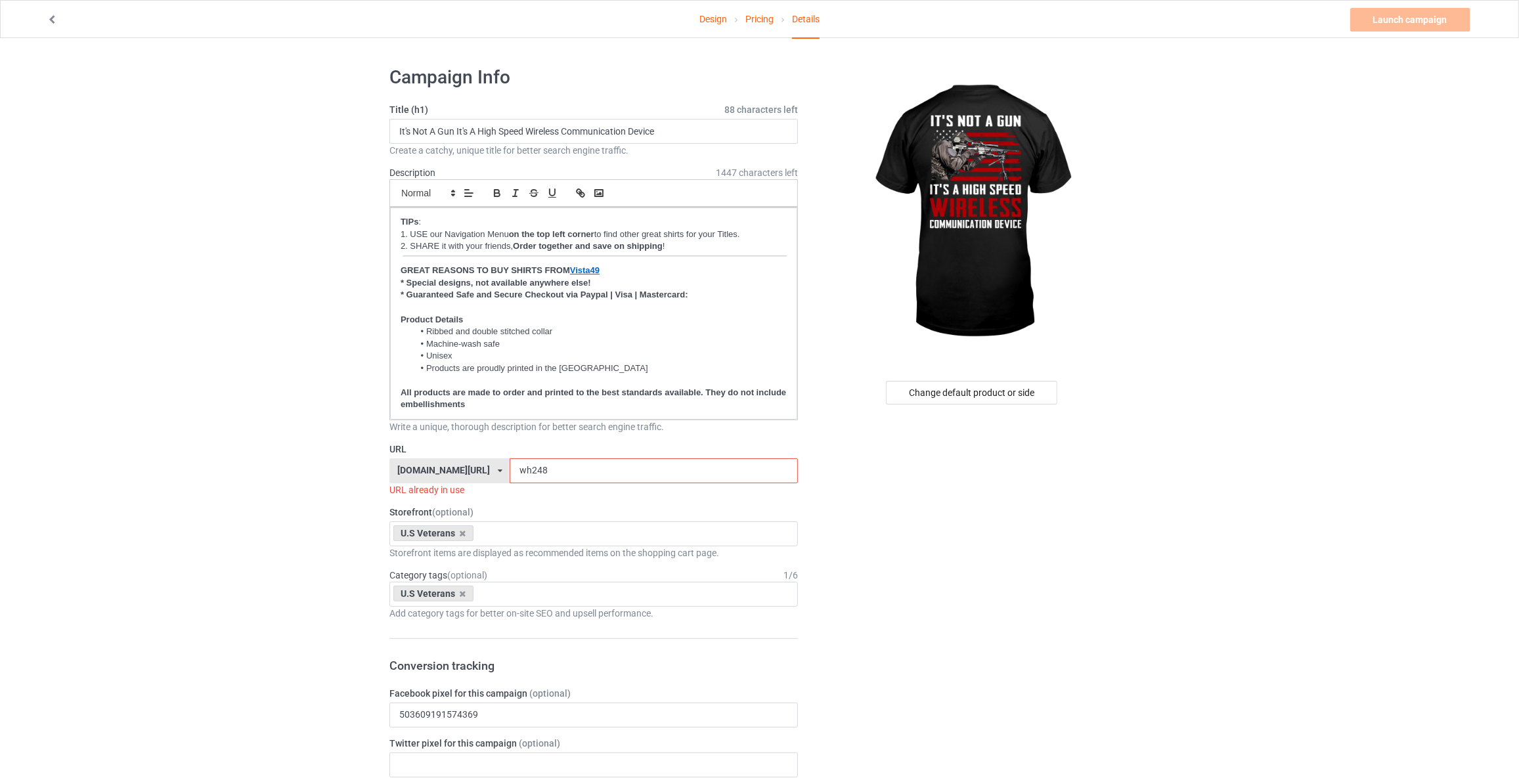
drag, startPoint x: 534, startPoint y: 470, endPoint x: 74, endPoint y: 416, distance: 463.2
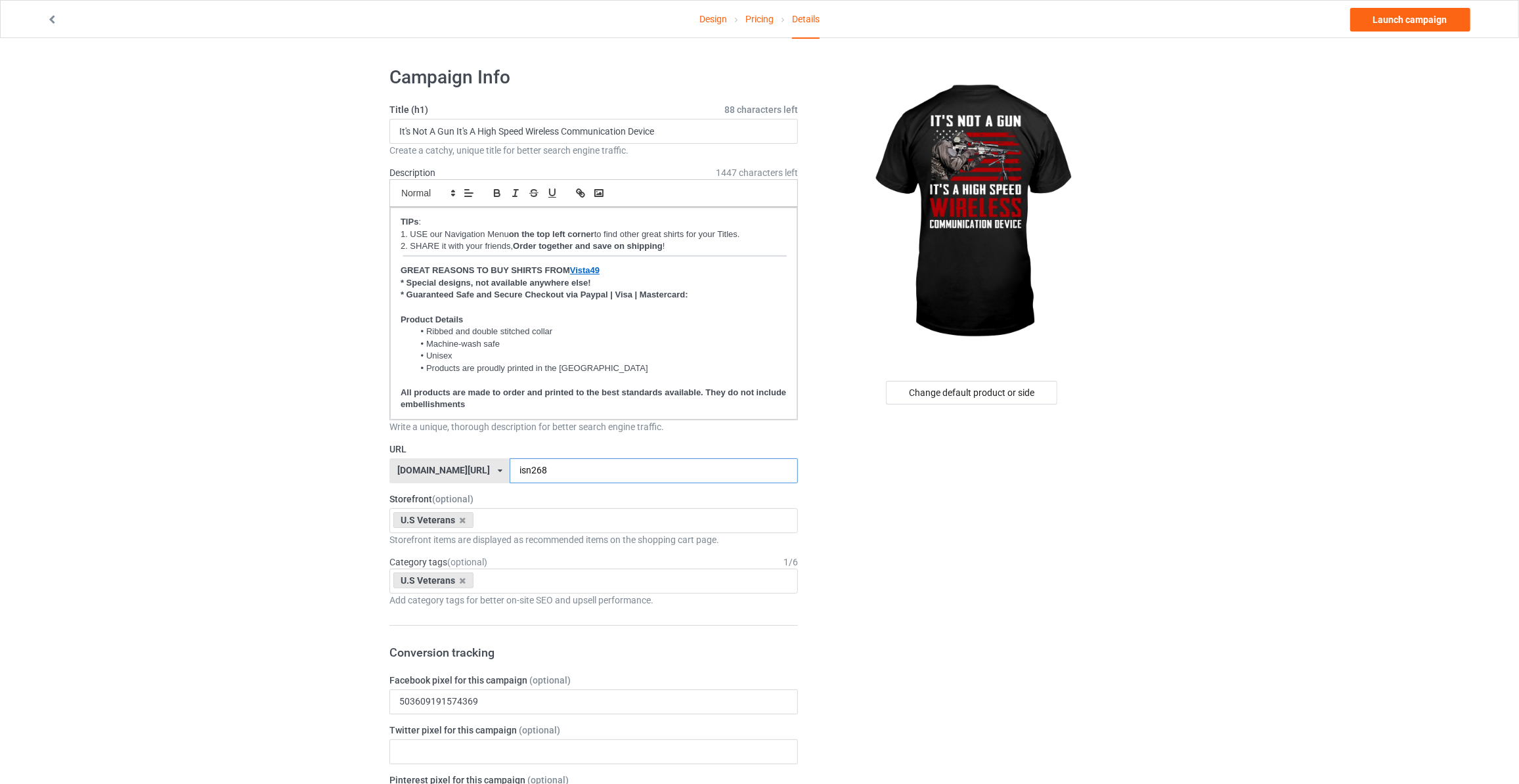
type input "isn268"
click at [684, 127] on input "It's Not A Gun It's A High Speed Wireless Communication Device" at bounding box center [593, 131] width 408 height 25
drag, startPoint x: 1255, startPoint y: 271, endPoint x: 1341, endPoint y: 116, distance: 177.3
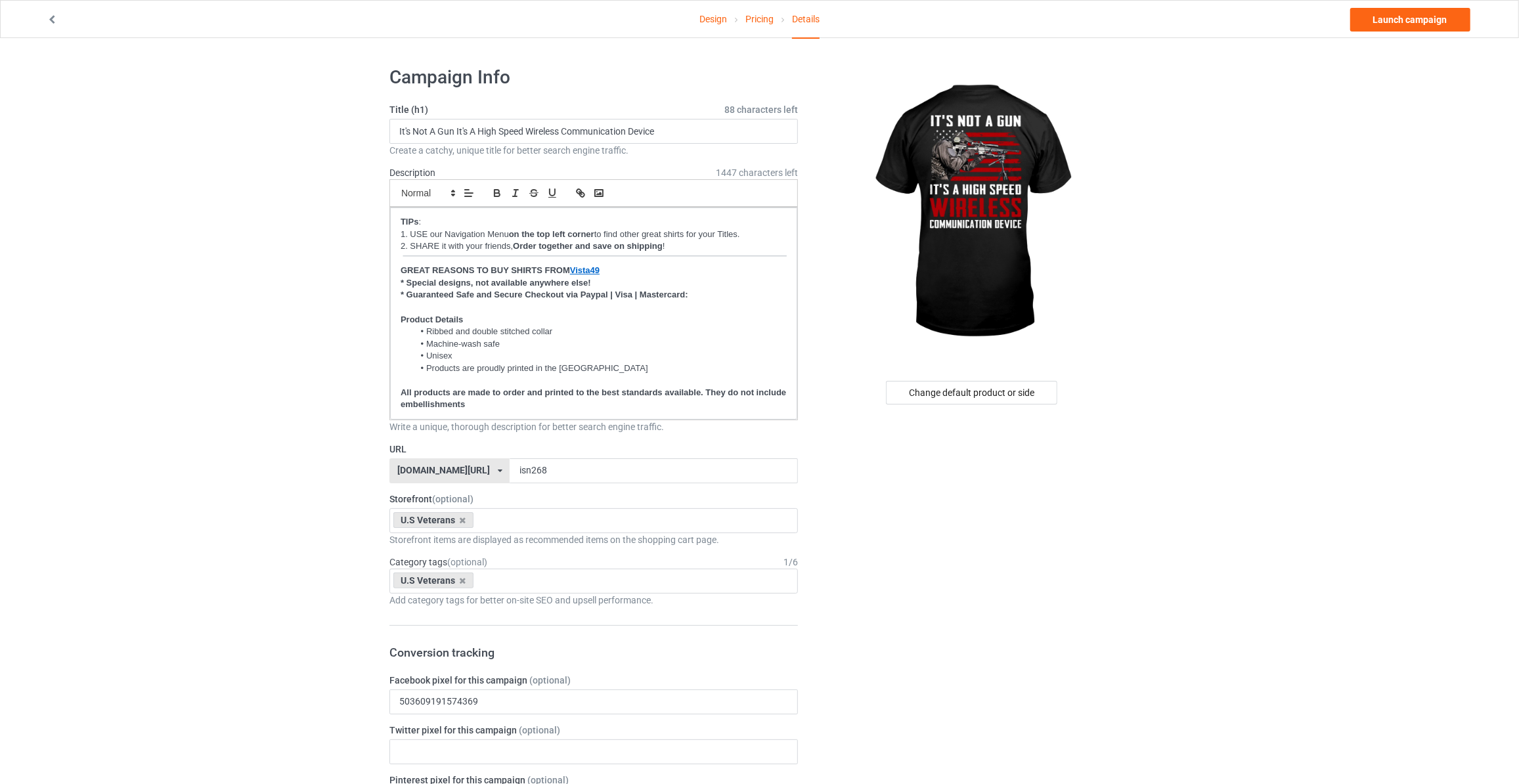
click at [1391, 14] on link "Launch campaign" at bounding box center [1410, 20] width 120 height 24
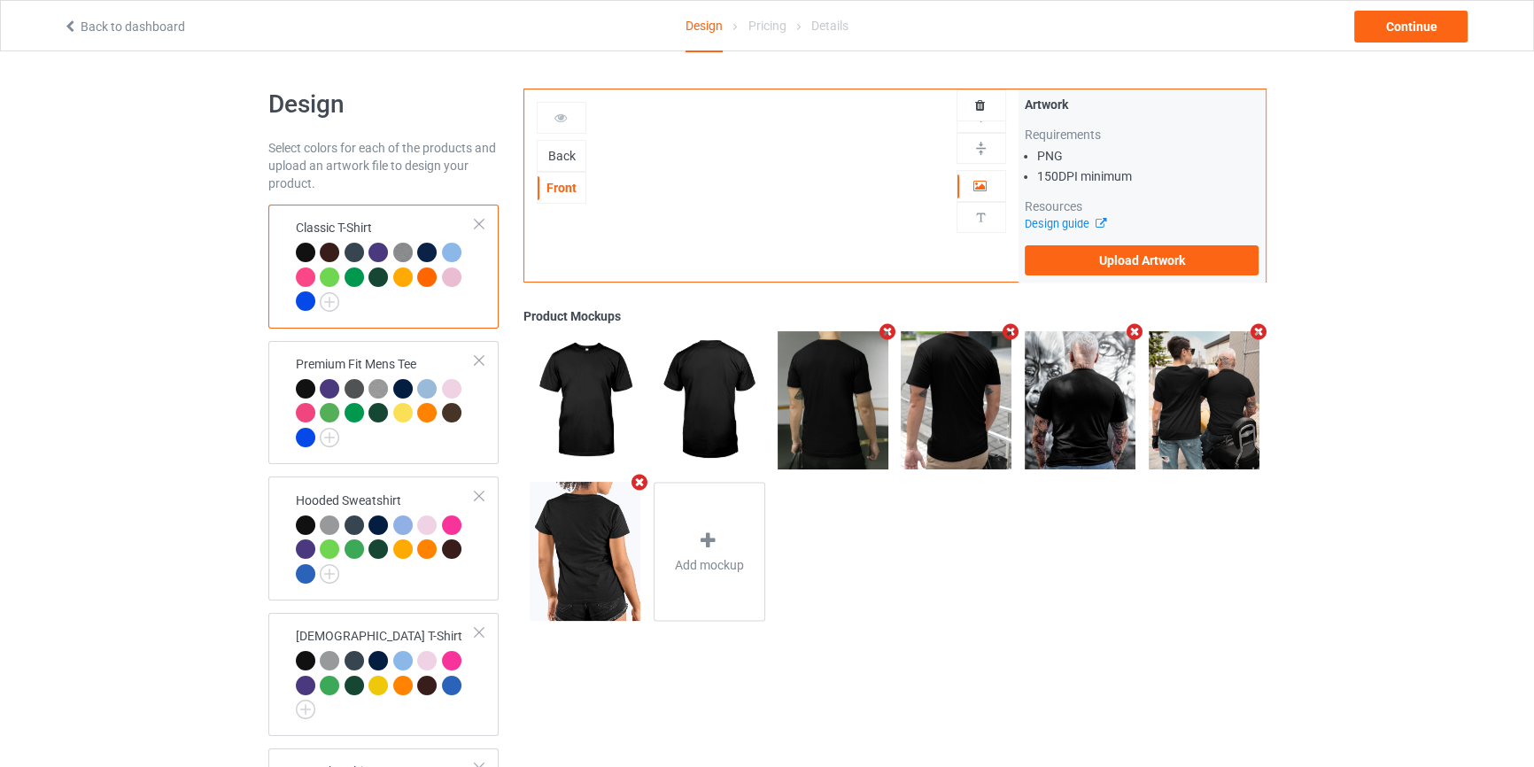
click at [565, 152] on div "Back" at bounding box center [562, 156] width 48 height 18
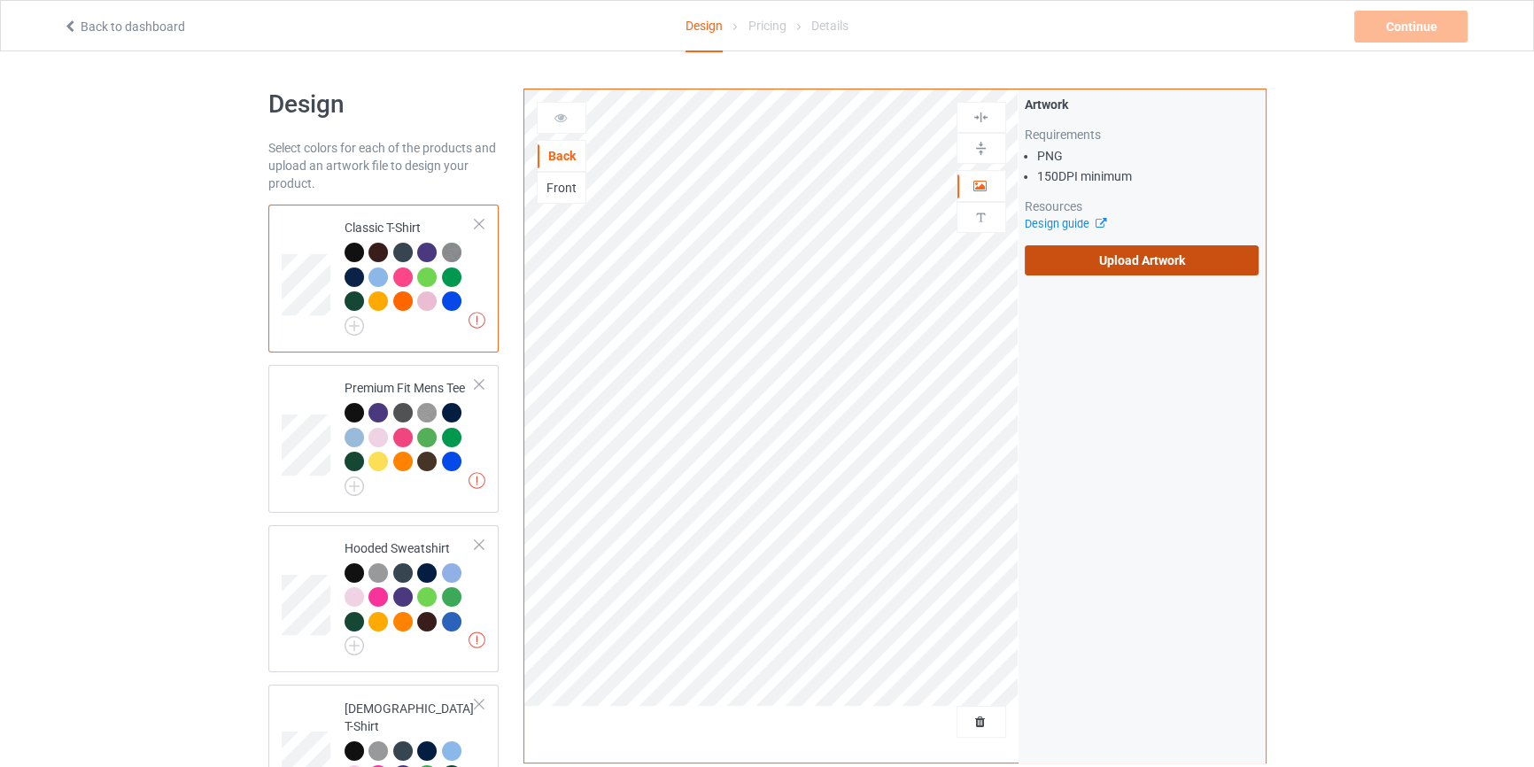
click at [1104, 269] on label "Upload Artwork" at bounding box center [1142, 260] width 235 height 30
click at [0, 0] on input "Upload Artwork" at bounding box center [0, 0] width 0 height 0
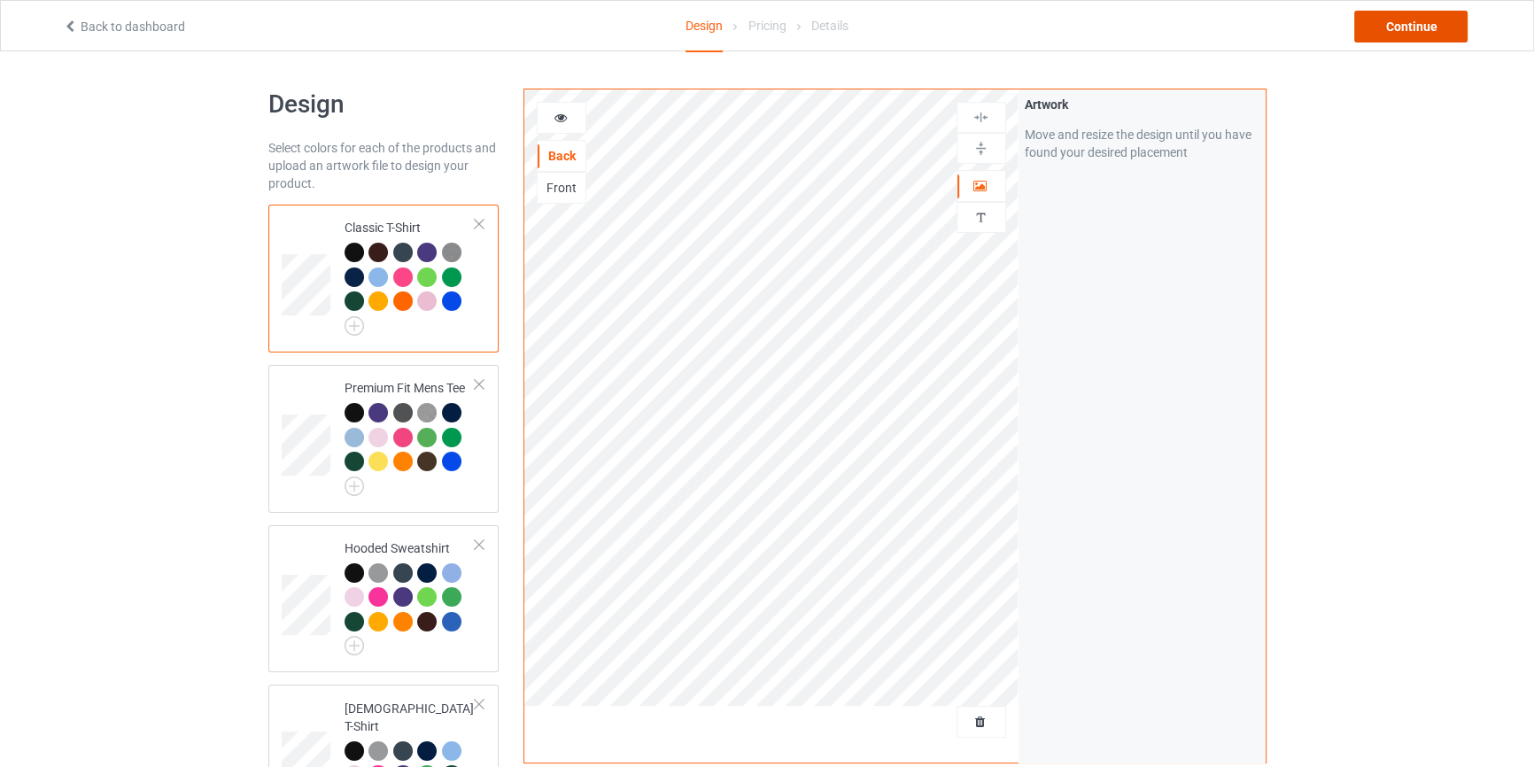
click at [1385, 13] on div "Continue" at bounding box center [1410, 27] width 113 height 32
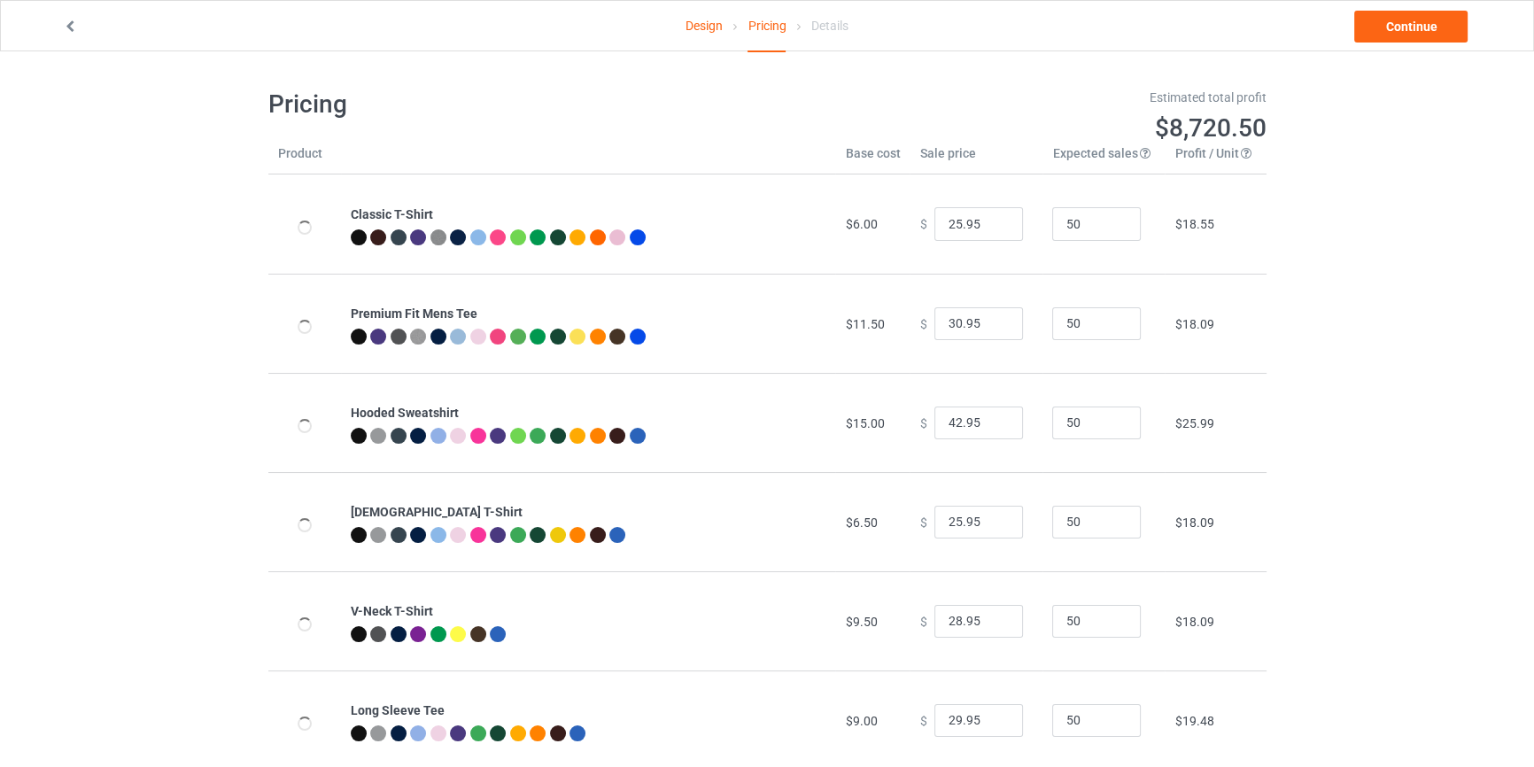
click at [1390, 9] on div "Design Pricing Details Continue" at bounding box center [766, 26] width 1433 height 50
click at [1386, 21] on link "Continue" at bounding box center [1410, 27] width 113 height 32
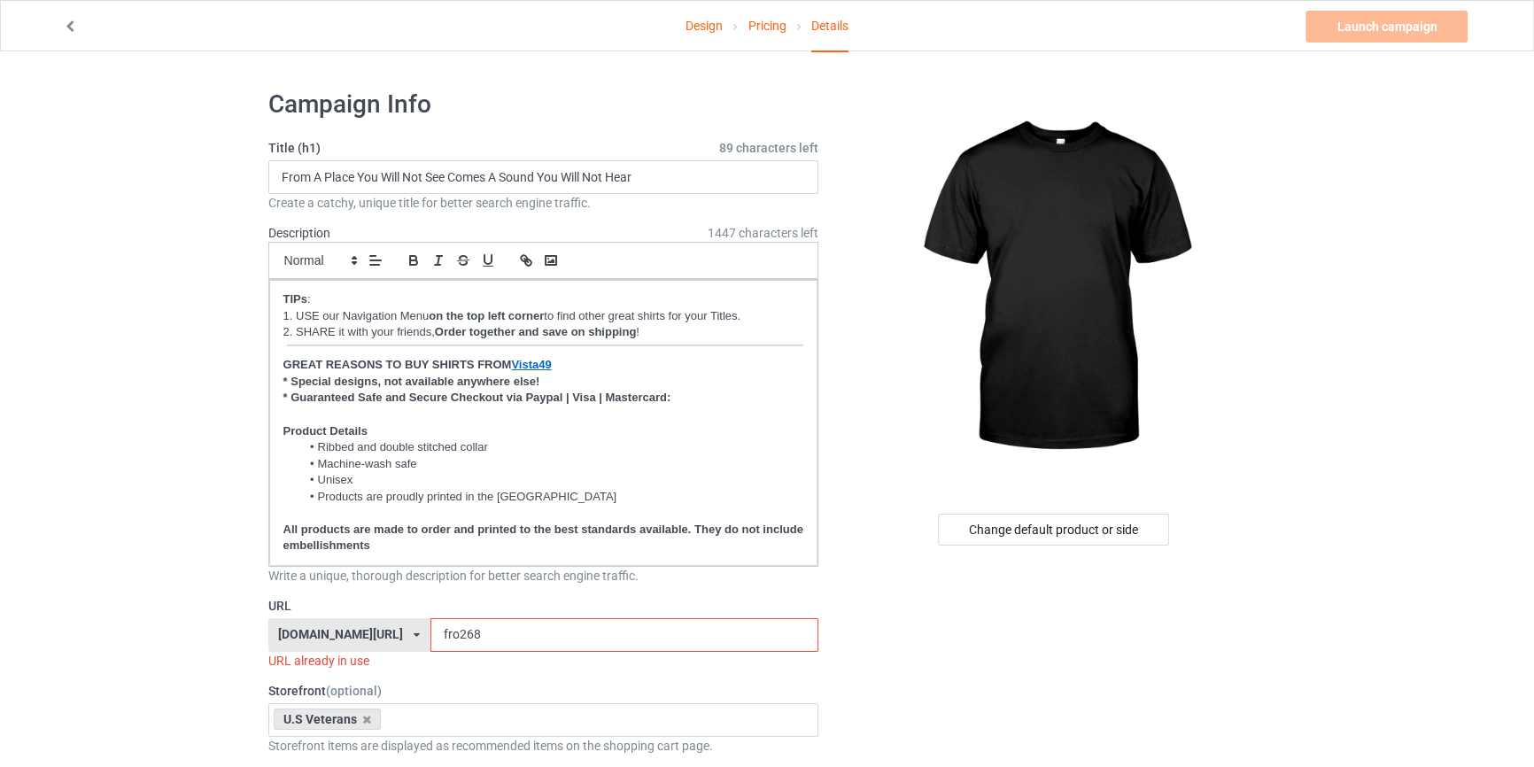
click at [1027, 532] on div "Change default product or side" at bounding box center [1053, 530] width 231 height 32
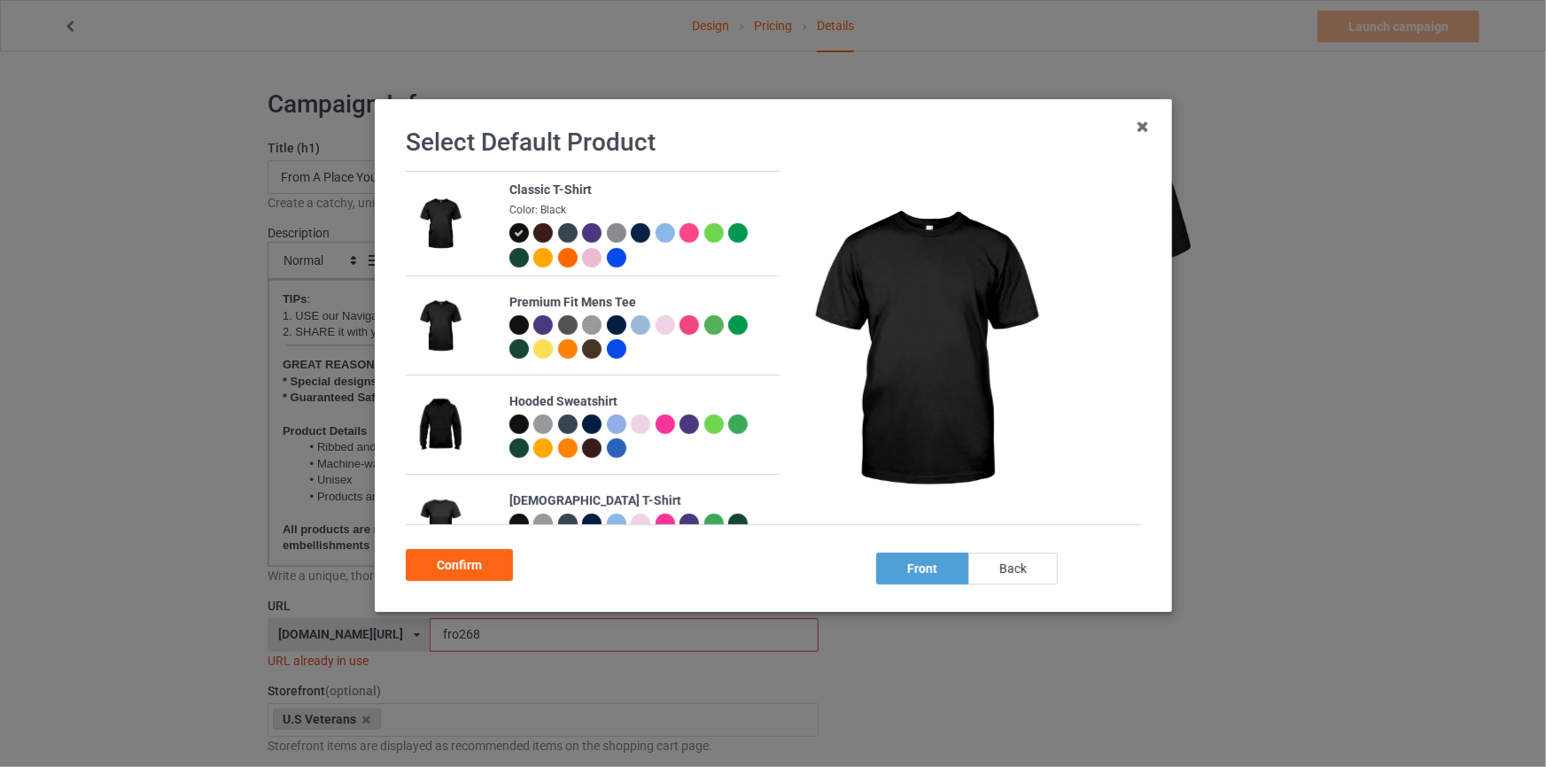
click at [1014, 567] on div "back" at bounding box center [1011, 569] width 89 height 32
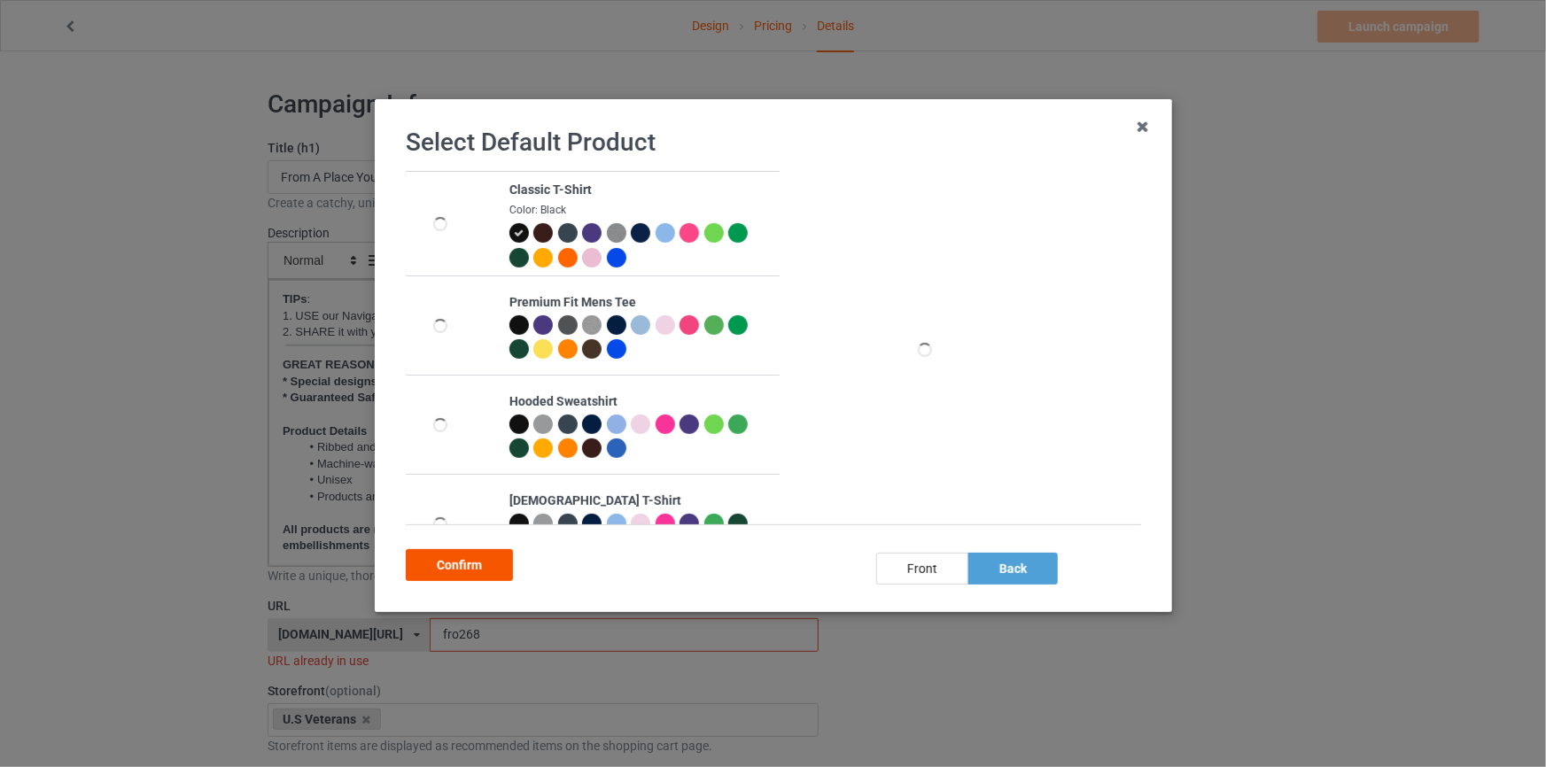
click at [445, 563] on div "Confirm" at bounding box center [459, 565] width 107 height 32
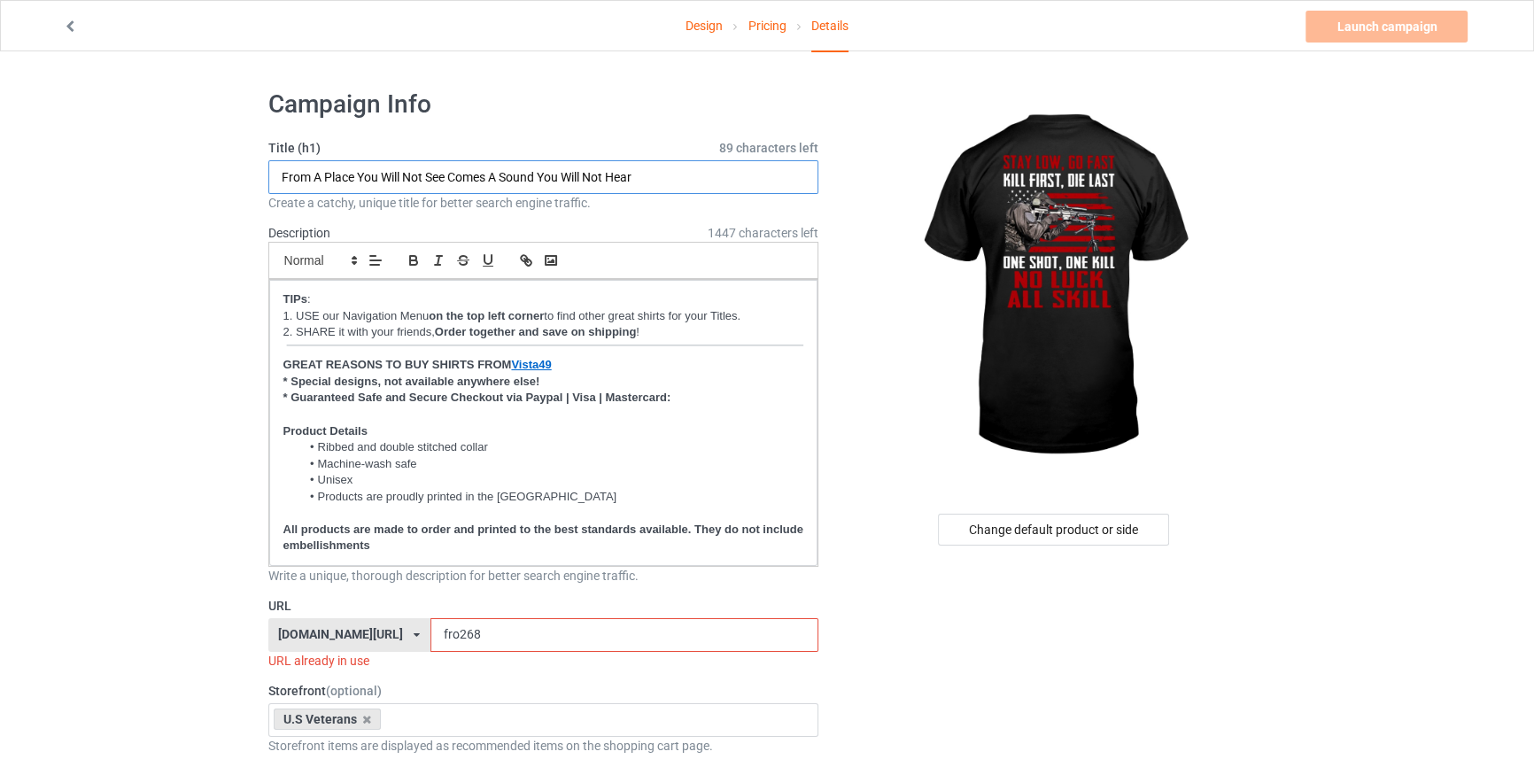
drag, startPoint x: 668, startPoint y: 175, endPoint x: 18, endPoint y: 243, distance: 653.6
click at [680, 182] on input "From A Place You Will Not See Comes A Sound You Will Not Hear" at bounding box center [543, 177] width 551 height 34
drag, startPoint x: 706, startPoint y: 176, endPoint x: 0, endPoint y: 97, distance: 710.3
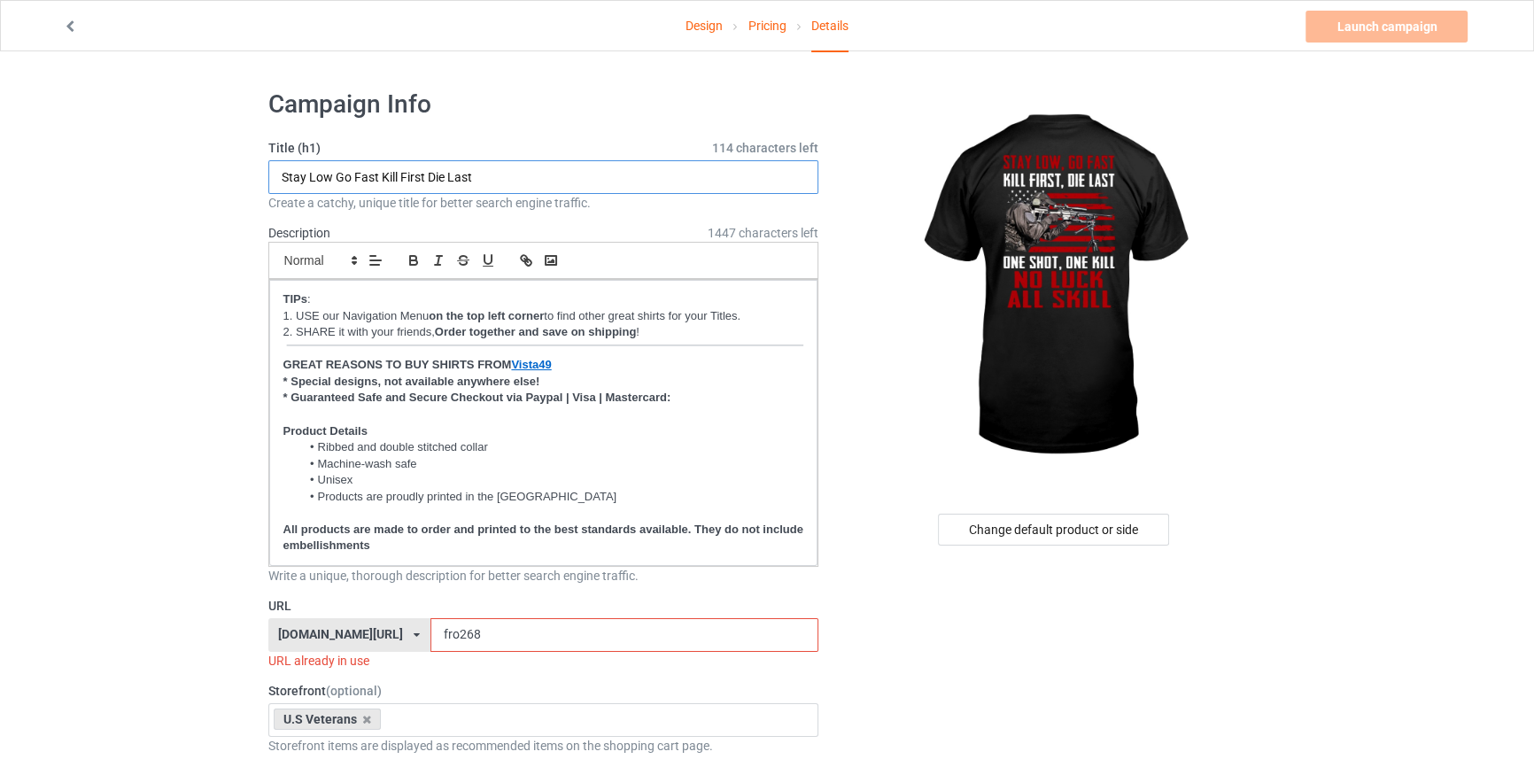
type input "Stay Low Go Fast Kill First Die Last"
drag, startPoint x: 458, startPoint y: 629, endPoint x: 35, endPoint y: 608, distance: 423.0
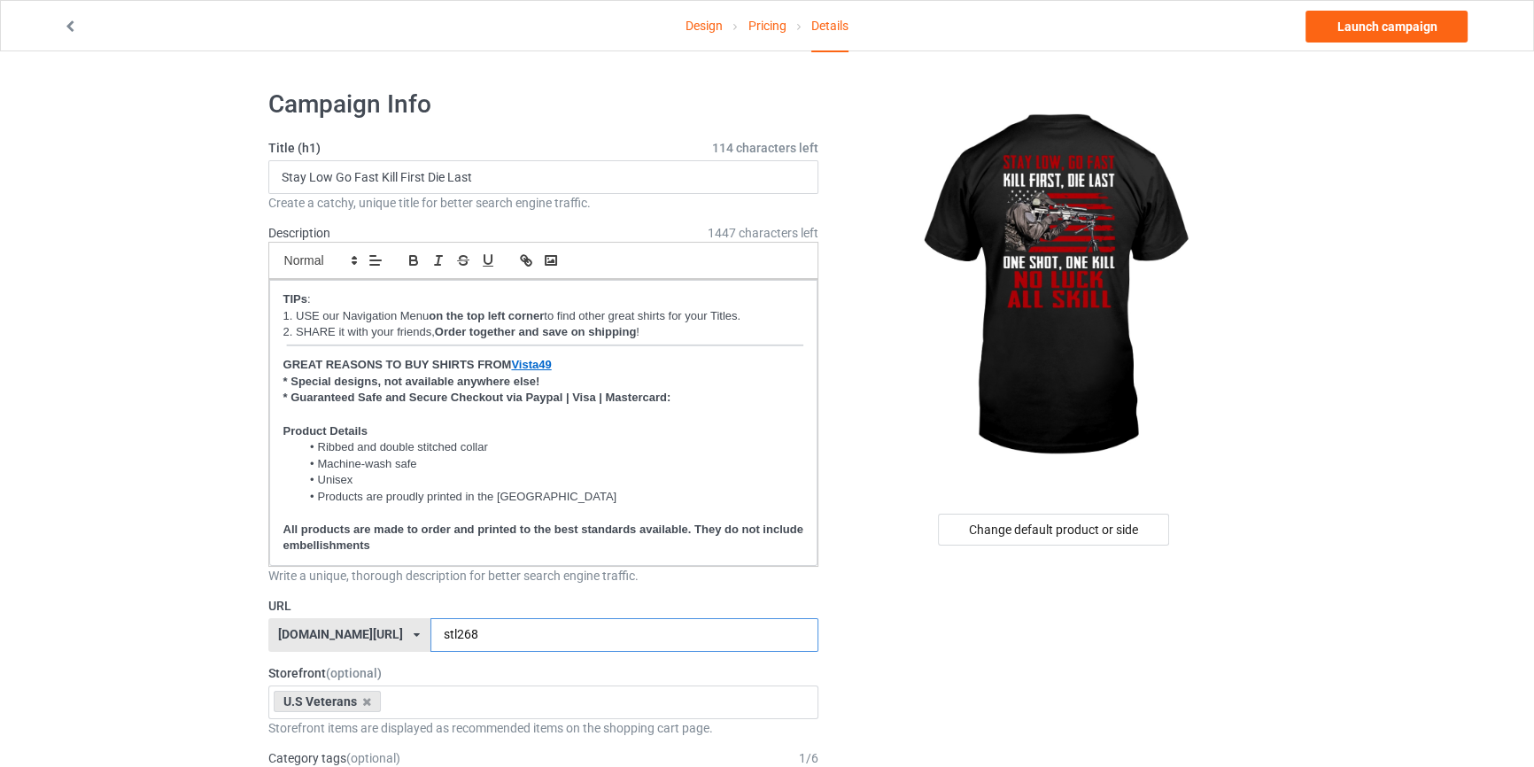
type input "stl268"
click at [1346, 21] on link "Launch campaign" at bounding box center [1387, 27] width 162 height 32
